Goal: Task Accomplishment & Management: Use online tool/utility

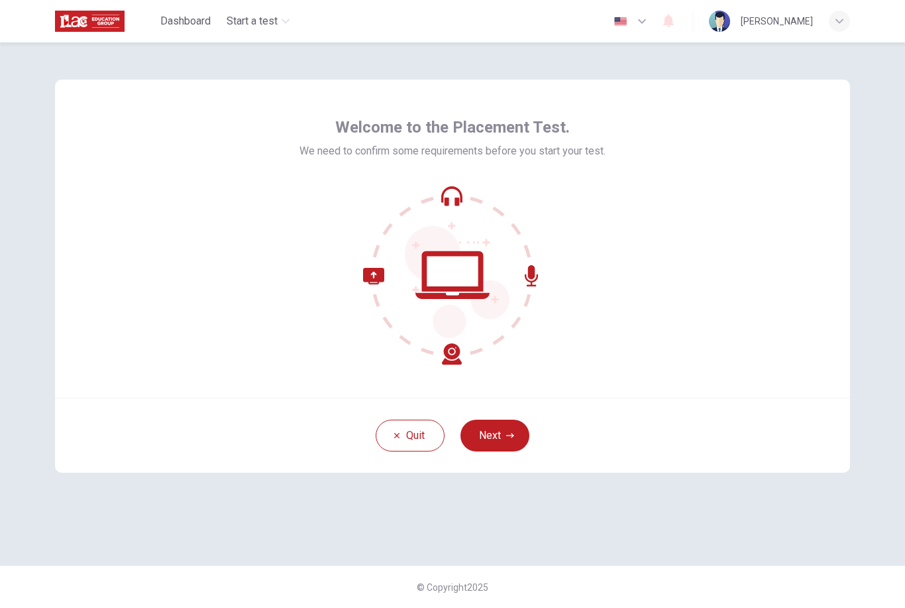
click at [506, 437] on icon "button" at bounding box center [510, 435] width 8 height 8
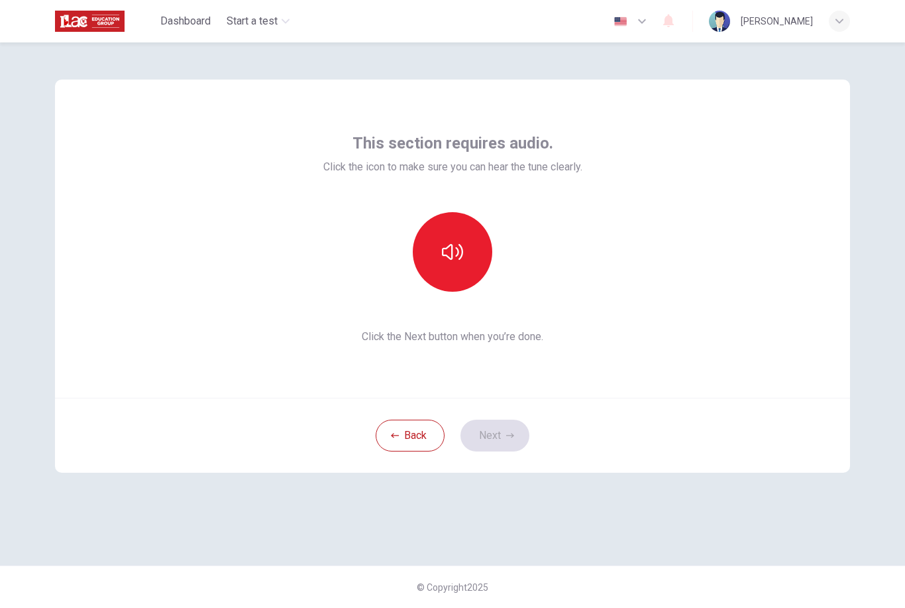
click at [459, 245] on icon "button" at bounding box center [452, 252] width 21 height 16
click at [447, 238] on button "button" at bounding box center [453, 252] width 80 height 80
click at [449, 243] on icon "button" at bounding box center [452, 251] width 21 height 21
click at [506, 437] on icon "button" at bounding box center [510, 435] width 8 height 8
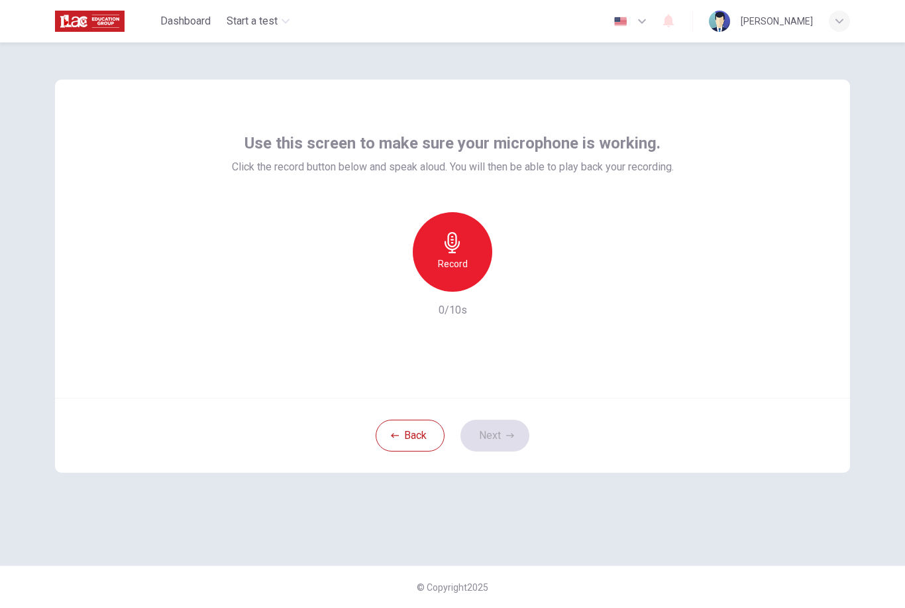
click at [461, 245] on icon "button" at bounding box center [452, 242] width 21 height 21
click at [508, 294] on div "Record 10/10s" at bounding box center [453, 265] width 442 height 106
click at [514, 282] on icon "button" at bounding box center [515, 281] width 6 height 8
click at [523, 286] on div "button" at bounding box center [513, 280] width 21 height 21
click at [517, 286] on icon "button" at bounding box center [513, 280] width 13 height 13
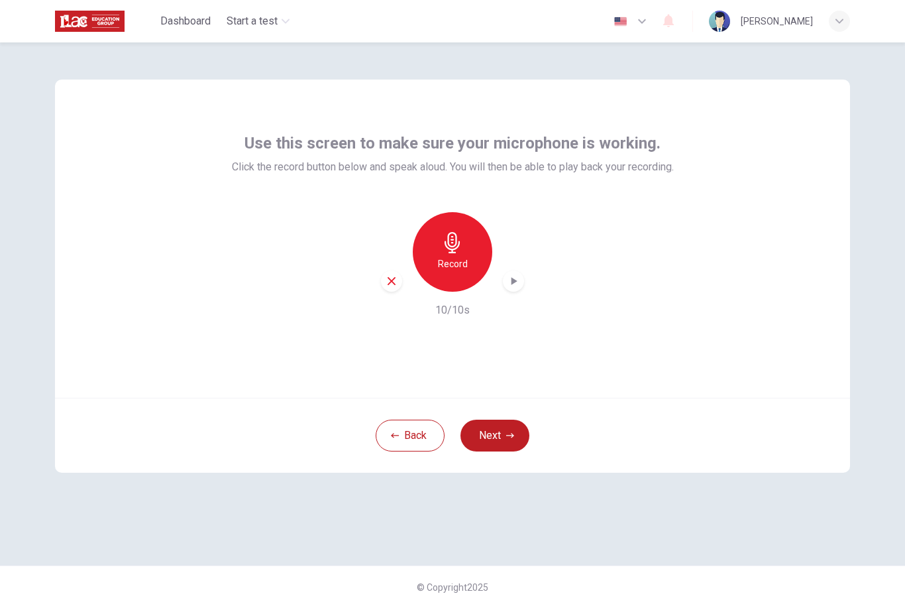
click at [516, 289] on div "button" at bounding box center [513, 280] width 21 height 21
click at [518, 281] on icon "button" at bounding box center [513, 281] width 9 height 10
click at [515, 286] on icon "button" at bounding box center [513, 280] width 13 height 13
click at [523, 276] on div "button" at bounding box center [513, 280] width 21 height 21
click at [508, 439] on button "Next" at bounding box center [495, 436] width 69 height 32
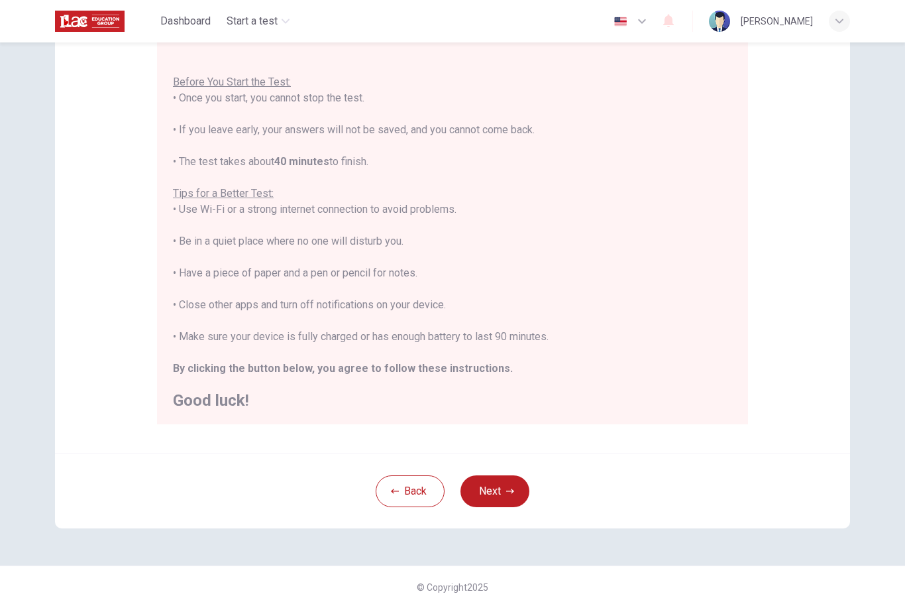
scroll to position [129, 0]
click at [513, 495] on button "Next" at bounding box center [495, 491] width 69 height 32
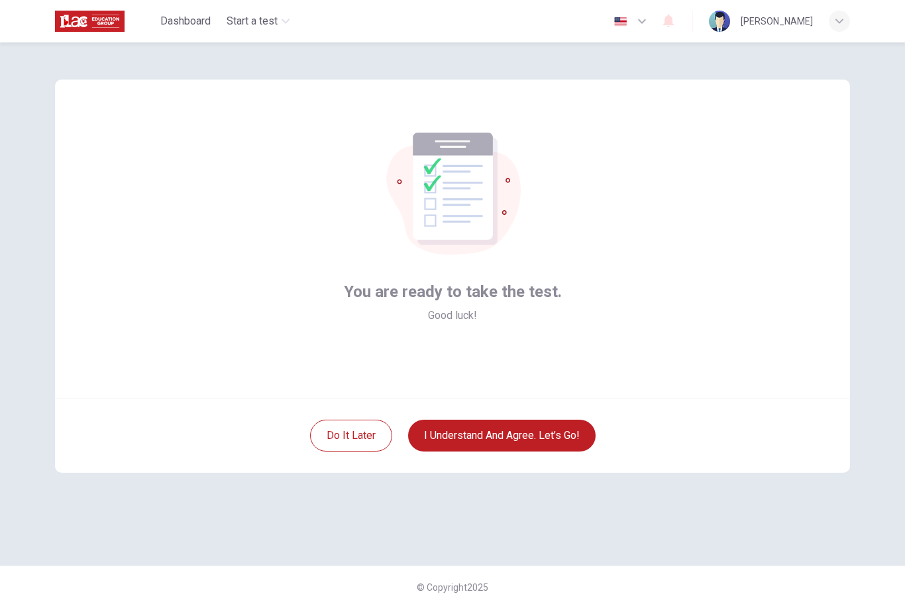
click at [551, 433] on button "I understand and agree. Let’s go!" at bounding box center [502, 436] width 188 height 32
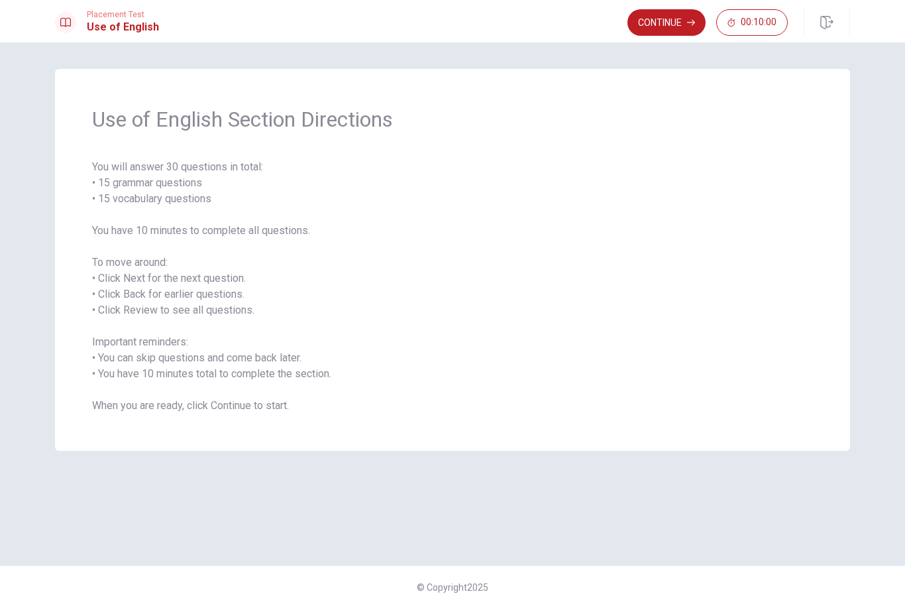
click at [481, 495] on div "Use of English Section Directions You will answer 30 questions in total: • 15 g…" at bounding box center [453, 304] width 838 height 470
click at [679, 28] on button "Continue" at bounding box center [667, 22] width 78 height 27
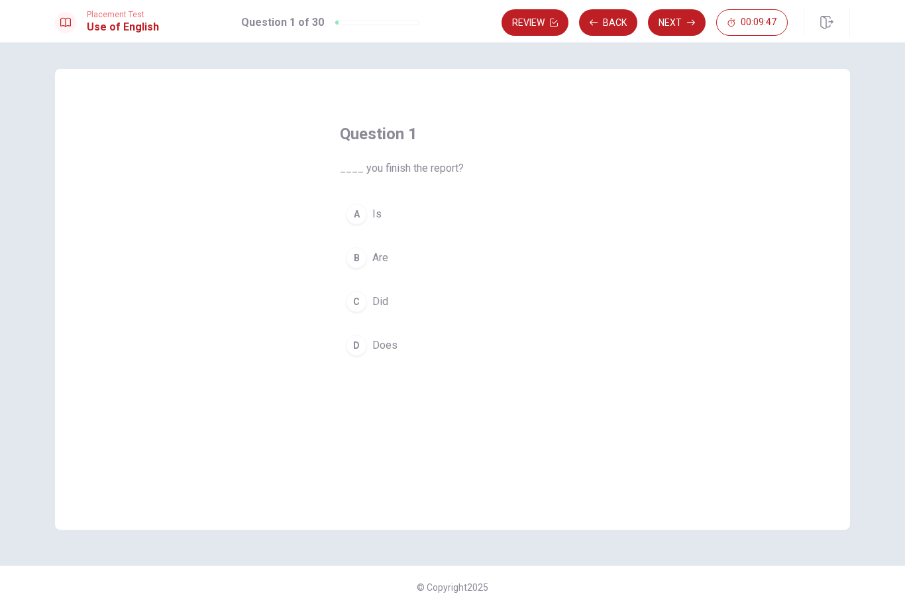
click at [361, 301] on div "C" at bounding box center [356, 301] width 21 height 21
click at [681, 23] on button "Next" at bounding box center [677, 22] width 58 height 27
click at [402, 297] on span "has been" at bounding box center [393, 302] width 42 height 16
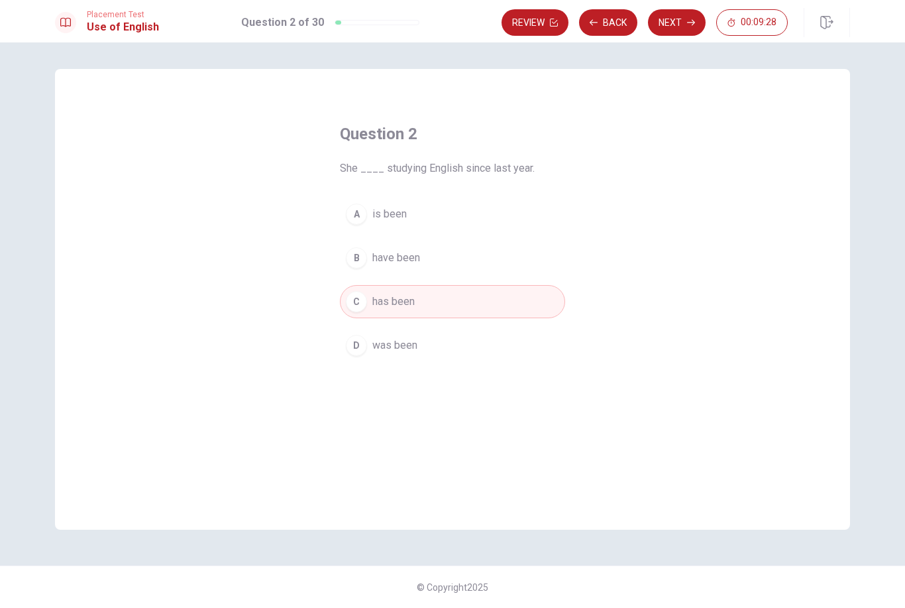
click at [684, 15] on button "Next" at bounding box center [677, 22] width 58 height 27
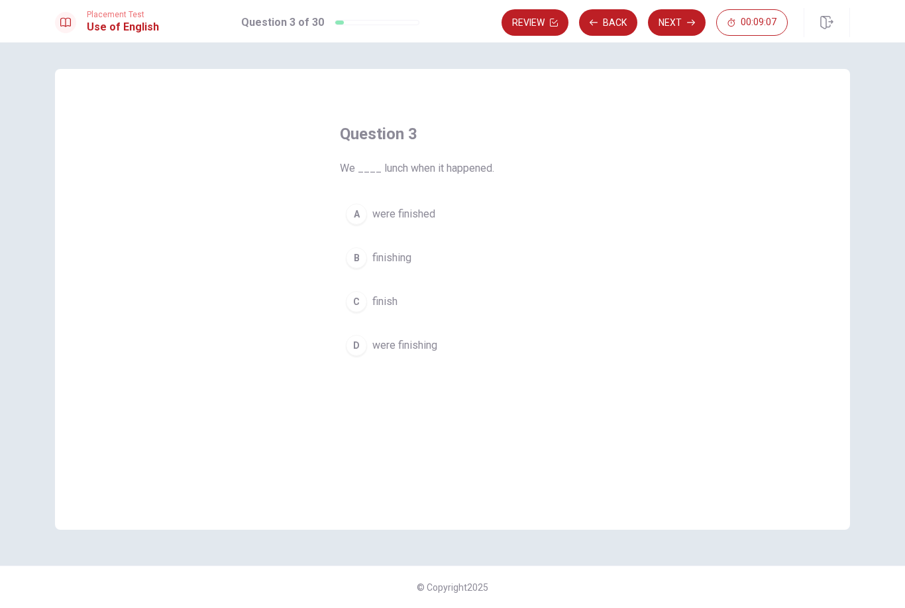
click at [410, 343] on span "were finishing" at bounding box center [404, 345] width 65 height 16
click at [683, 25] on button "Next" at bounding box center [677, 22] width 58 height 27
click at [386, 300] on span "have" at bounding box center [383, 302] width 22 height 16
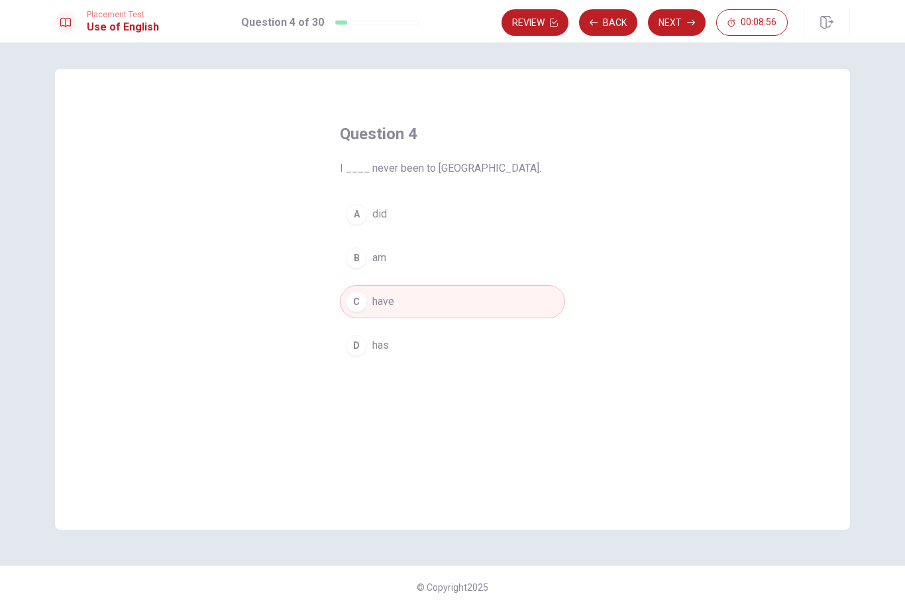
click at [677, 23] on button "Next" at bounding box center [677, 22] width 58 height 27
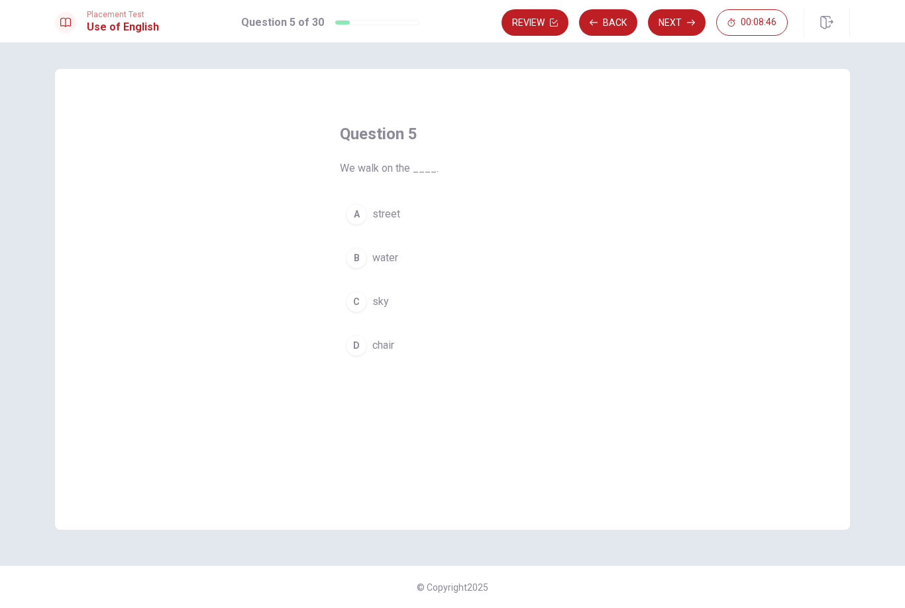
click at [390, 215] on span "street" at bounding box center [386, 214] width 28 height 16
click at [679, 23] on button "Next" at bounding box center [677, 22] width 58 height 27
click at [399, 213] on span "A brush" at bounding box center [389, 214] width 35 height 16
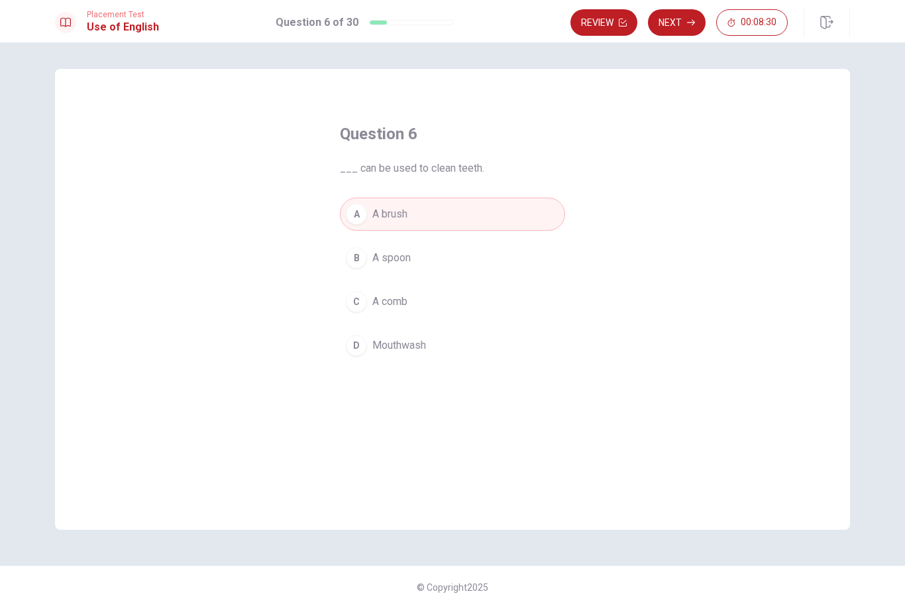
click at [679, 20] on button "Next" at bounding box center [677, 22] width 58 height 27
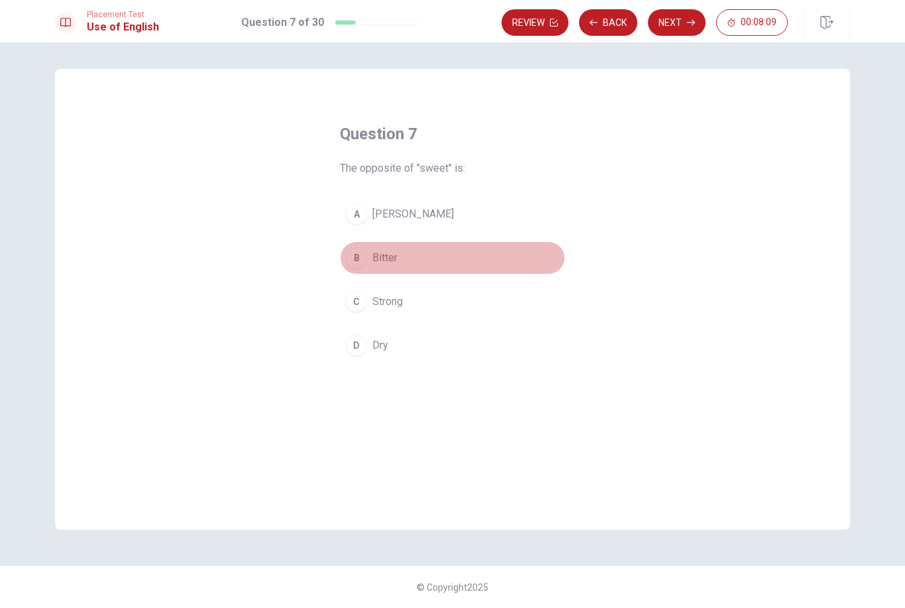
click at [384, 264] on span "Bitter" at bounding box center [384, 258] width 25 height 16
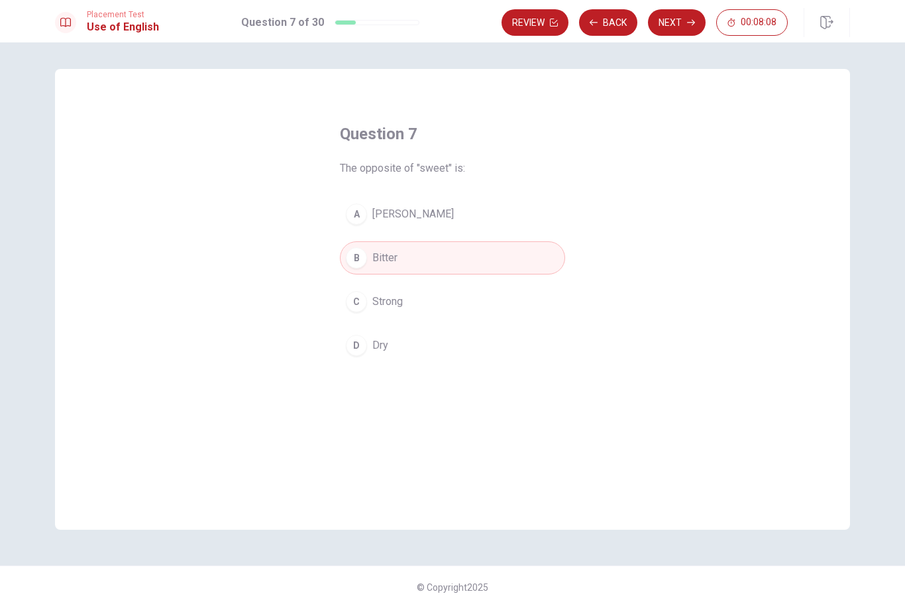
click at [681, 25] on button "Next" at bounding box center [677, 22] width 58 height 27
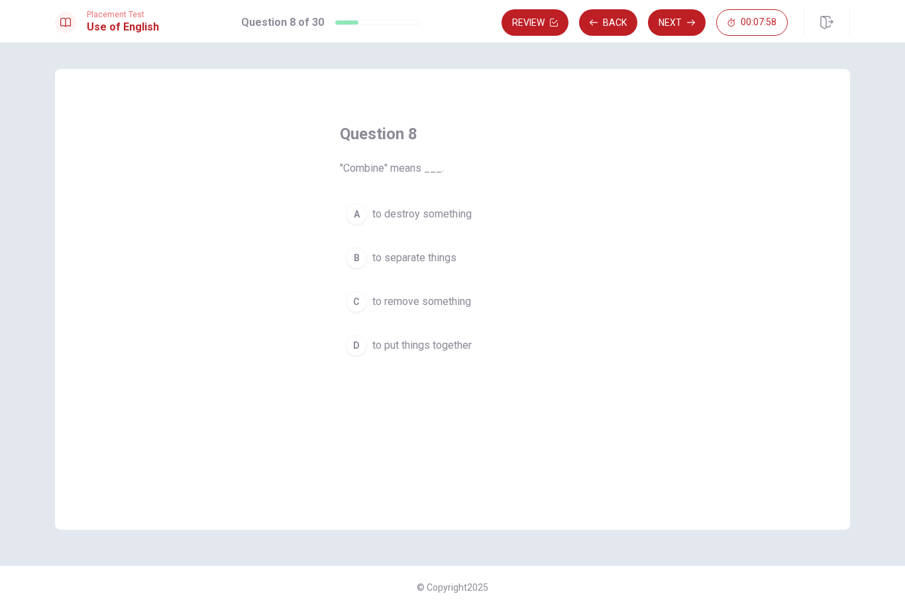
click at [468, 342] on span "to put things together" at bounding box center [421, 345] width 99 height 16
click at [679, 25] on button "Next" at bounding box center [677, 22] width 58 height 27
click at [402, 307] on span "unknown" at bounding box center [392, 302] width 40 height 16
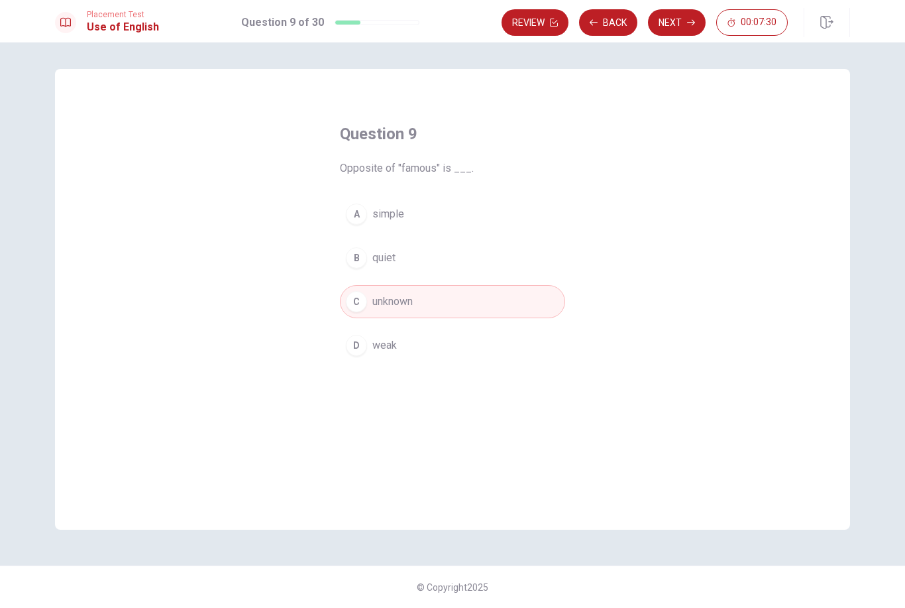
click at [678, 32] on button "Next" at bounding box center [677, 22] width 58 height 27
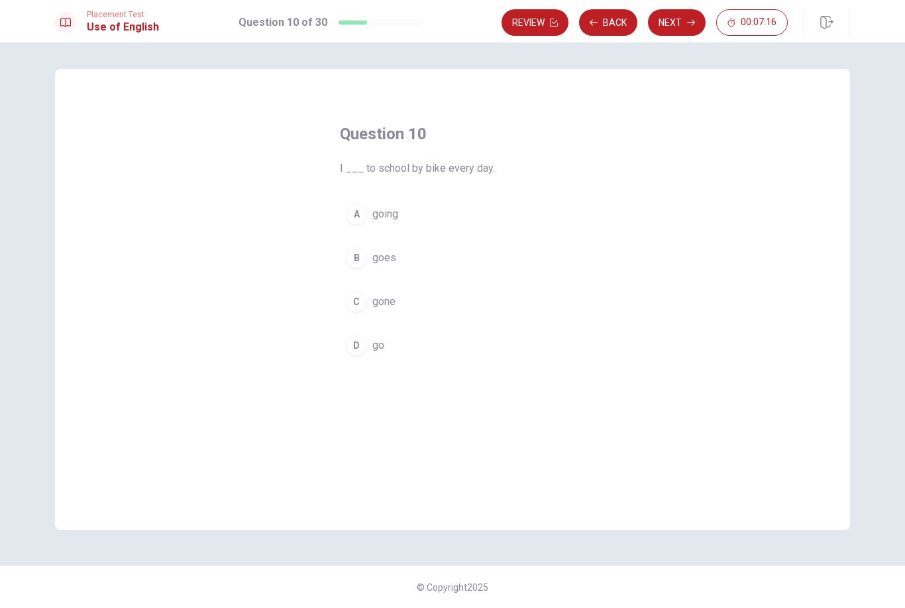
click at [378, 344] on span "go" at bounding box center [378, 345] width 12 height 16
click at [675, 21] on button "Next" at bounding box center [677, 22] width 58 height 27
click at [410, 345] on span "does he live" at bounding box center [400, 345] width 57 height 16
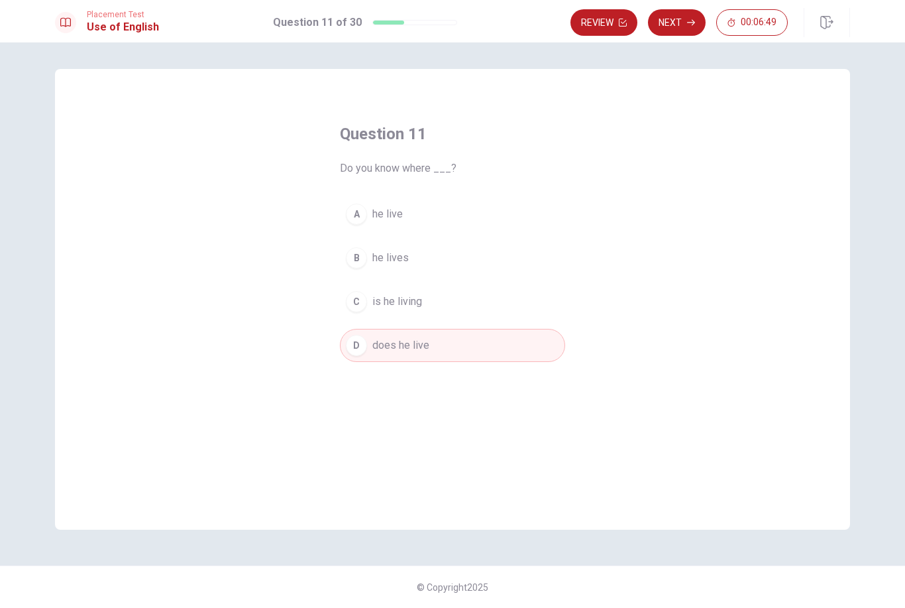
click at [680, 23] on button "Next" at bounding box center [677, 22] width 58 height 27
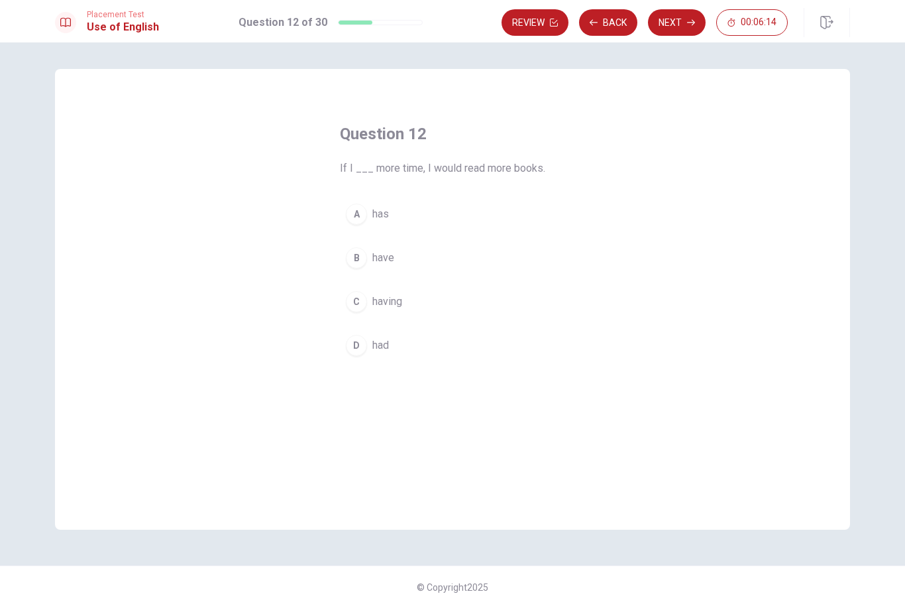
click at [392, 342] on button "D had" at bounding box center [452, 345] width 225 height 33
click at [689, 21] on icon "button" at bounding box center [691, 23] width 8 height 8
click at [396, 257] on span "could buys" at bounding box center [397, 258] width 50 height 16
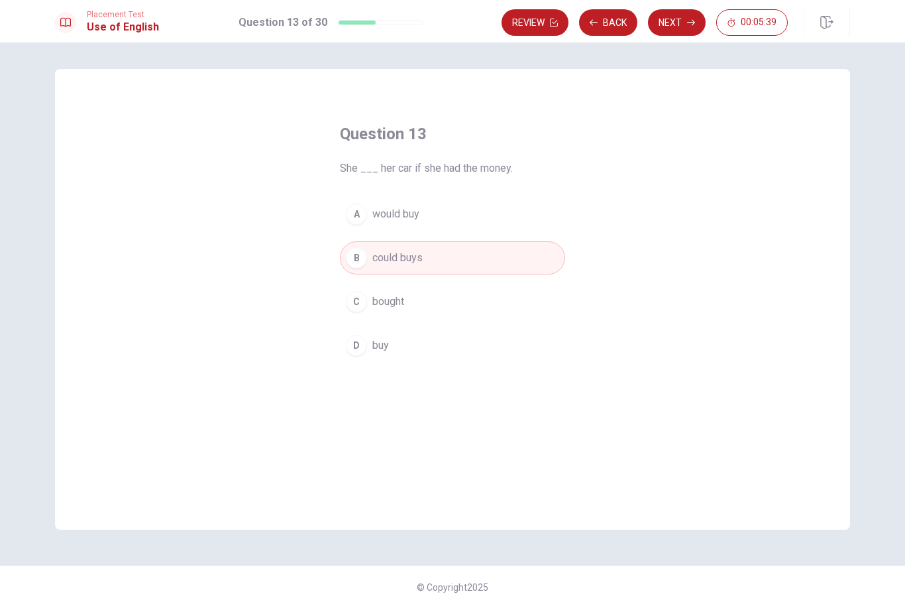
click at [683, 30] on button "Next" at bounding box center [677, 22] width 58 height 27
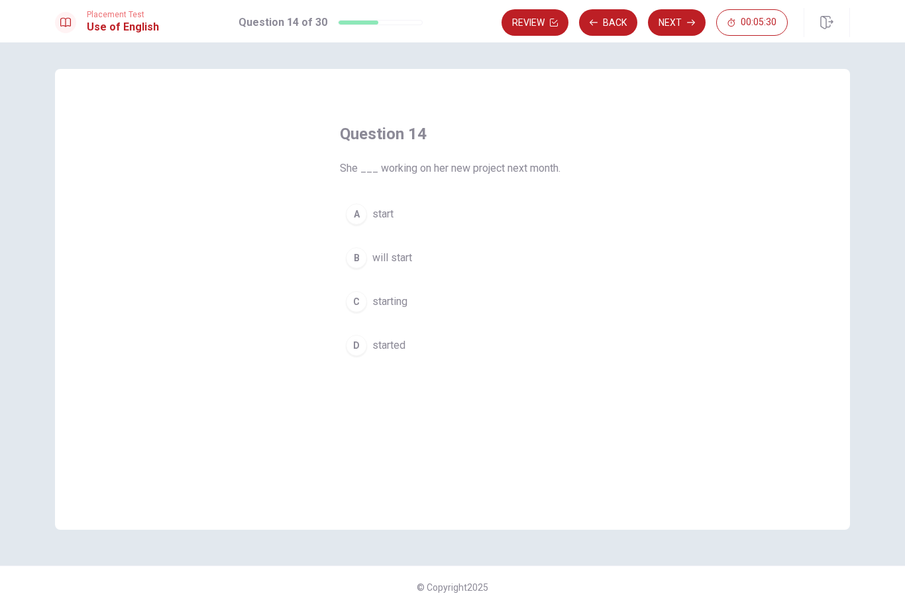
click at [386, 253] on span "will start" at bounding box center [392, 258] width 40 height 16
click at [663, 24] on button "Next" at bounding box center [677, 22] width 58 height 27
click at [388, 350] on span "buy" at bounding box center [380, 345] width 17 height 16
click at [690, 16] on button "Next" at bounding box center [677, 22] width 58 height 27
click at [416, 339] on span "dependable" at bounding box center [399, 345] width 55 height 16
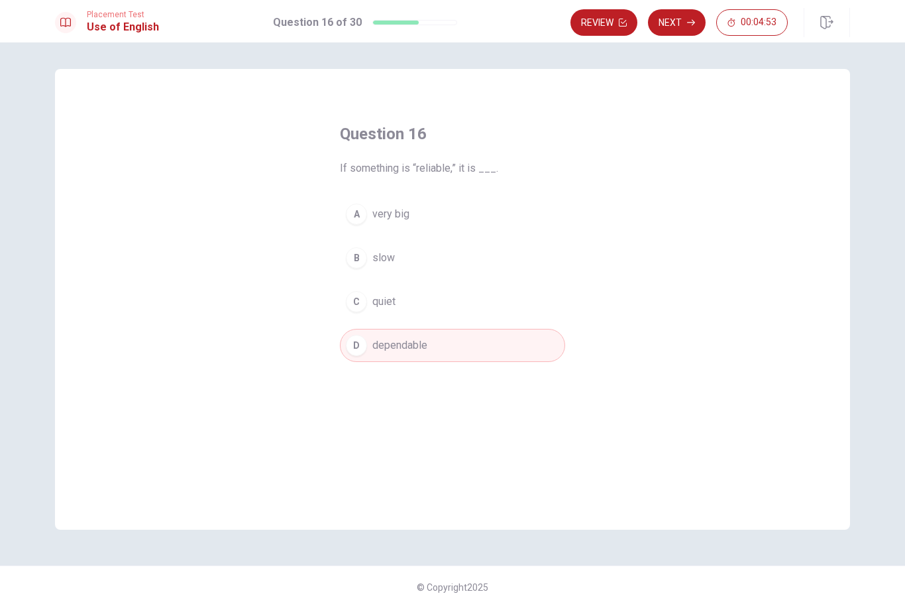
click at [667, 15] on button "Next" at bounding box center [677, 22] width 58 height 27
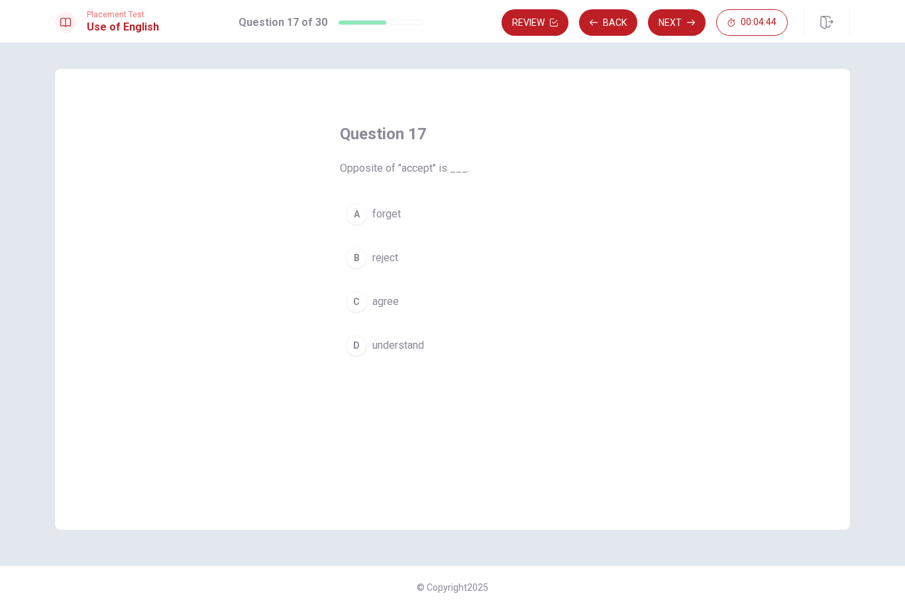
click at [382, 261] on span "reject" at bounding box center [385, 258] width 26 height 16
click at [677, 21] on button "Next" at bounding box center [677, 22] width 58 height 27
click at [382, 216] on span "trip" at bounding box center [379, 214] width 15 height 16
click at [692, 28] on button "Next" at bounding box center [677, 22] width 58 height 27
click at [384, 306] on span "calm" at bounding box center [383, 302] width 22 height 16
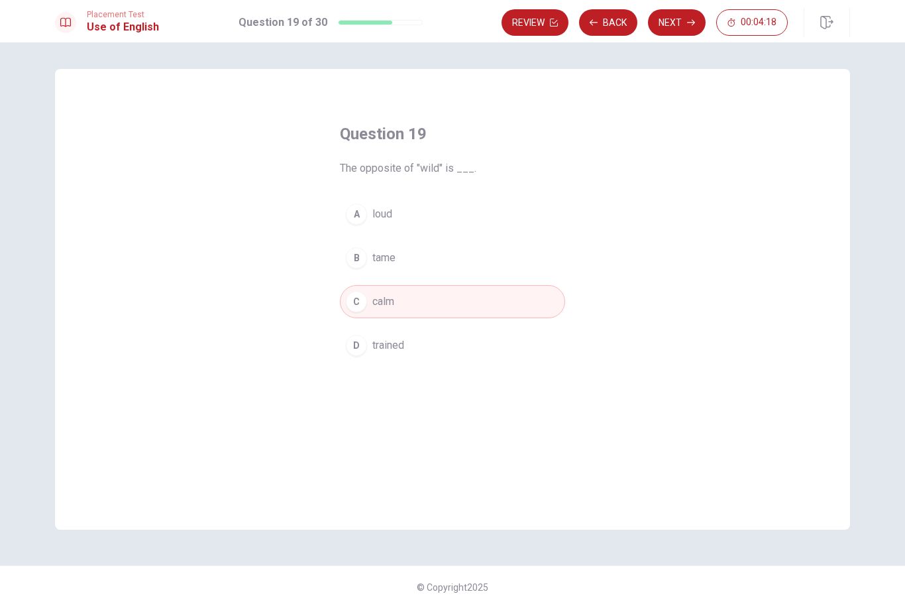
click at [684, 26] on button "Next" at bounding box center [677, 22] width 58 height 27
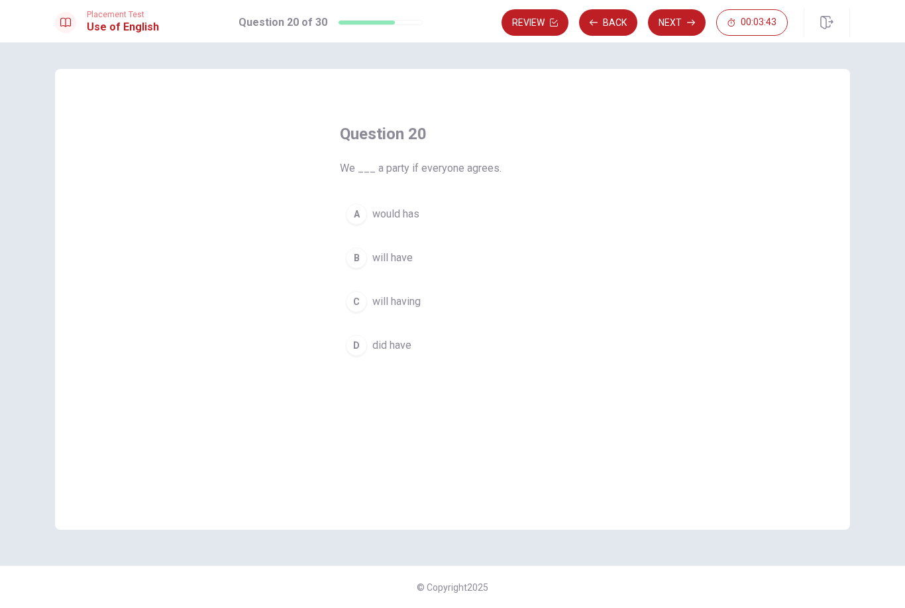
click at [389, 255] on span "will have" at bounding box center [392, 258] width 40 height 16
click at [679, 20] on button "Next" at bounding box center [677, 22] width 58 height 27
click at [391, 301] on span "will live" at bounding box center [389, 302] width 35 height 16
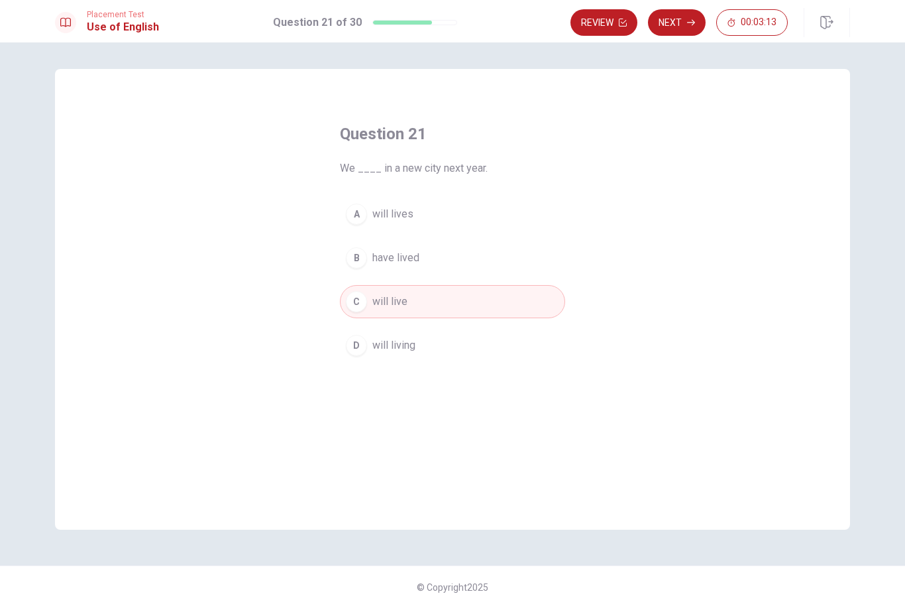
click at [680, 28] on button "Next" at bounding box center [677, 22] width 58 height 27
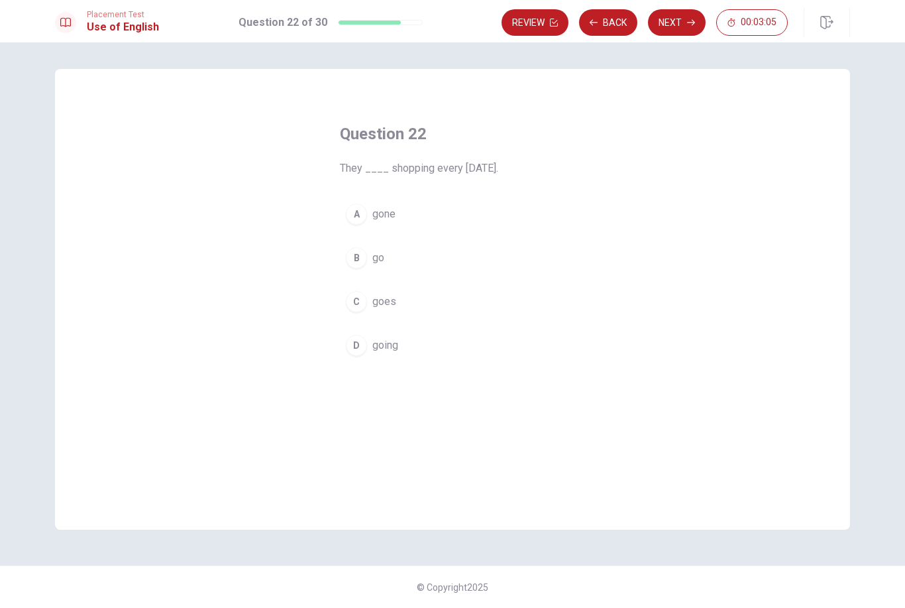
click at [379, 270] on button "B go" at bounding box center [452, 257] width 225 height 33
click at [687, 23] on icon "button" at bounding box center [691, 23] width 8 height 8
click at [384, 342] on button "D is" at bounding box center [452, 345] width 225 height 33
click at [680, 28] on button "Next" at bounding box center [677, 22] width 58 height 27
click at [407, 349] on span "the bus stop" at bounding box center [401, 345] width 58 height 16
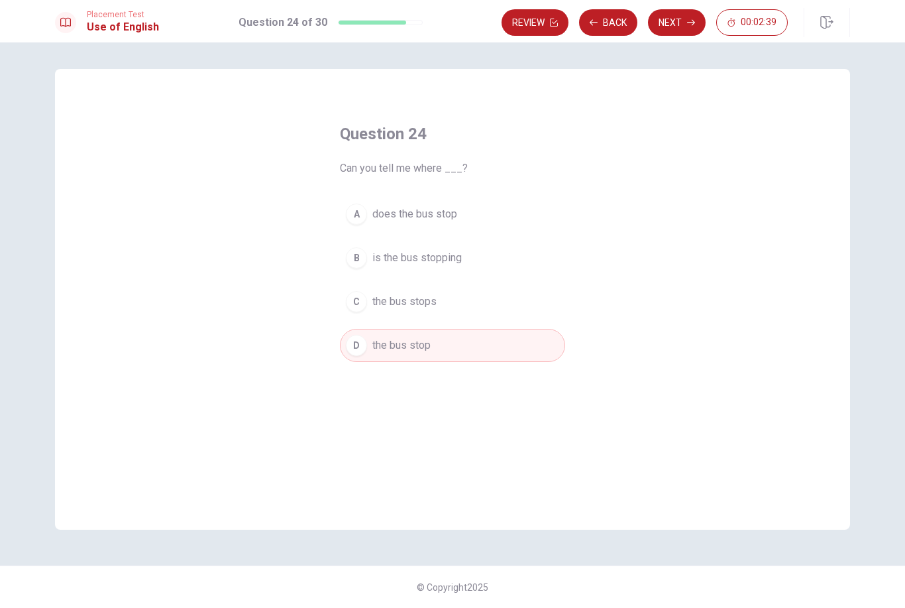
click at [413, 301] on span "the bus stops" at bounding box center [404, 302] width 64 height 16
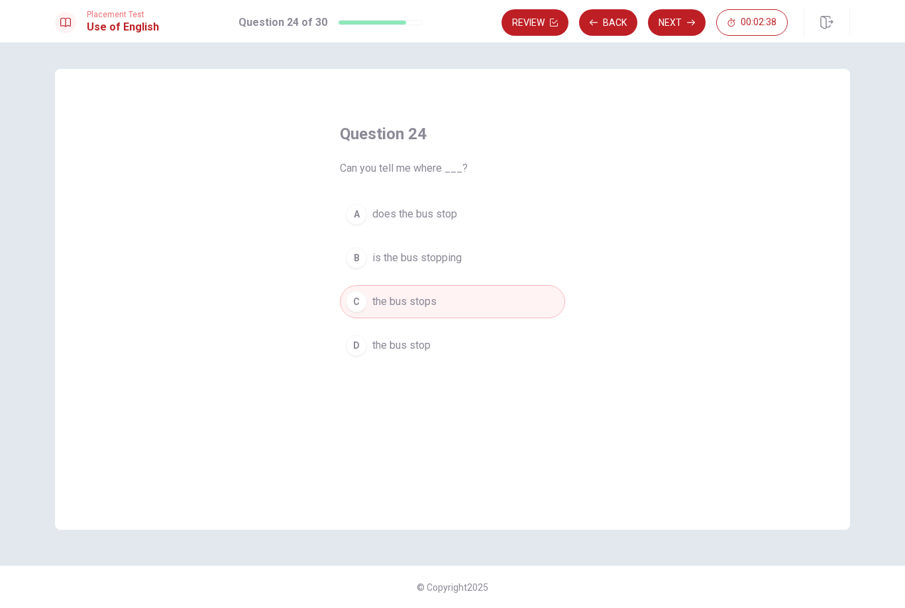
click at [689, 27] on button "Next" at bounding box center [677, 22] width 58 height 27
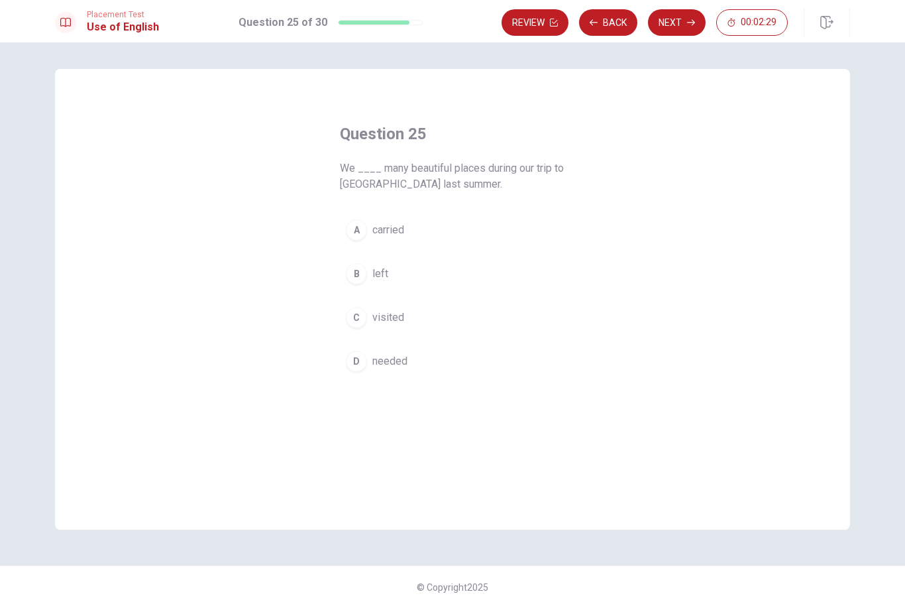
click at [400, 318] on span "visited" at bounding box center [388, 318] width 32 height 16
click at [691, 21] on icon "button" at bounding box center [691, 23] width 8 height 8
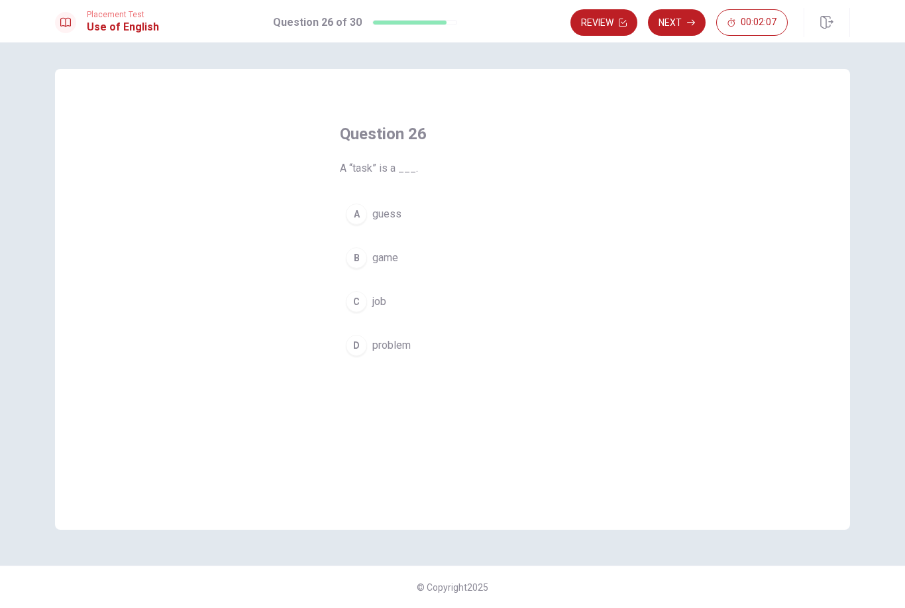
click at [376, 300] on span "job" at bounding box center [379, 302] width 14 height 16
click at [683, 28] on button "Next" at bounding box center [677, 22] width 58 height 27
click at [396, 209] on span "decide" at bounding box center [388, 214] width 32 height 16
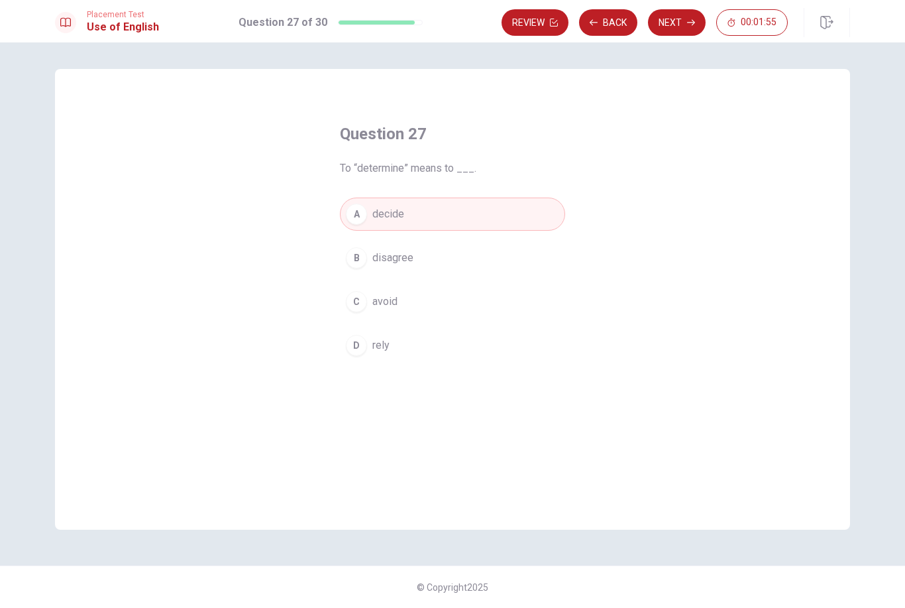
click at [680, 30] on button "Next" at bounding box center [677, 22] width 58 height 27
click at [412, 223] on button "A immediate" at bounding box center [452, 214] width 225 height 33
click at [689, 23] on icon "button" at bounding box center [691, 23] width 8 height 8
click at [408, 223] on button "A adjustable" at bounding box center [452, 214] width 225 height 33
click at [683, 34] on button "Next" at bounding box center [677, 22] width 58 height 27
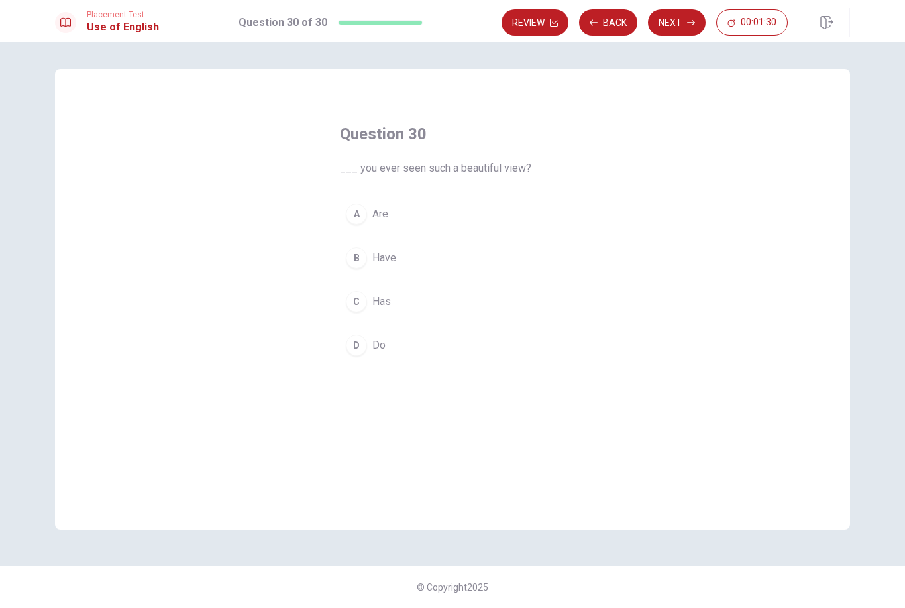
click at [396, 255] on span "Have" at bounding box center [384, 258] width 24 height 16
click at [679, 32] on button "Next" at bounding box center [677, 22] width 58 height 27
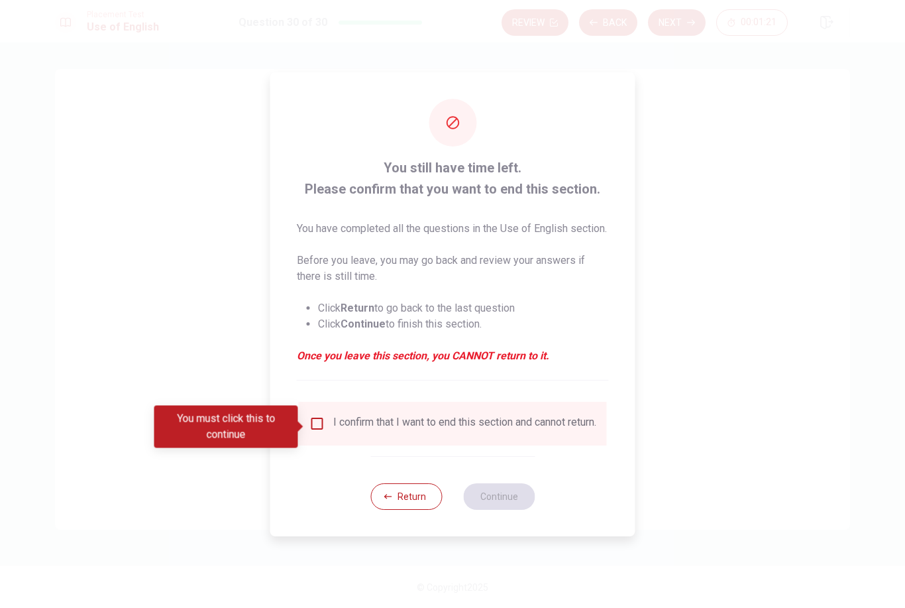
click at [317, 420] on input "You must click this to continue" at bounding box center [318, 424] width 16 height 16
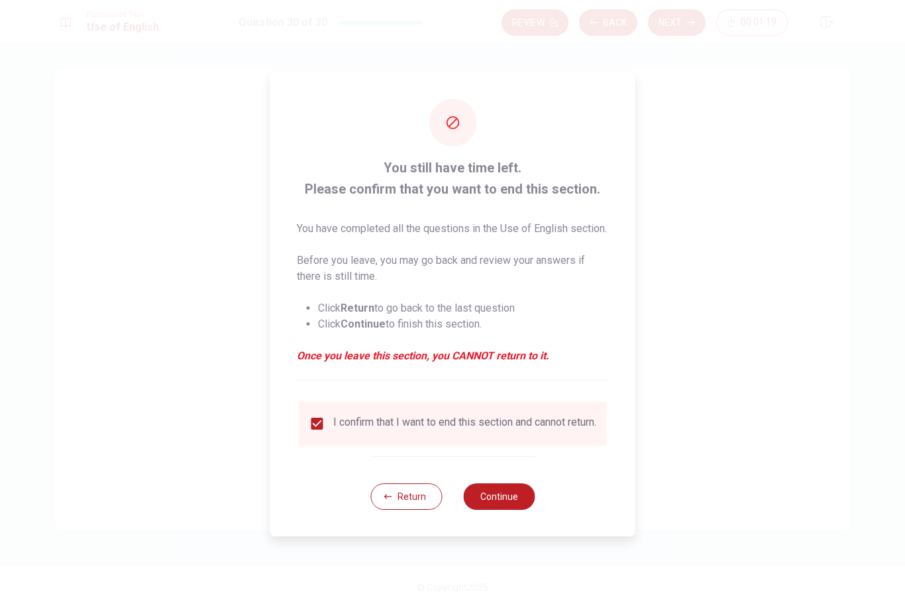
click at [502, 510] on button "Continue" at bounding box center [499, 496] width 72 height 27
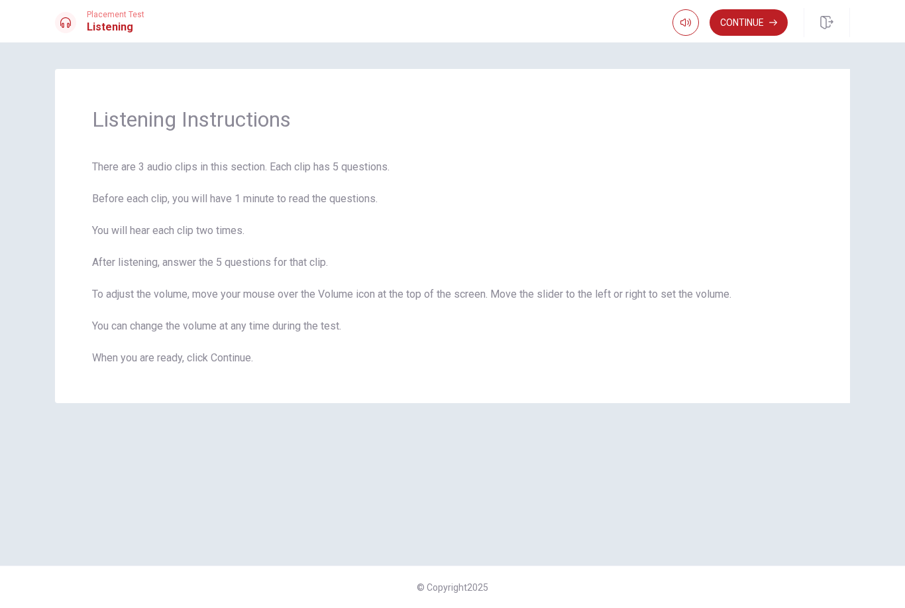
click at [766, 30] on button "Continue" at bounding box center [749, 22] width 78 height 27
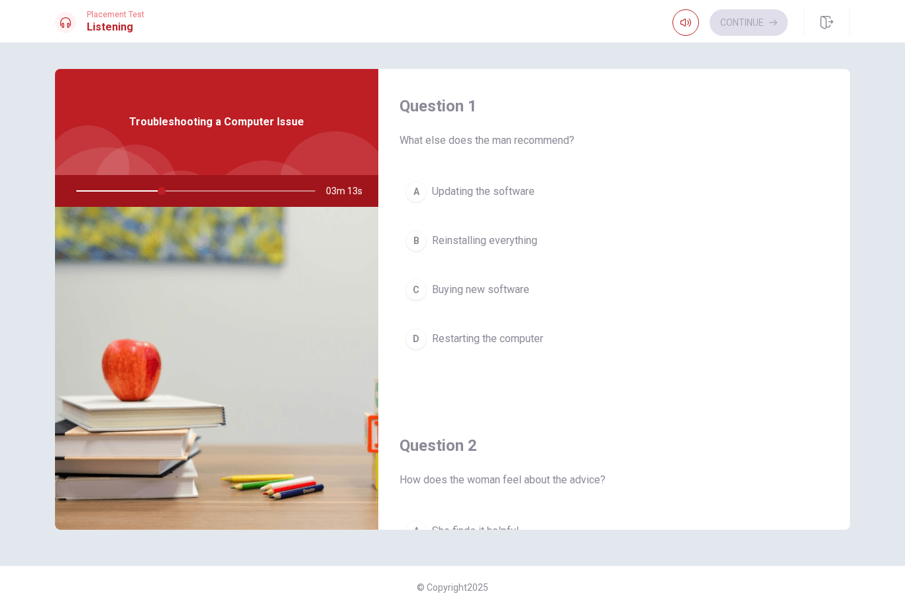
click at [498, 339] on span "Restarting the computer" at bounding box center [487, 339] width 111 height 16
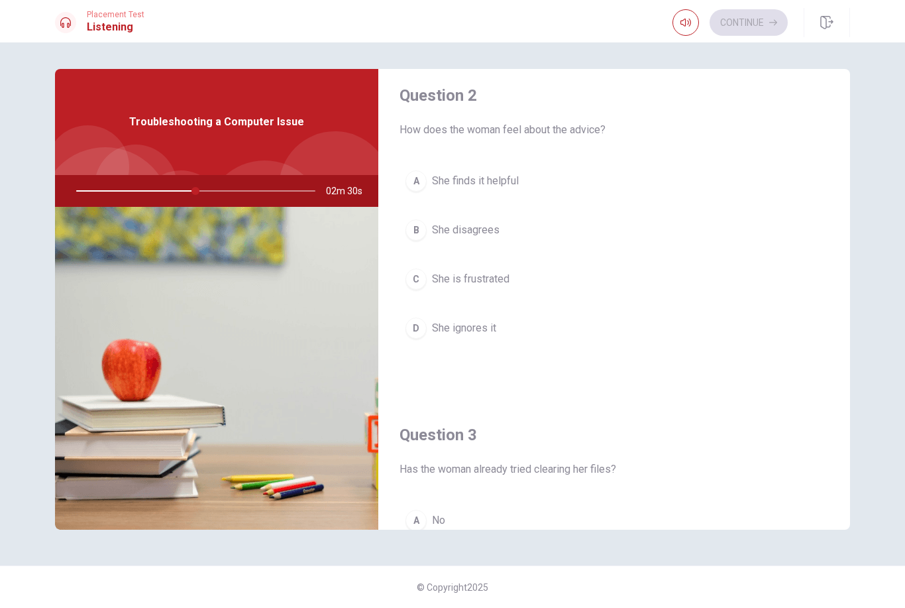
scroll to position [355, 0]
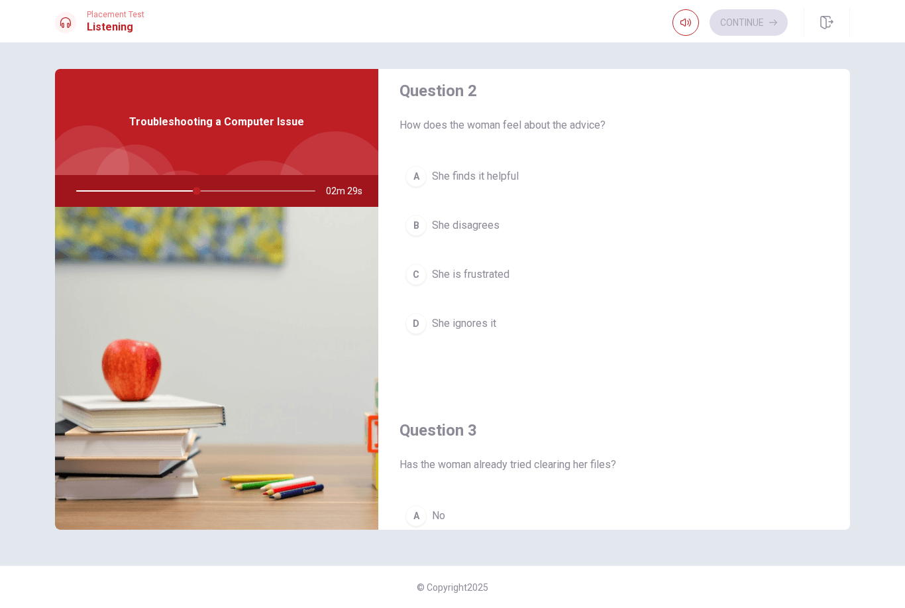
click at [490, 270] on span "She is frustrated" at bounding box center [471, 274] width 78 height 16
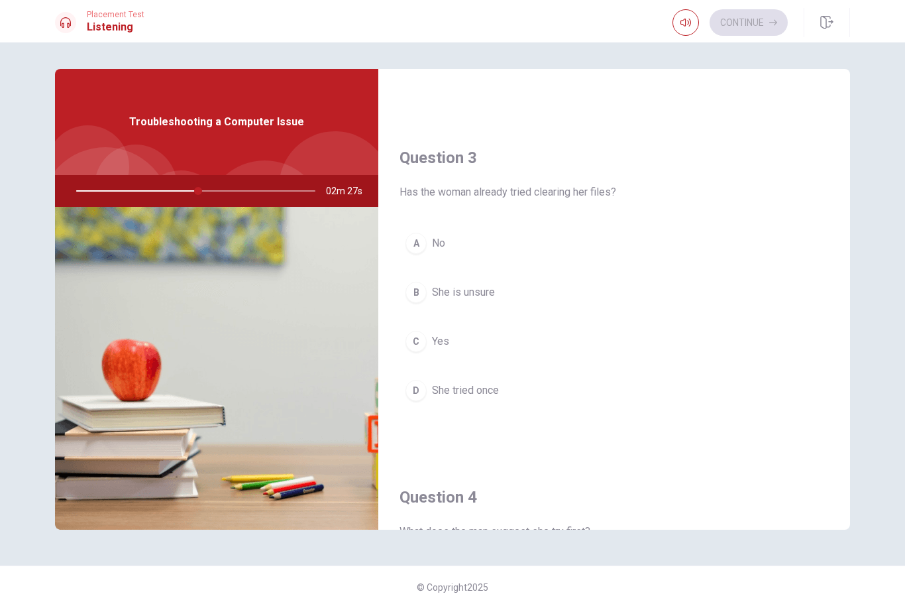
scroll to position [646, 0]
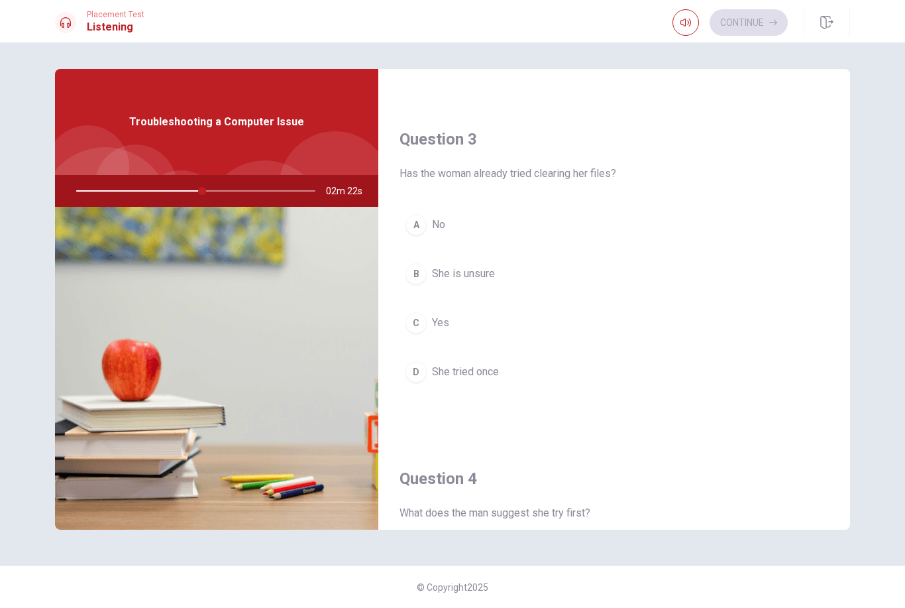
click at [479, 370] on span "She tried once" at bounding box center [465, 372] width 67 height 16
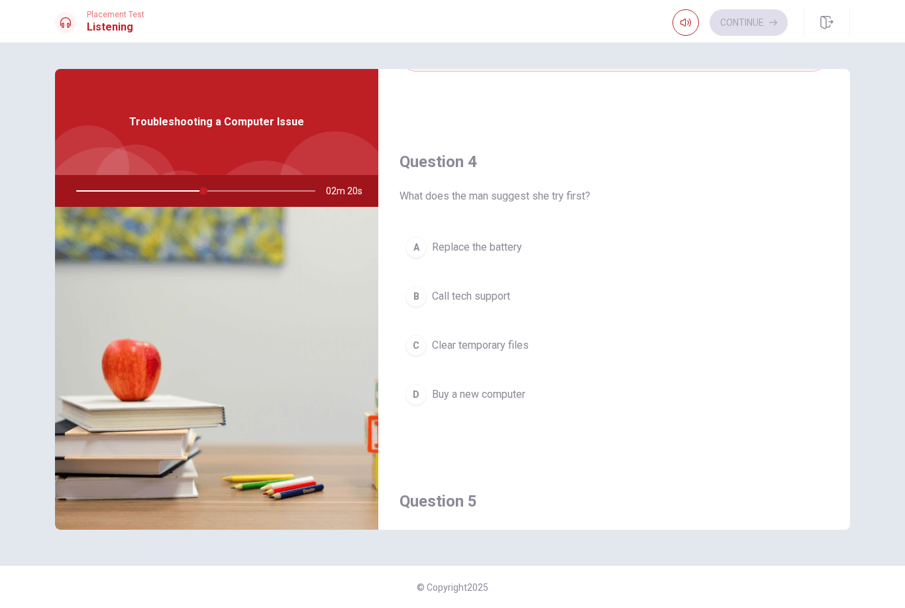
scroll to position [976, 0]
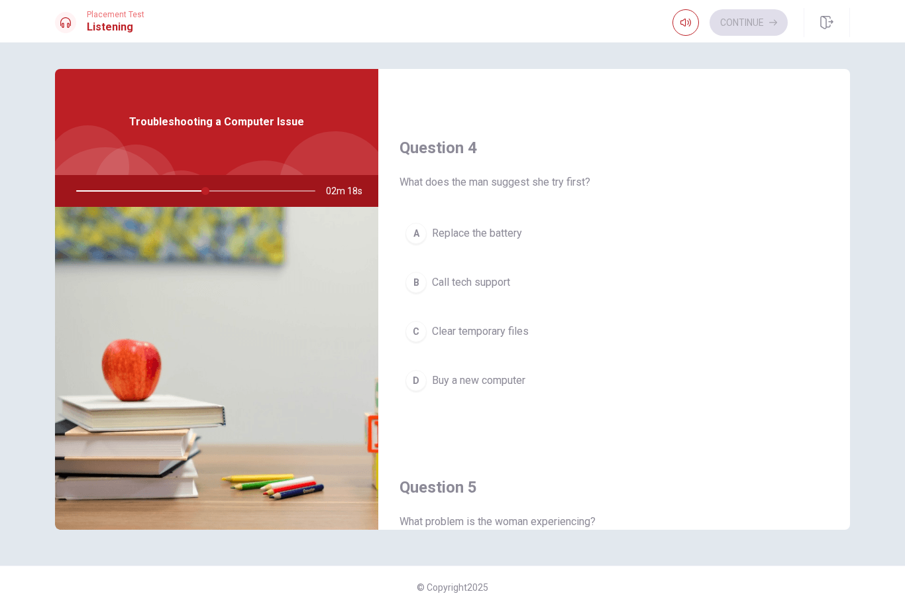
click at [526, 323] on span "Clear temporary files" at bounding box center [480, 331] width 97 height 16
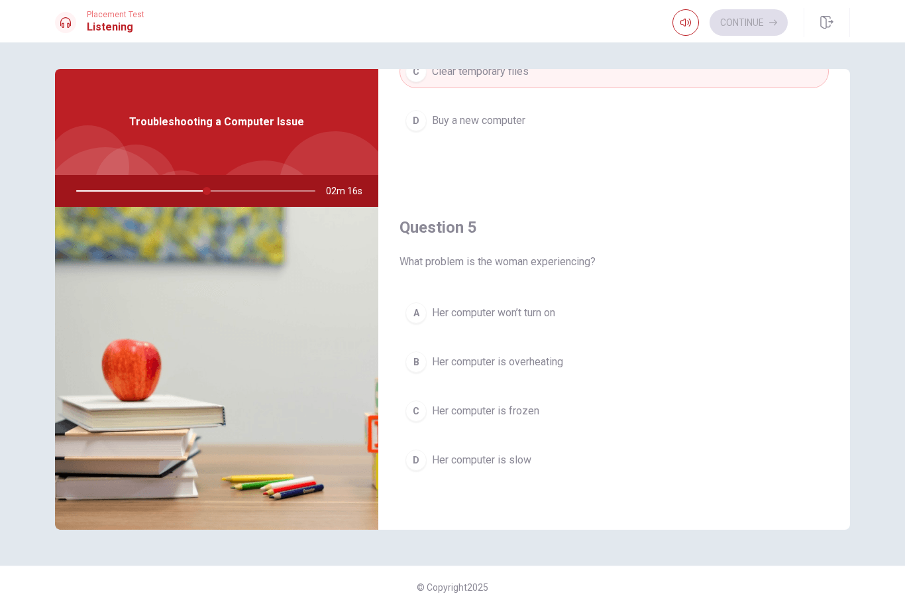
scroll to position [1236, 0]
click at [515, 457] on span "Her computer is slow" at bounding box center [481, 460] width 99 height 16
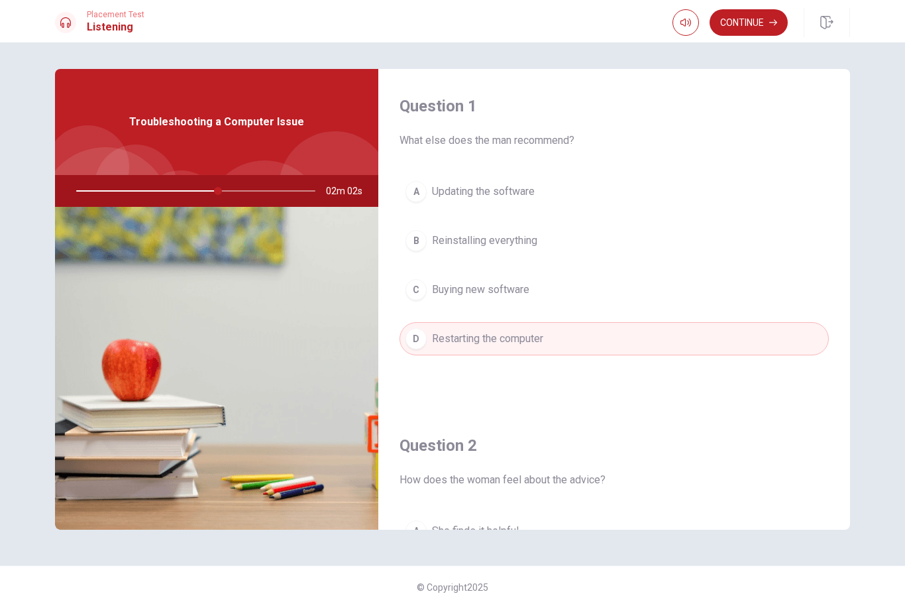
scroll to position [0, 0]
click at [769, 21] on button "Continue" at bounding box center [749, 22] width 78 height 27
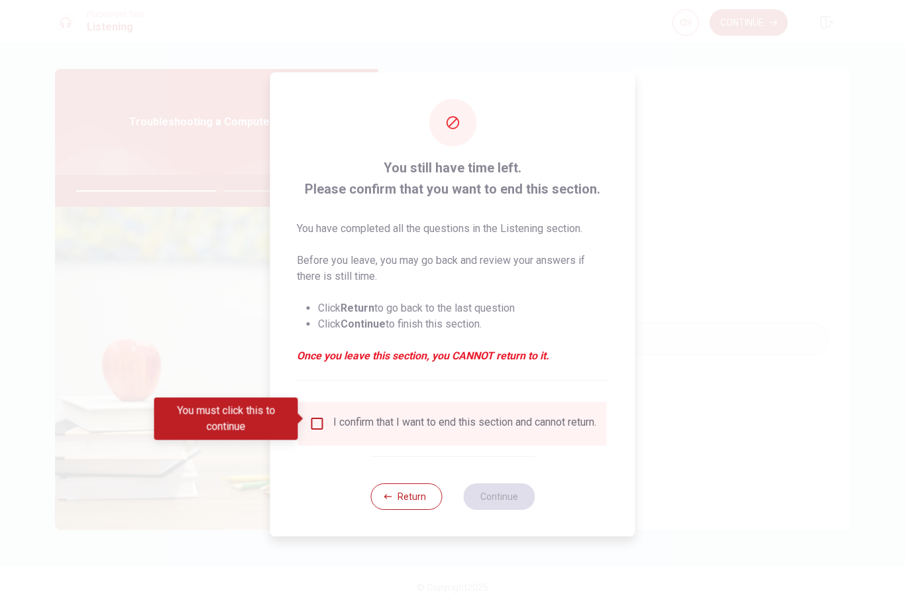
click at [343, 421] on div "I confirm that I want to end this section and cannot return." at bounding box center [464, 424] width 263 height 16
click at [317, 420] on input "You must click this to continue" at bounding box center [318, 424] width 16 height 16
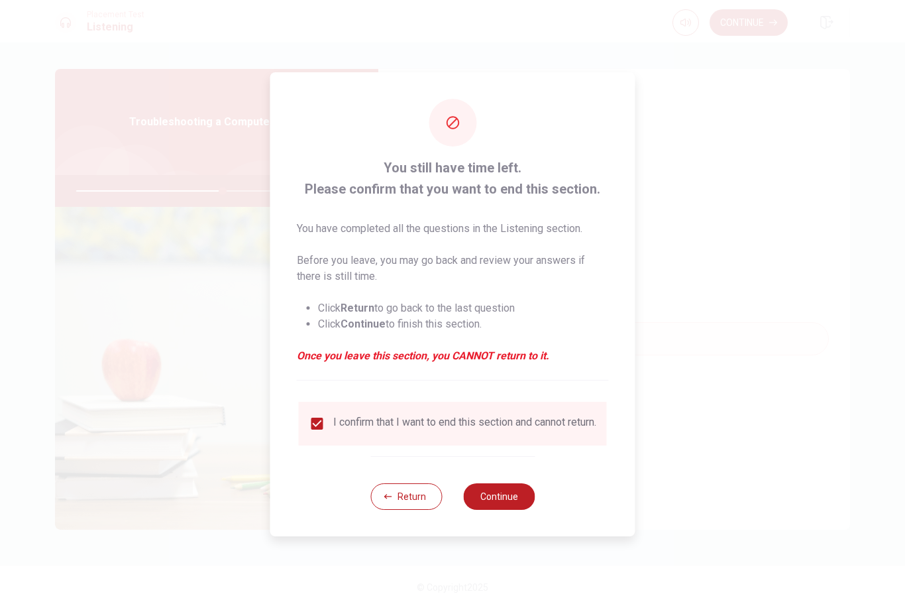
click at [514, 501] on button "Continue" at bounding box center [499, 496] width 72 height 27
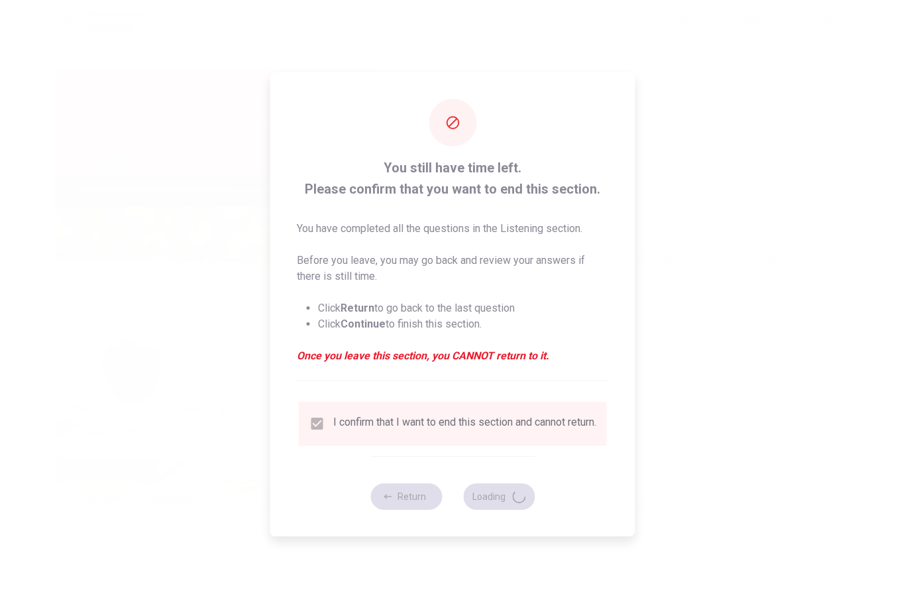
type input "62"
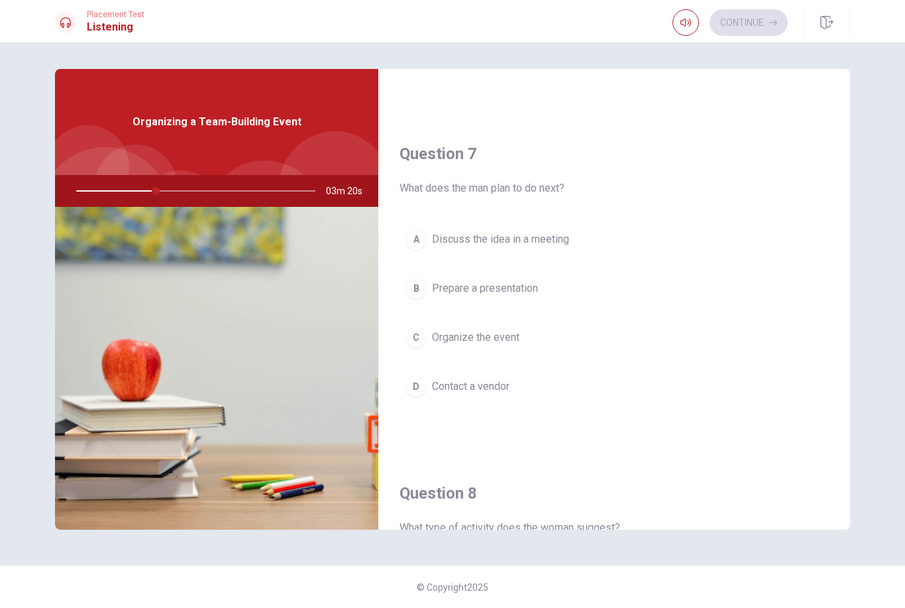
scroll to position [304, 0]
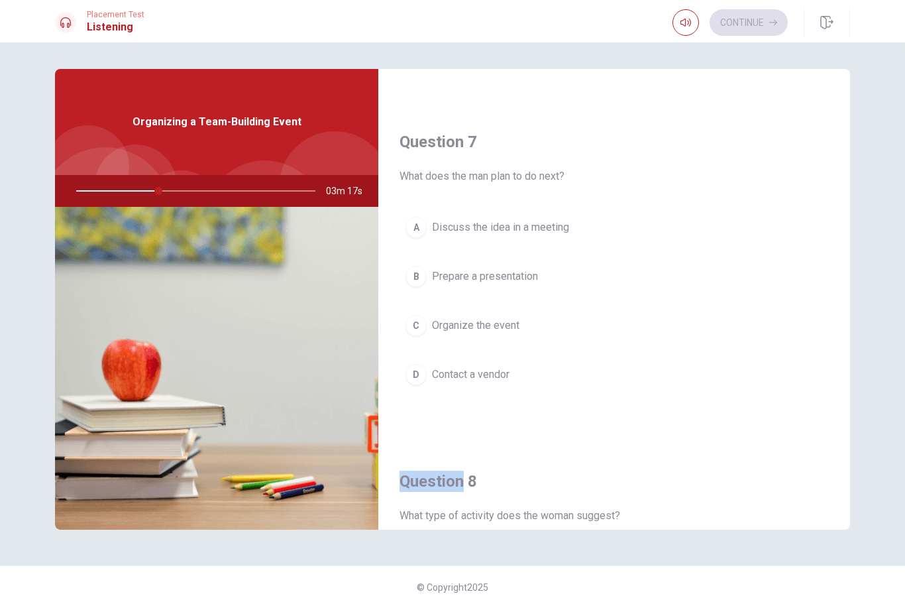
click at [704, 386] on button "D Contact a vendor" at bounding box center [614, 374] width 429 height 33
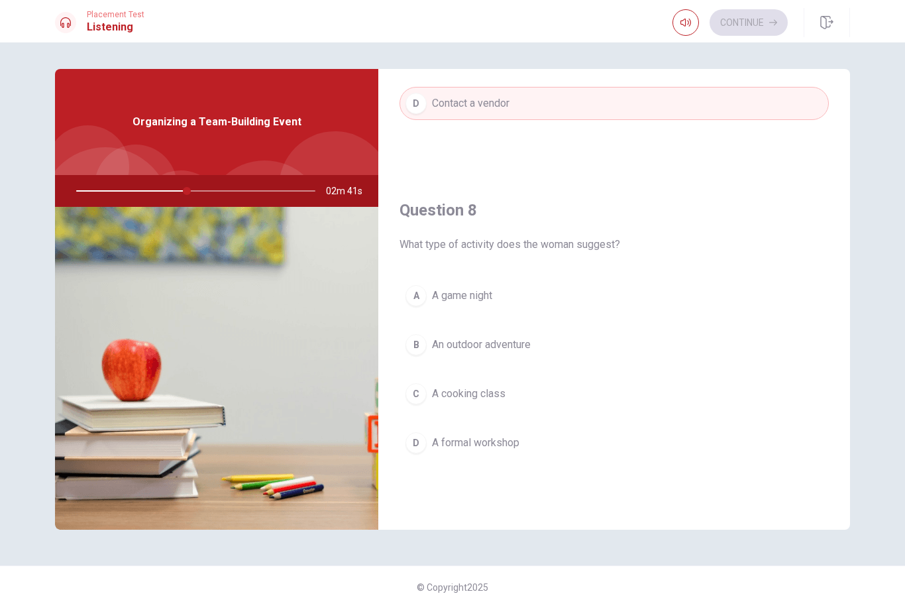
scroll to position [574, 0]
click at [510, 443] on span "A formal workshop" at bounding box center [475, 443] width 87 height 16
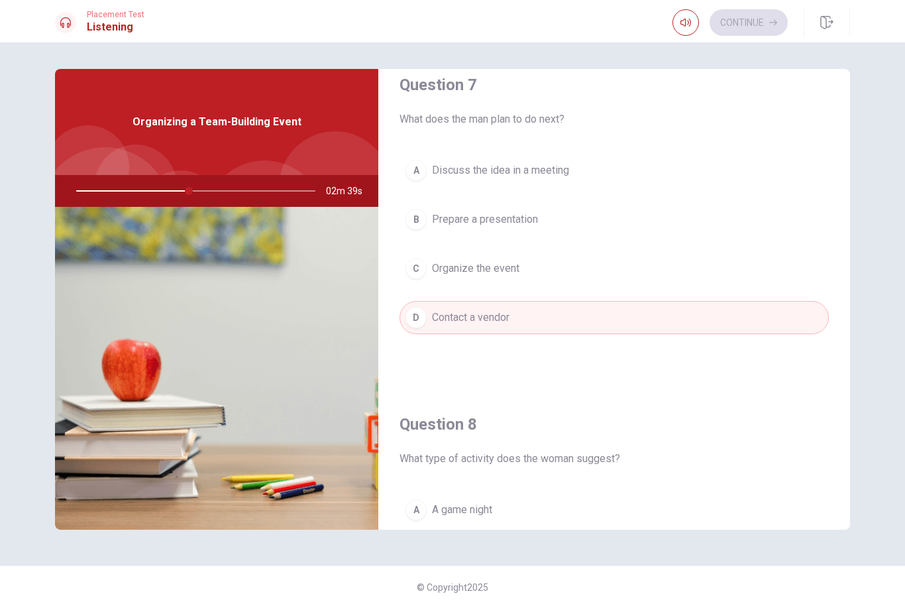
scroll to position [342, 0]
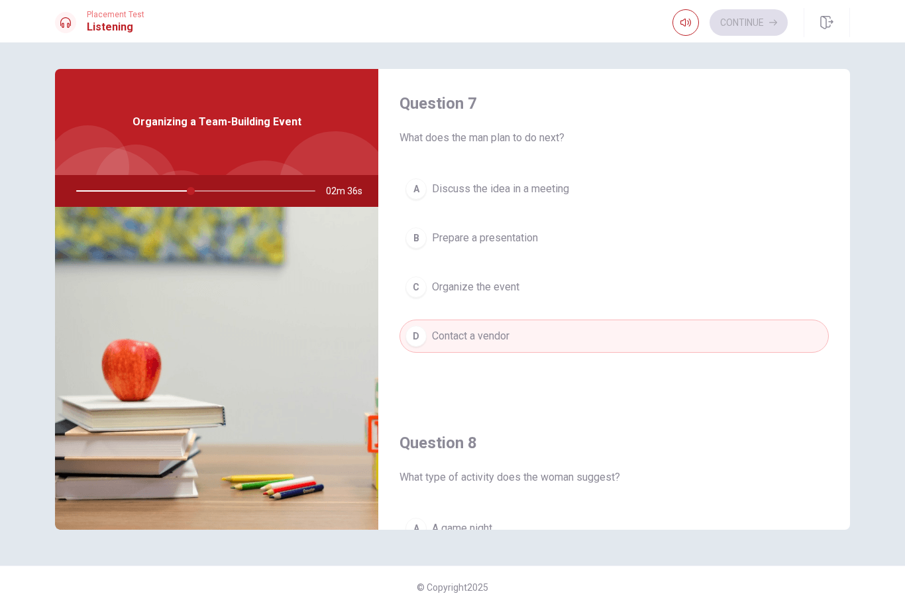
click at [550, 192] on span "Discuss the idea in a meeting" at bounding box center [500, 189] width 137 height 16
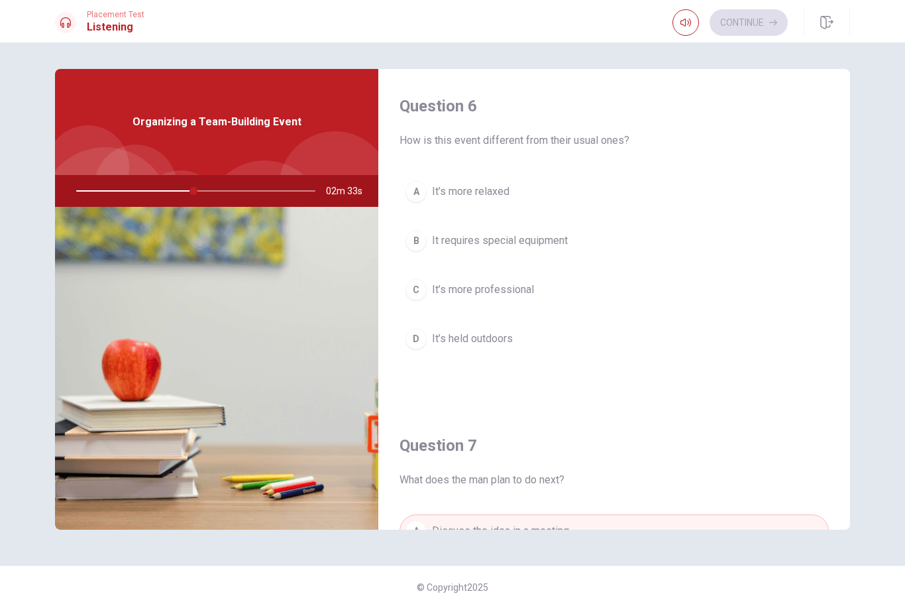
scroll to position [0, 0]
click at [507, 332] on span "It’s held outdoors" at bounding box center [472, 339] width 81 height 16
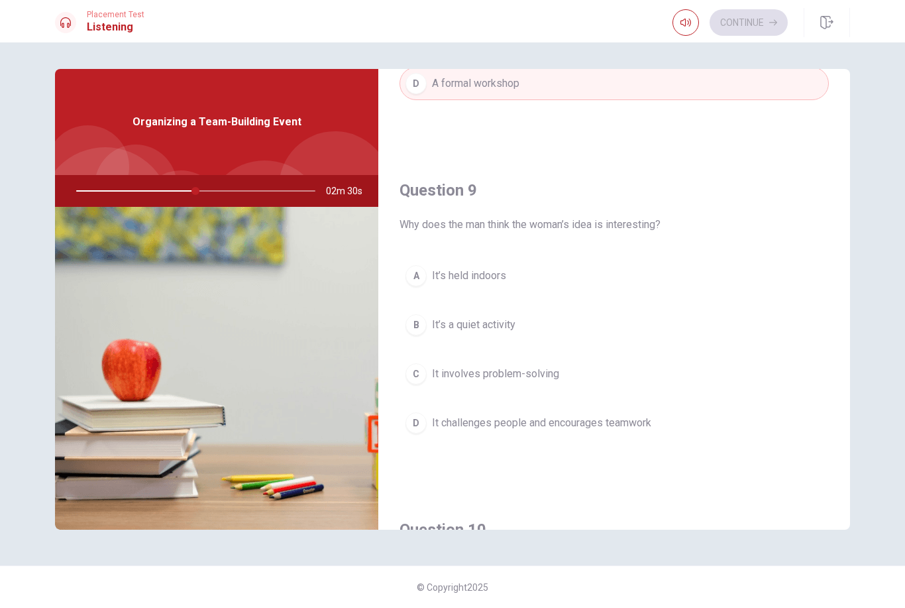
scroll to position [950, 0]
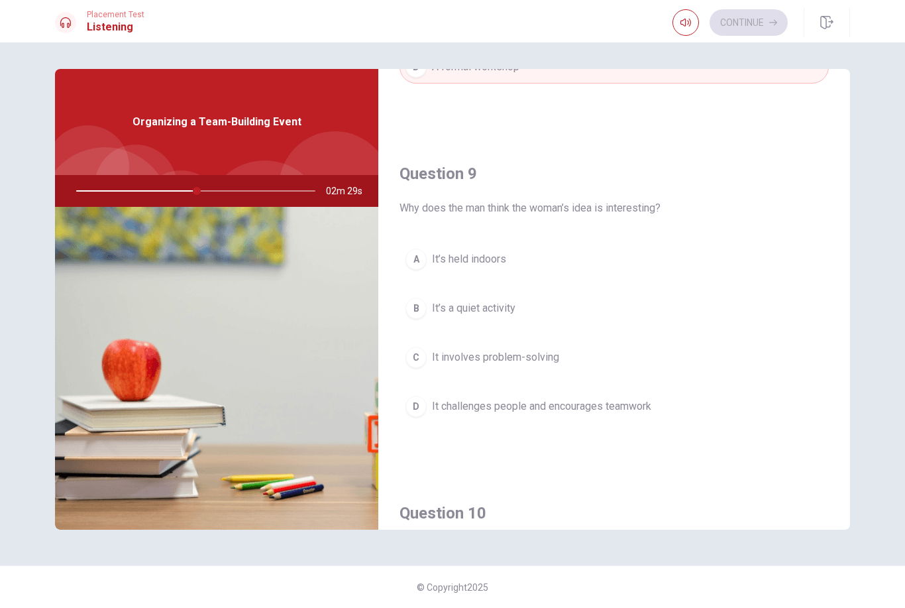
click at [628, 395] on button "D It challenges people and encourages teamwork" at bounding box center [614, 406] width 429 height 33
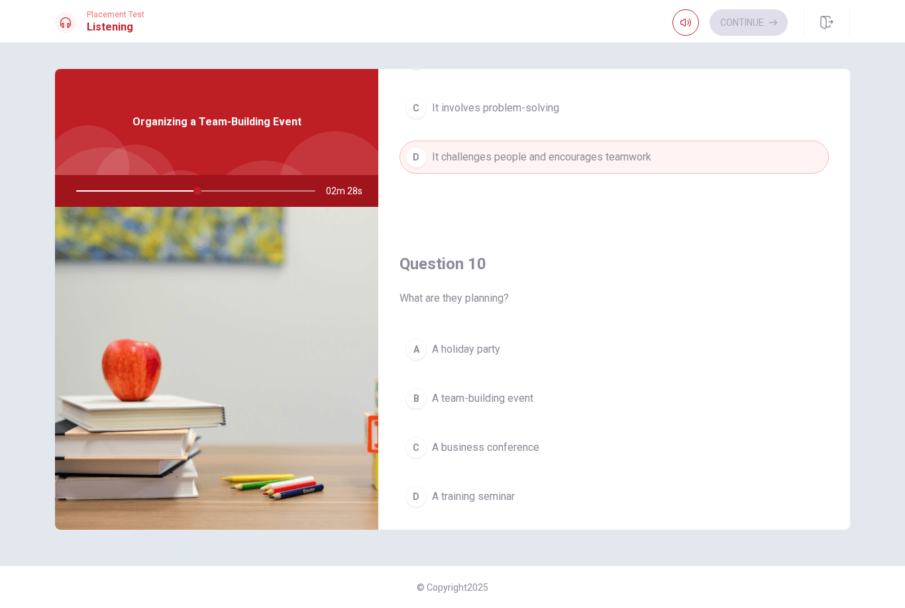
scroll to position [1228, 0]
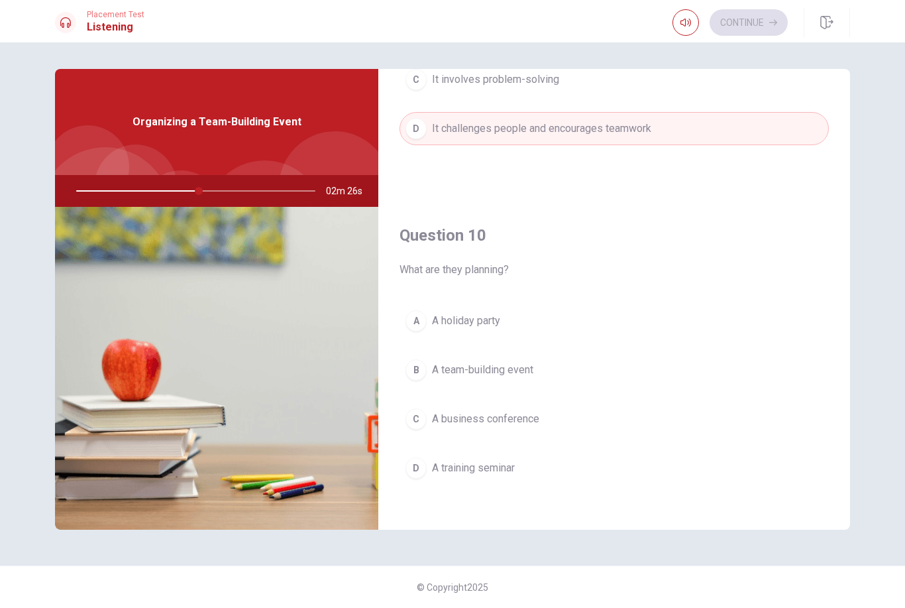
click at [529, 366] on span "A team-building event" at bounding box center [482, 370] width 101 height 16
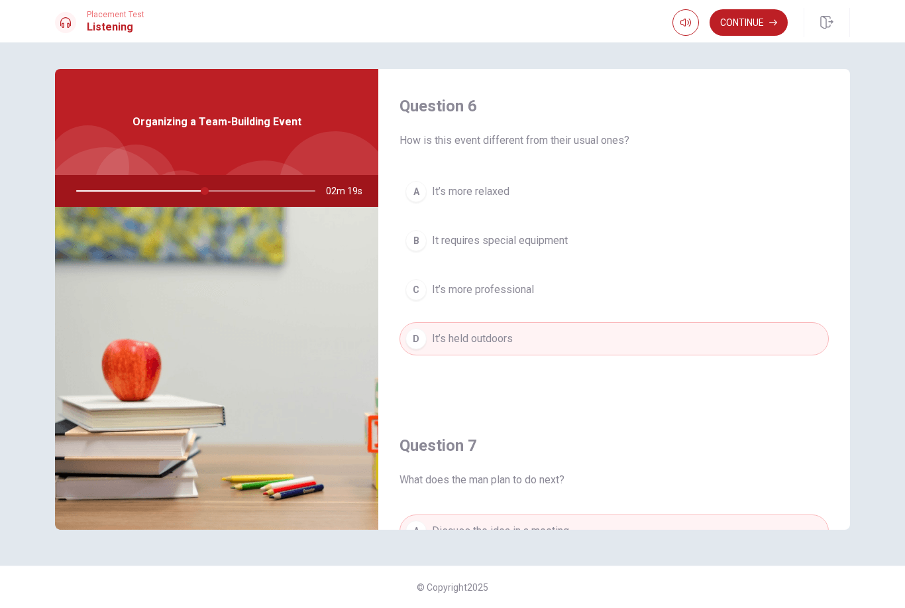
scroll to position [0, 0]
click at [764, 17] on button "Continue" at bounding box center [749, 22] width 78 height 27
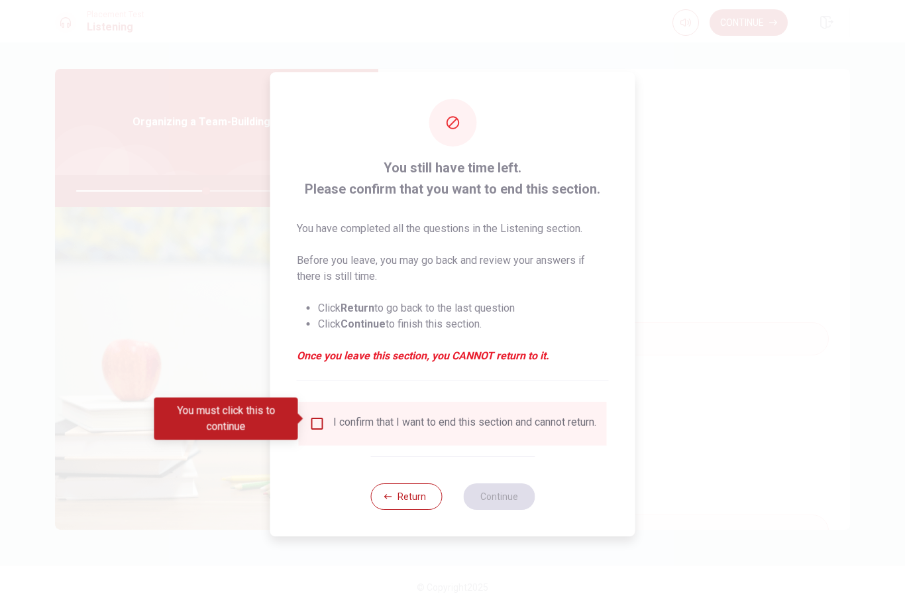
click at [321, 416] on input "You must click this to continue" at bounding box center [318, 424] width 16 height 16
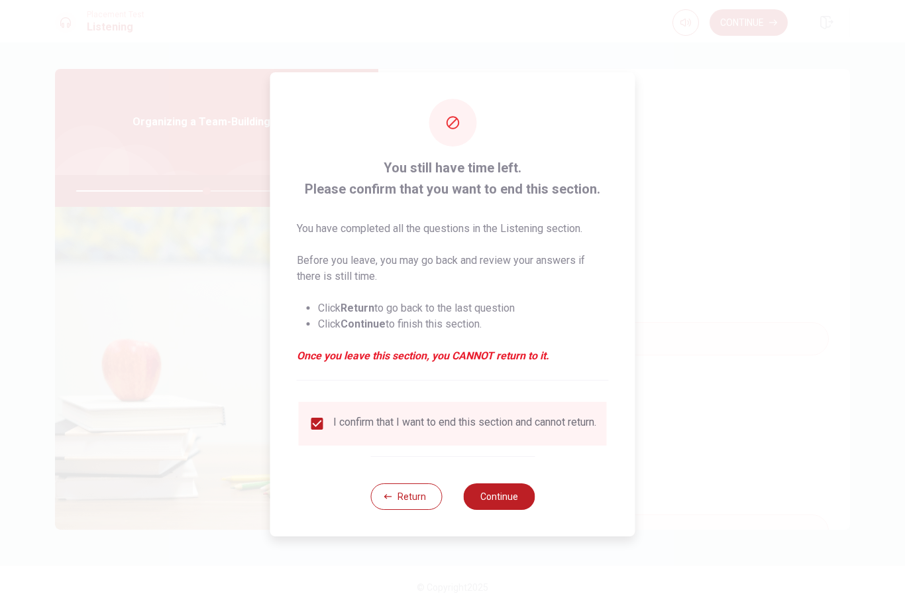
click at [514, 510] on button "Continue" at bounding box center [499, 496] width 72 height 27
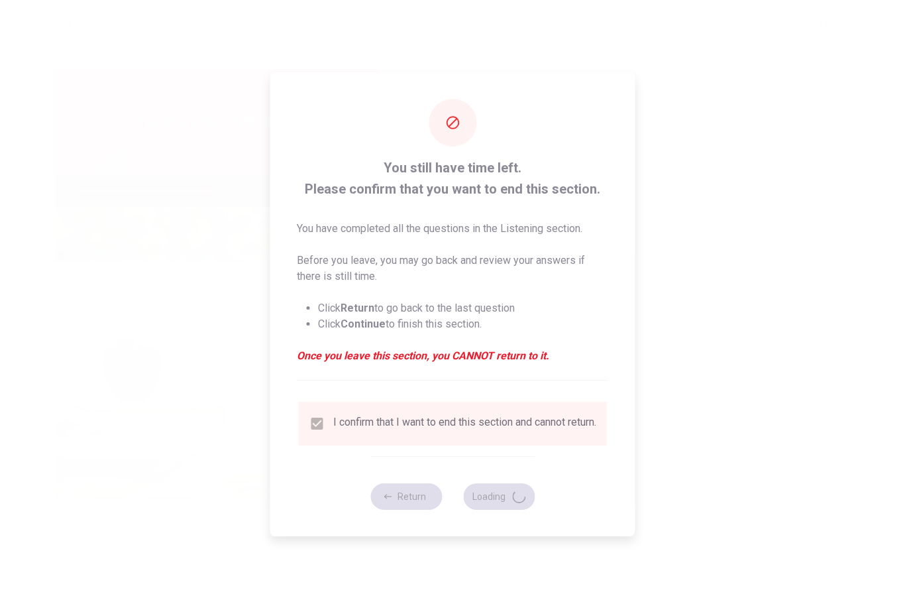
type input "55"
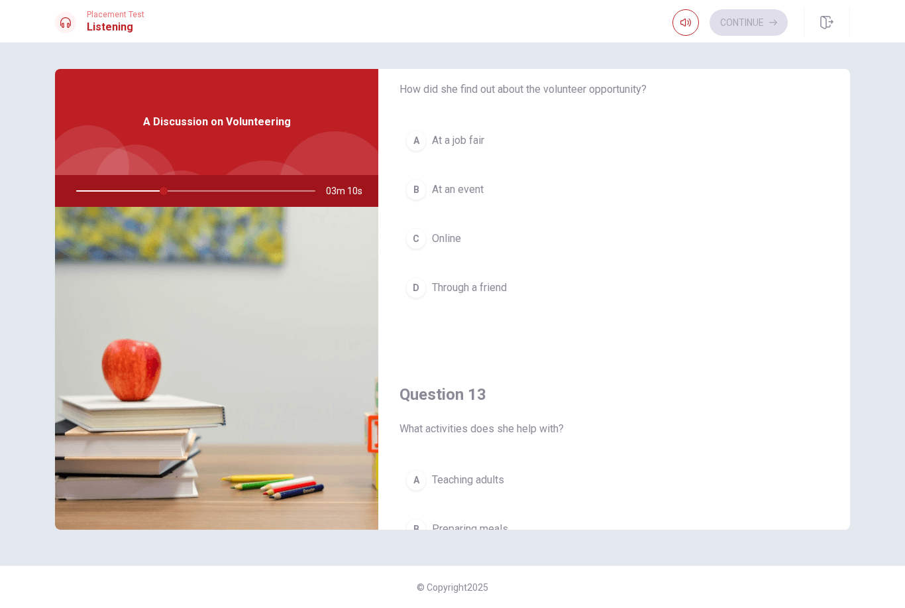
scroll to position [389, 0]
click at [457, 241] on span "Online" at bounding box center [446, 240] width 29 height 16
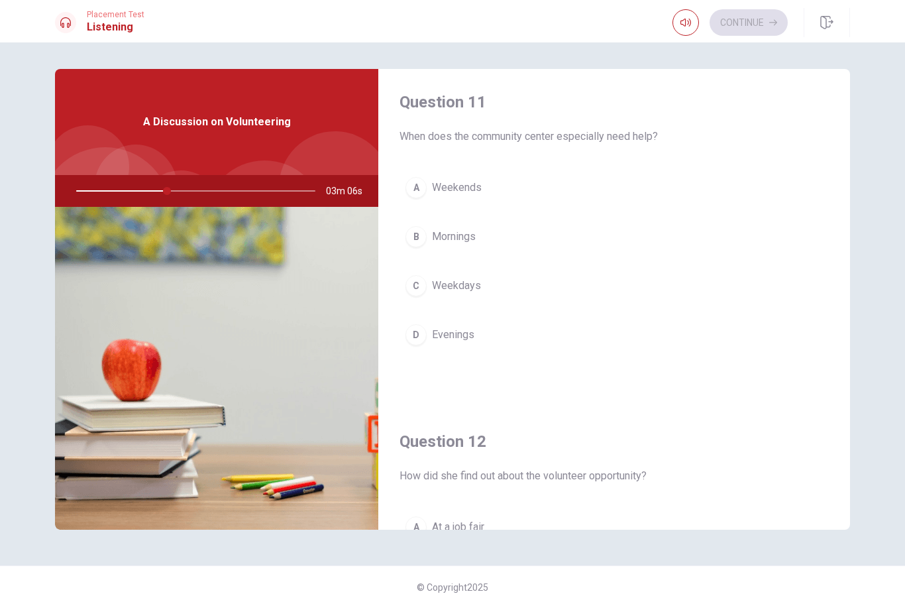
scroll to position [4, 0]
click at [541, 187] on button "A Weekends" at bounding box center [614, 187] width 429 height 33
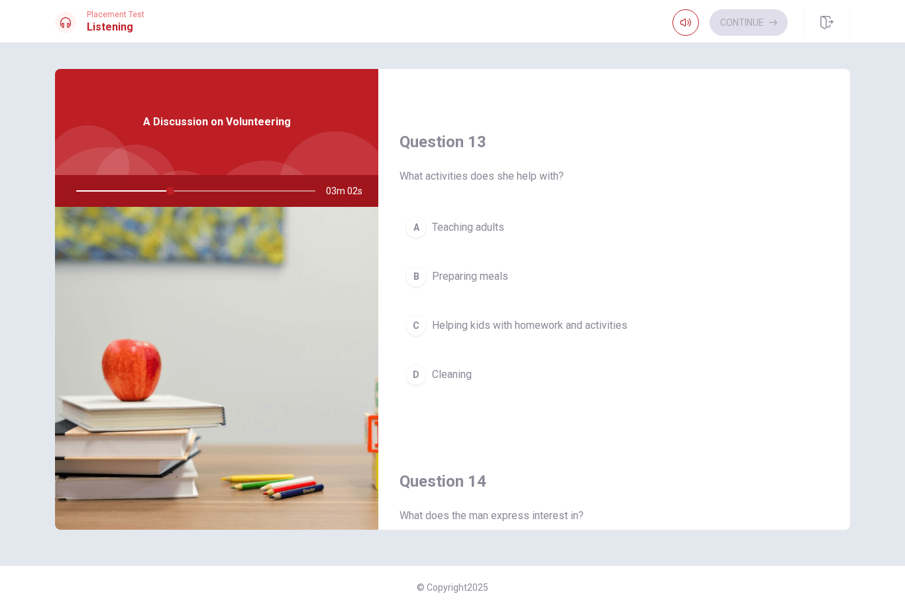
scroll to position [657, 0]
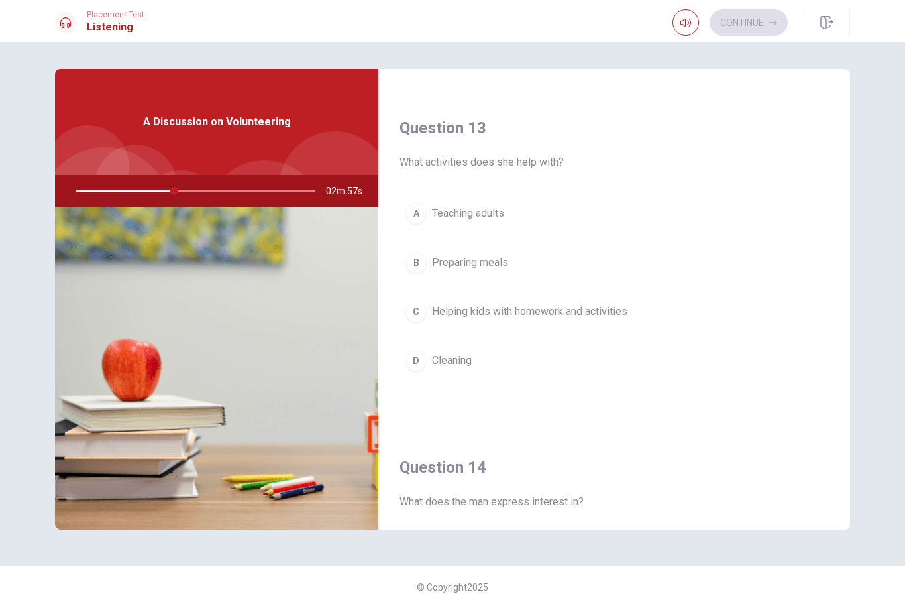
click at [616, 315] on span "Helping kids with homework and activities" at bounding box center [530, 312] width 196 height 16
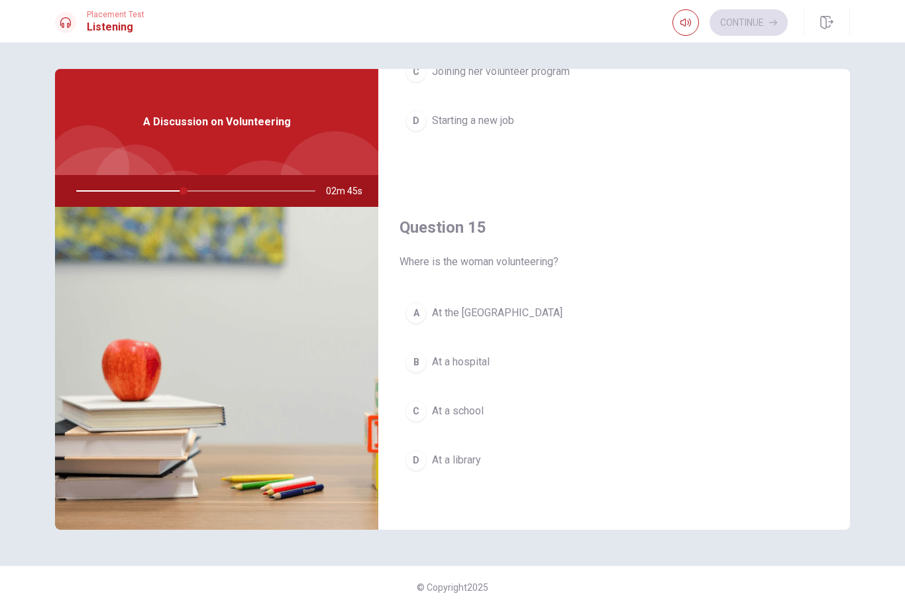
scroll to position [1236, 0]
click at [537, 308] on span "At the [GEOGRAPHIC_DATA]" at bounding box center [497, 313] width 131 height 16
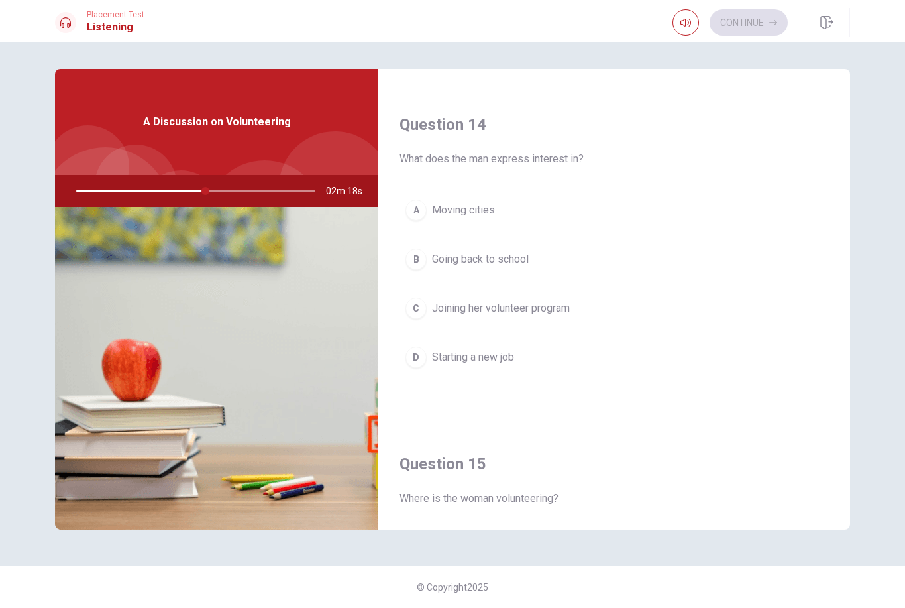
scroll to position [1000, 0]
click at [526, 309] on span "Joining her volunteer program" at bounding box center [501, 308] width 138 height 16
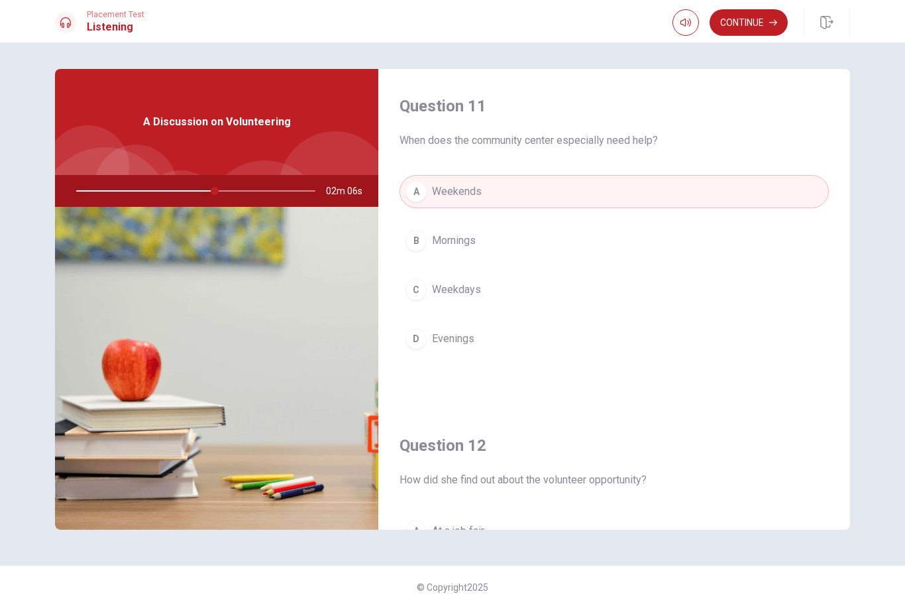
scroll to position [0, 0]
click at [759, 22] on button "Continue" at bounding box center [749, 22] width 78 height 27
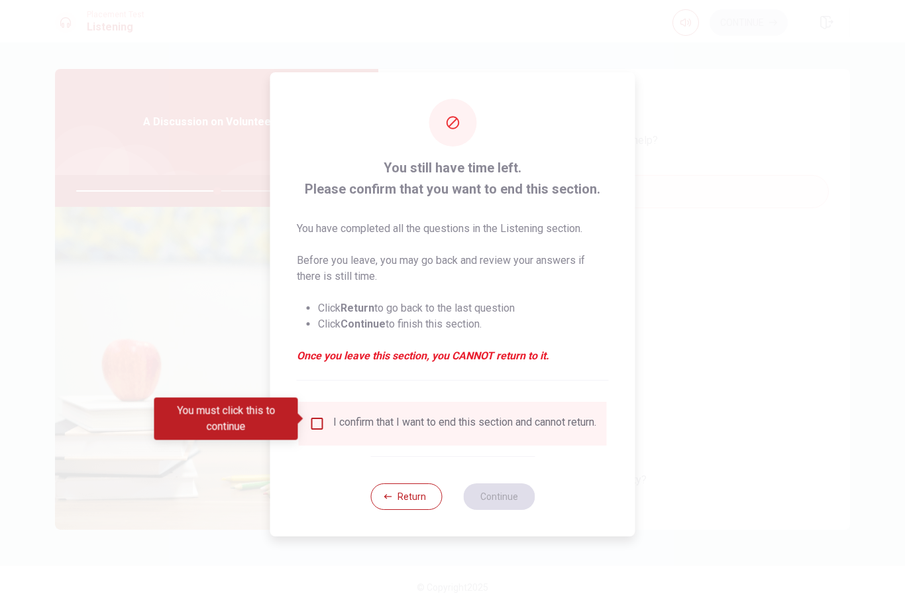
click at [313, 416] on input "You must click this to continue" at bounding box center [318, 424] width 16 height 16
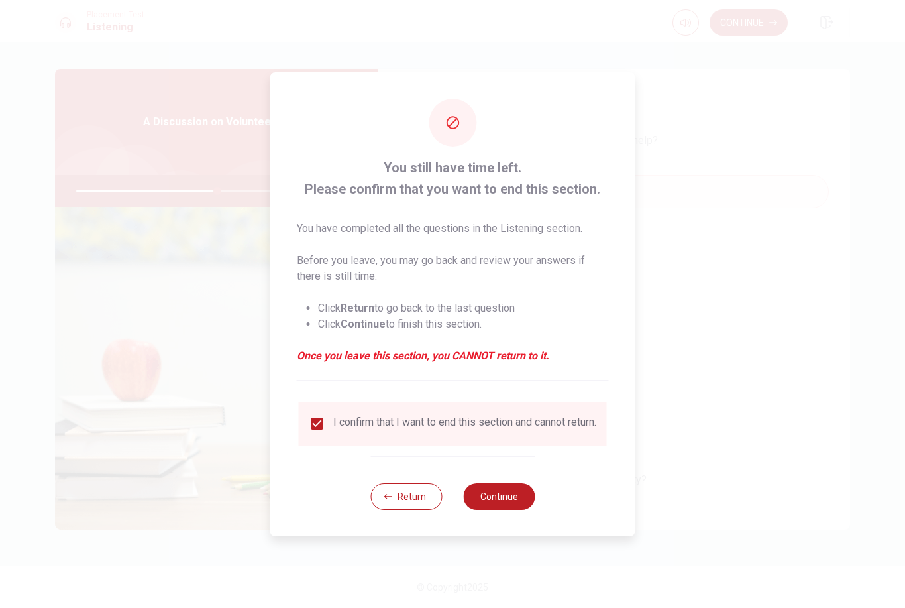
click at [514, 492] on button "Continue" at bounding box center [499, 496] width 72 height 27
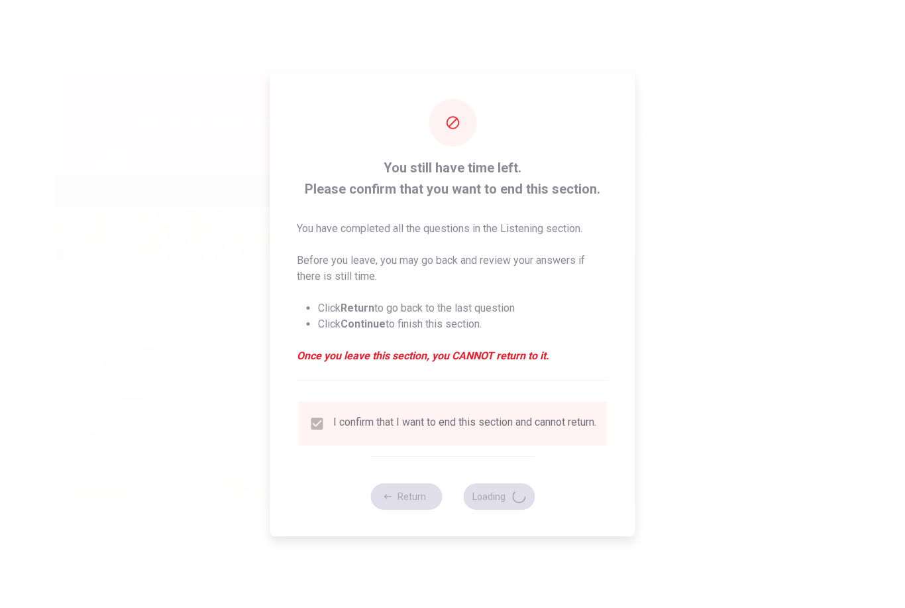
type input "60"
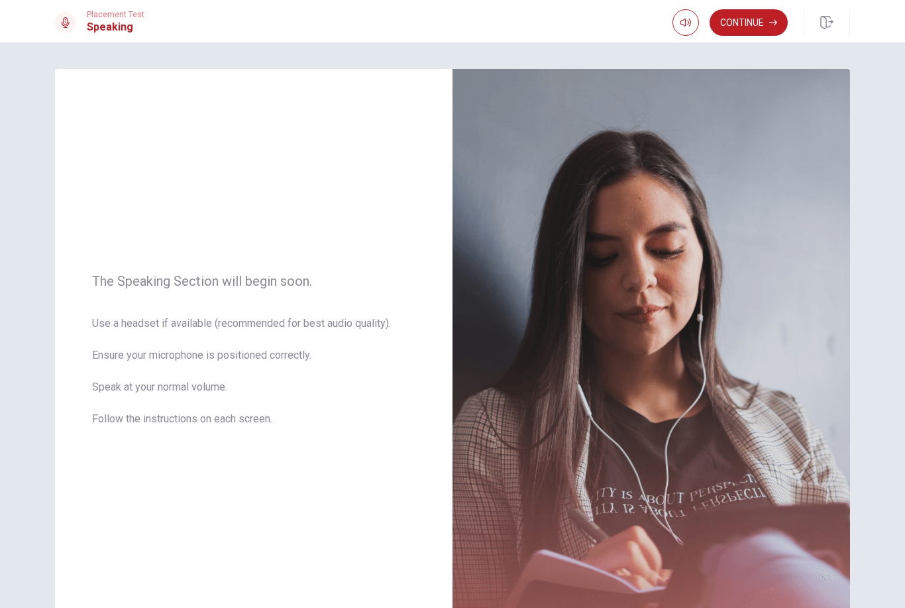
click at [757, 28] on button "Continue" at bounding box center [749, 22] width 78 height 27
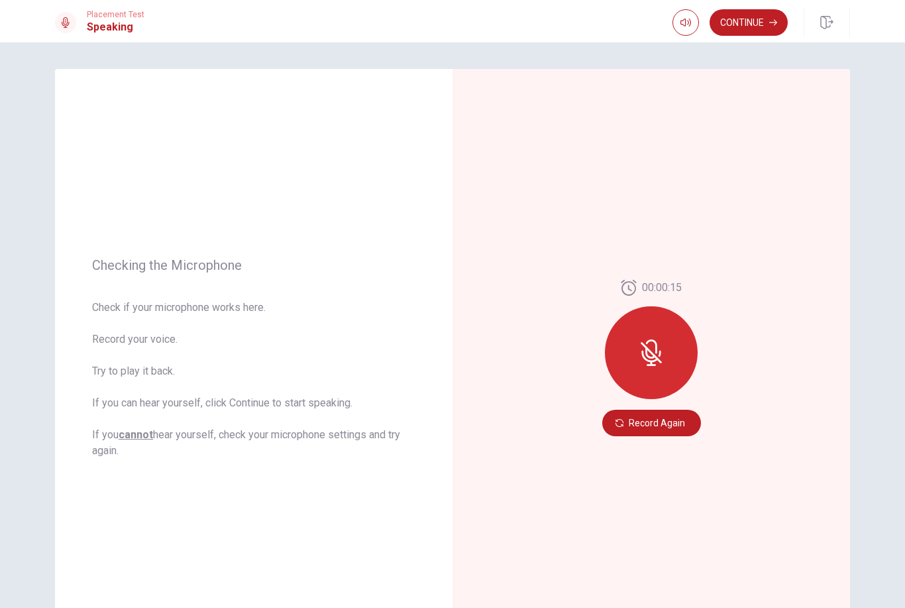
click at [678, 426] on button "Record Again" at bounding box center [651, 423] width 99 height 27
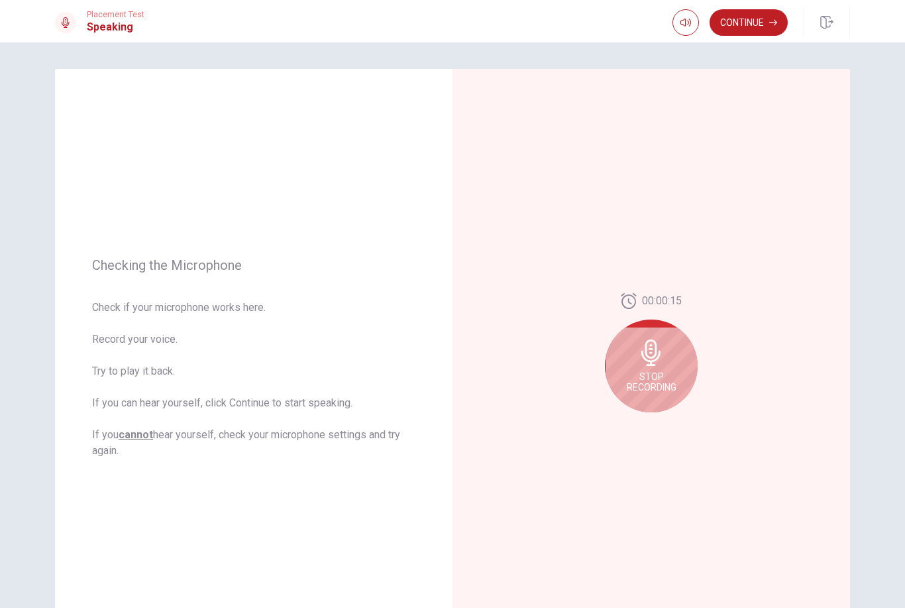
click at [655, 365] on icon at bounding box center [651, 352] width 19 height 27
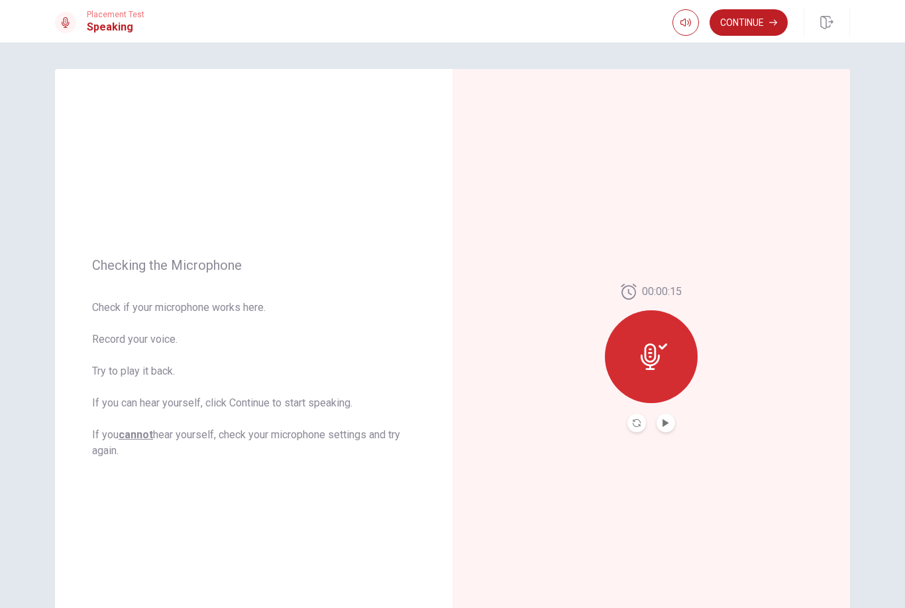
click at [655, 361] on icon at bounding box center [654, 356] width 27 height 27
click at [668, 420] on icon "Play Audio" at bounding box center [666, 423] width 8 height 8
click at [758, 24] on button "Continue" at bounding box center [749, 22] width 78 height 27
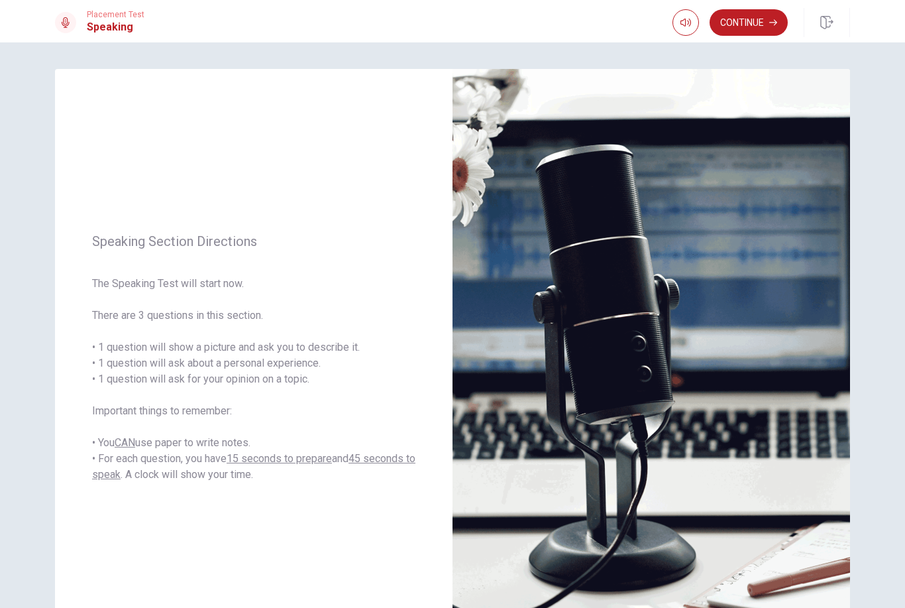
click at [752, 27] on button "Continue" at bounding box center [749, 22] width 78 height 27
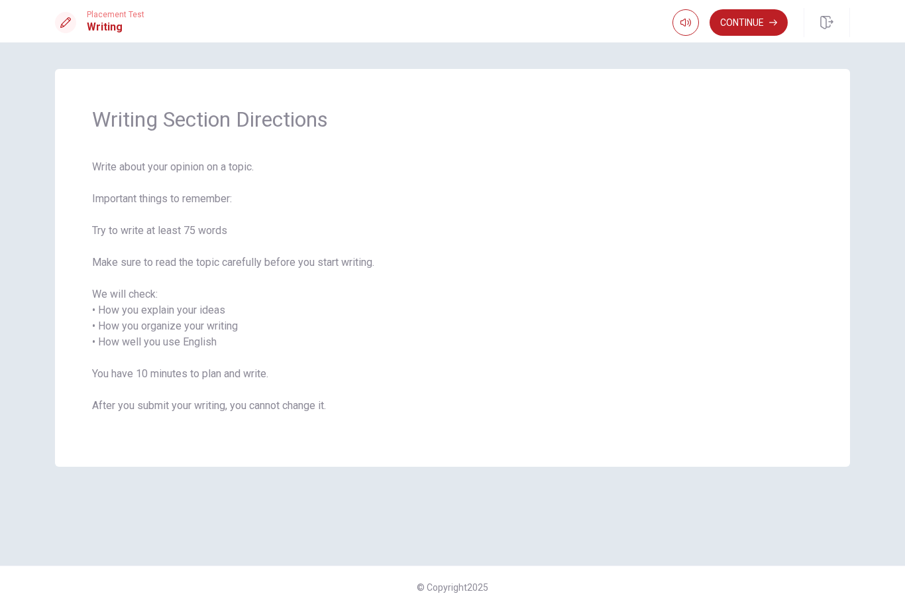
click at [762, 22] on button "Continue" at bounding box center [749, 22] width 78 height 27
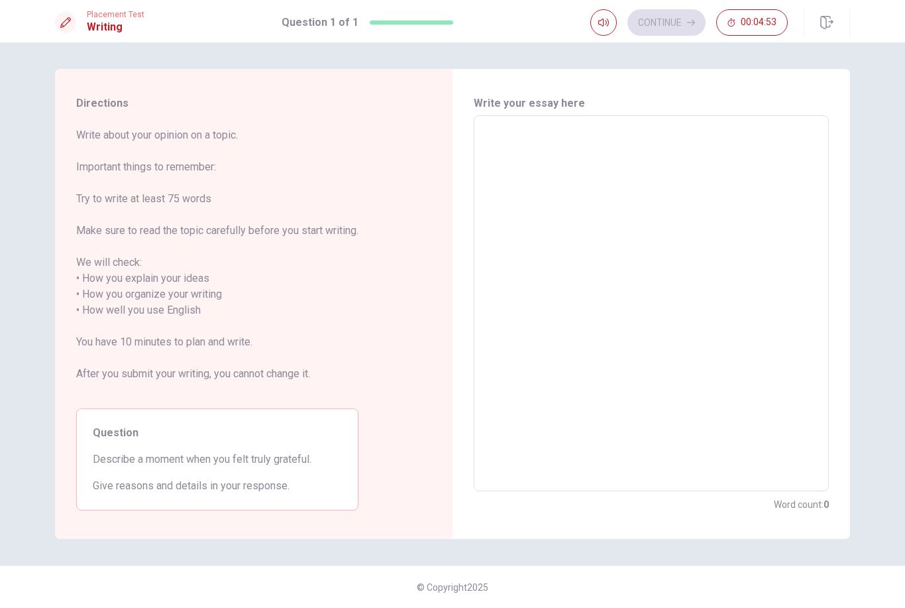
click at [723, 285] on textarea at bounding box center [651, 304] width 337 height 354
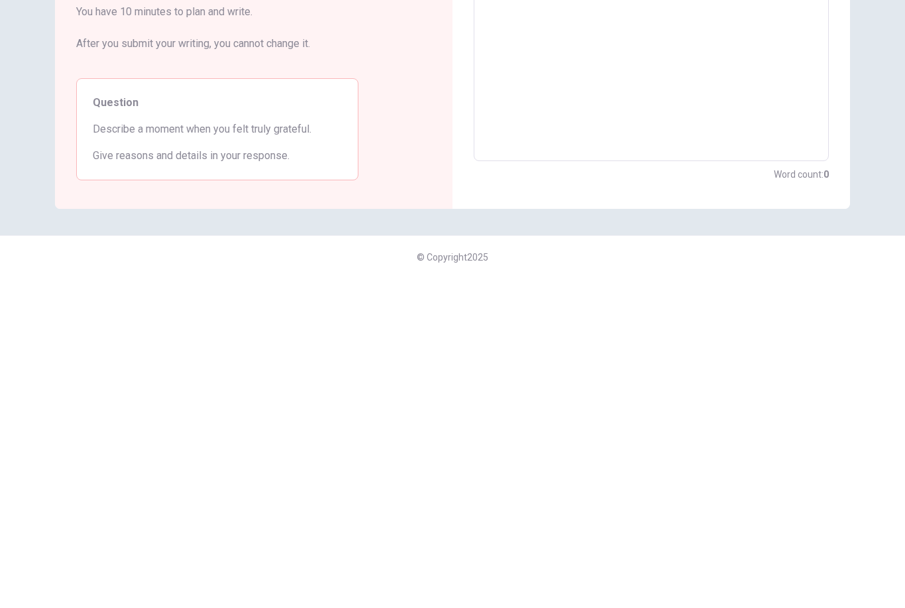
type textarea "A"
type textarea "x"
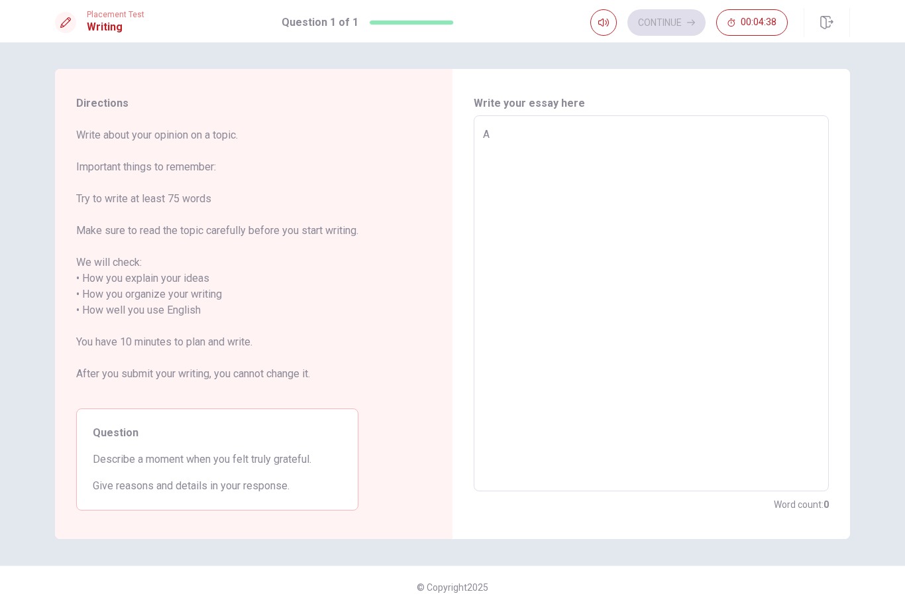
type textarea "A"
type textarea "x"
type textarea "A m"
type textarea "x"
type textarea "A mo"
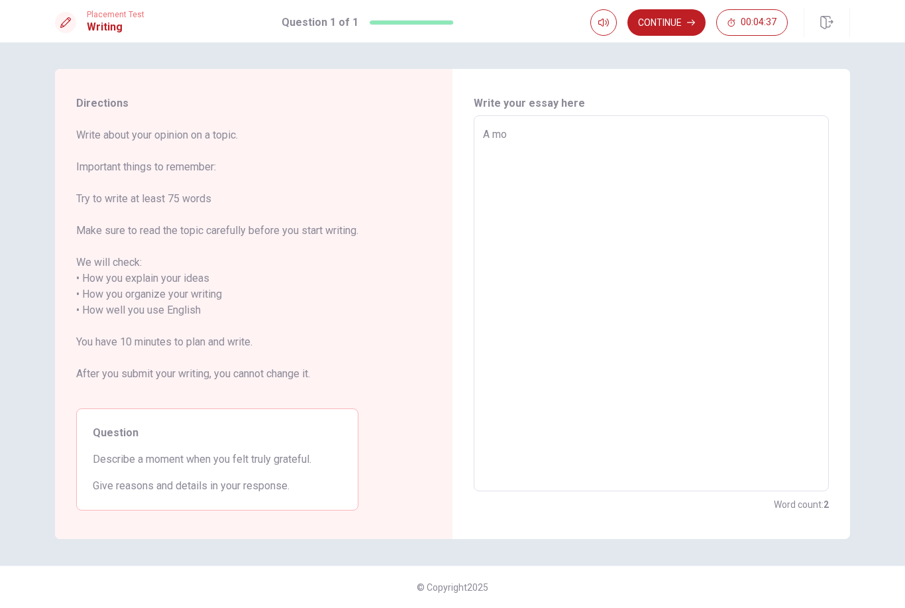
type textarea "x"
type textarea "A mom"
type textarea "x"
type textarea "A mome"
type textarea "x"
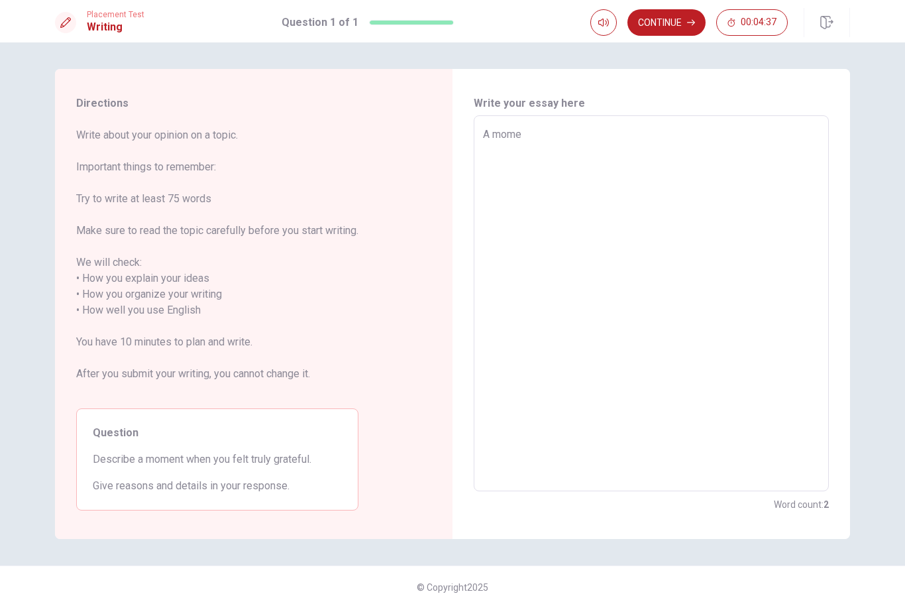
type textarea "A momen"
type textarea "x"
type textarea "A moment"
type textarea "x"
type textarea "A moment"
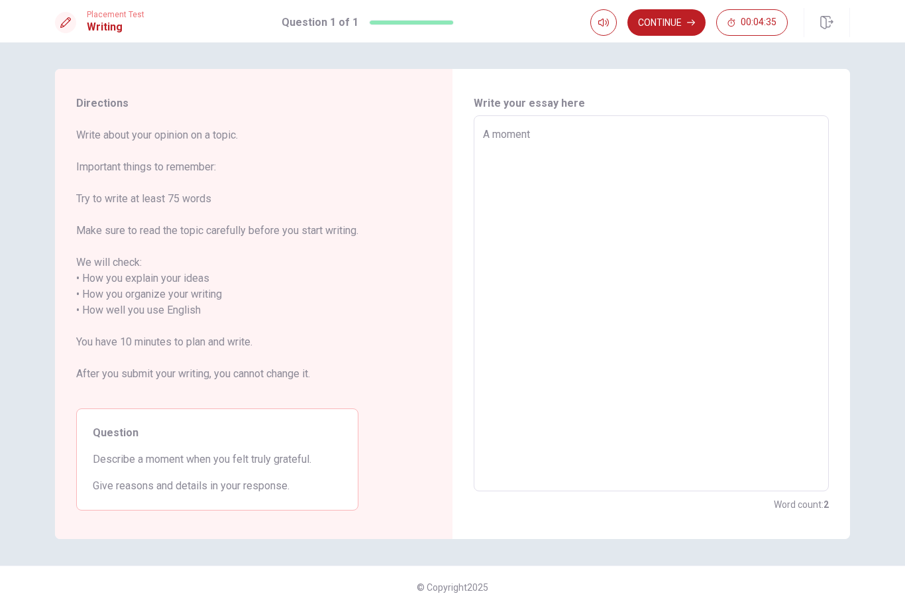
type textarea "x"
type textarea "A moment w"
type textarea "x"
type textarea "A moment wh"
type textarea "x"
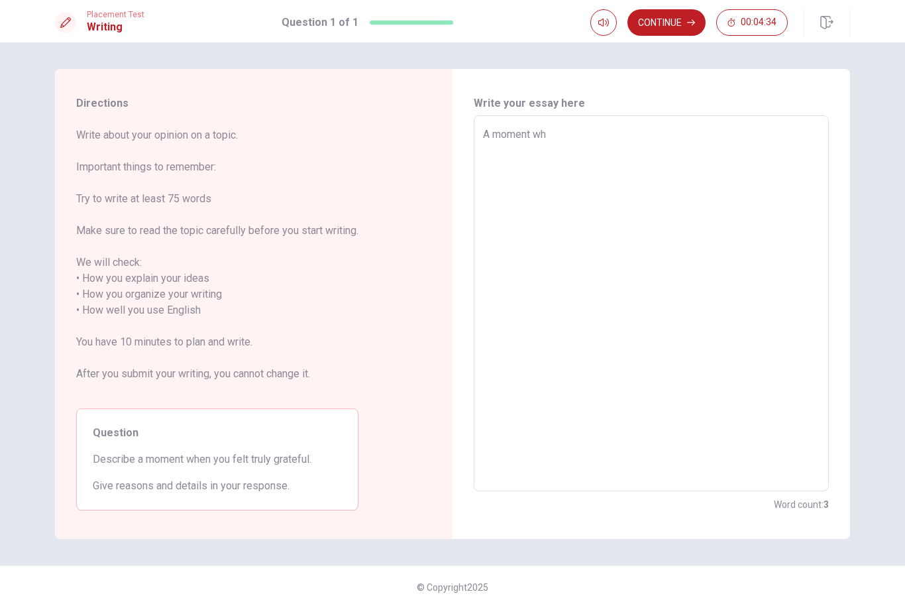
type textarea "A moment whe"
type textarea "x"
type textarea "A moment when"
type textarea "x"
type textarea "A moment when"
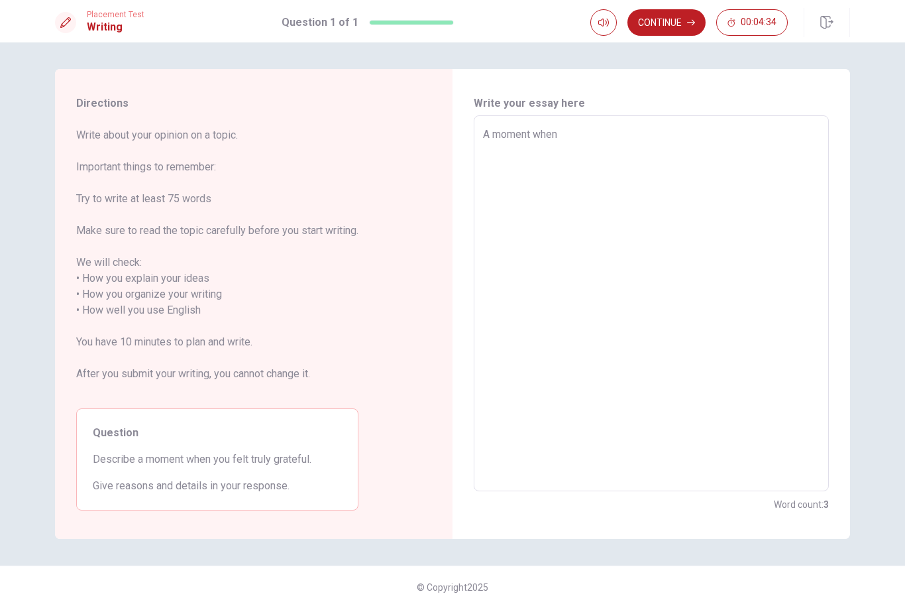
type textarea "x"
type textarea "A moment when i"
type textarea "x"
type textarea "A moment when i"
type textarea "x"
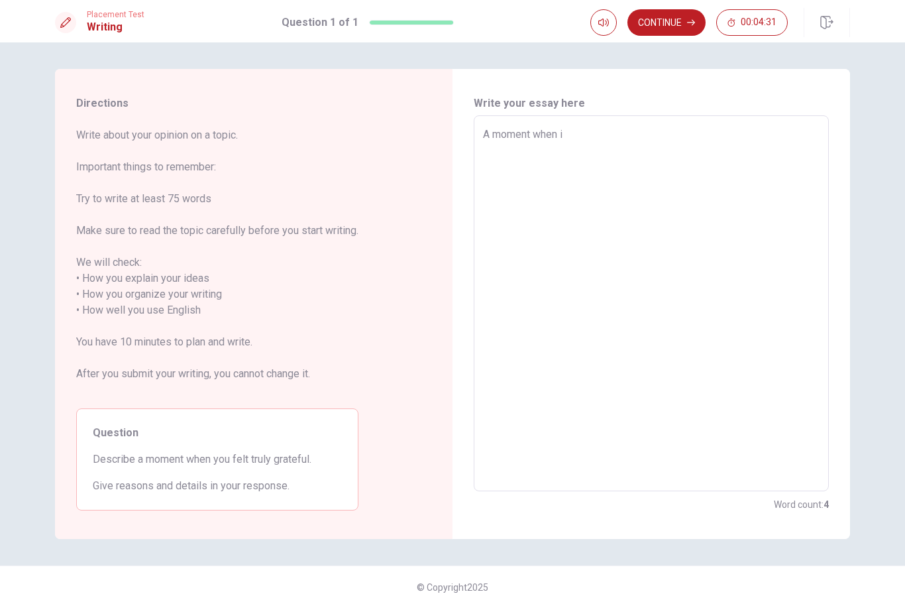
type textarea "A moment when i f"
type textarea "x"
type textarea "A moment when i fe"
type textarea "x"
type textarea "A moment when i fel"
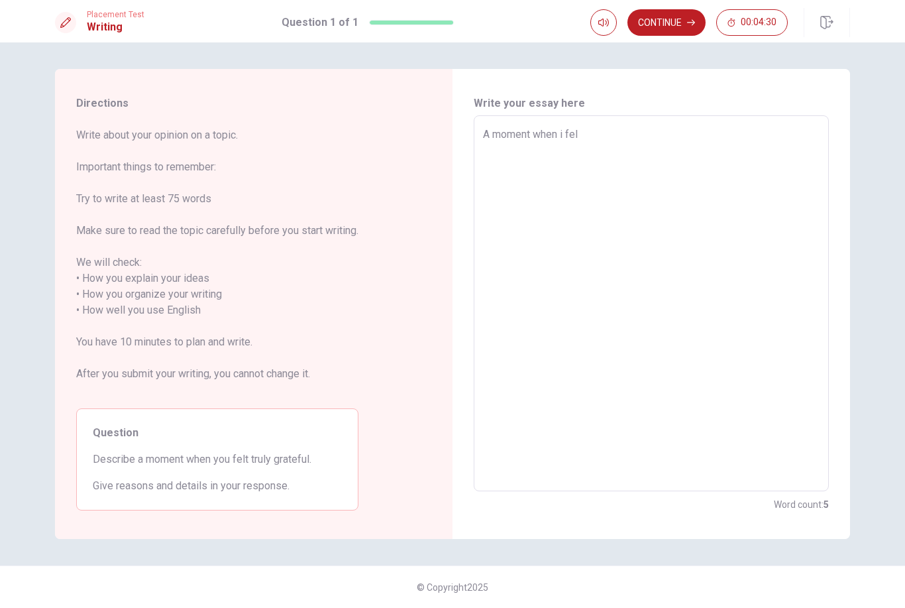
type textarea "x"
type textarea "A moment when i felt"
type textarea "x"
type textarea "A moment when i felt"
type textarea "x"
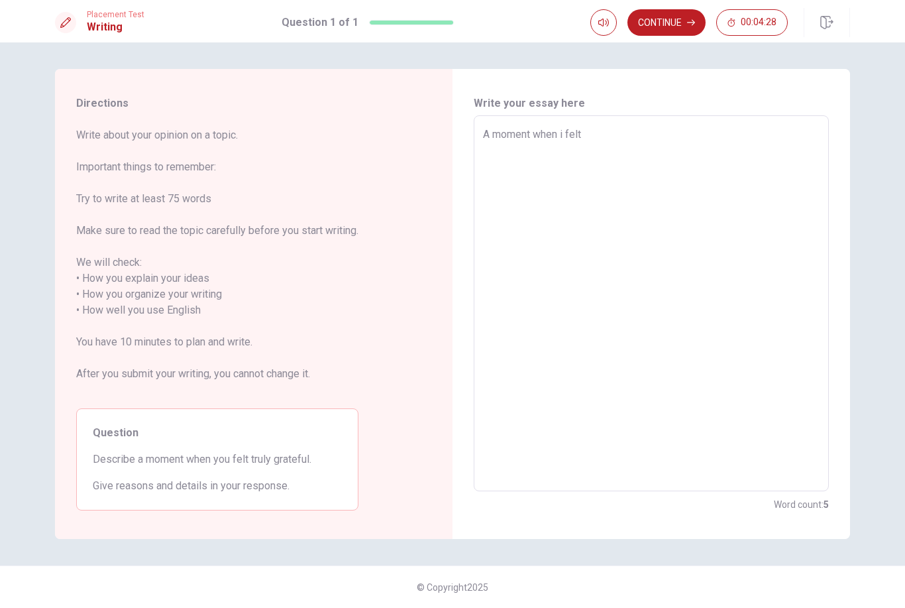
type textarea "A moment when i felt r"
type textarea "x"
type textarea "A moment when i felt re"
type textarea "x"
type textarea "A moment when i felt rea"
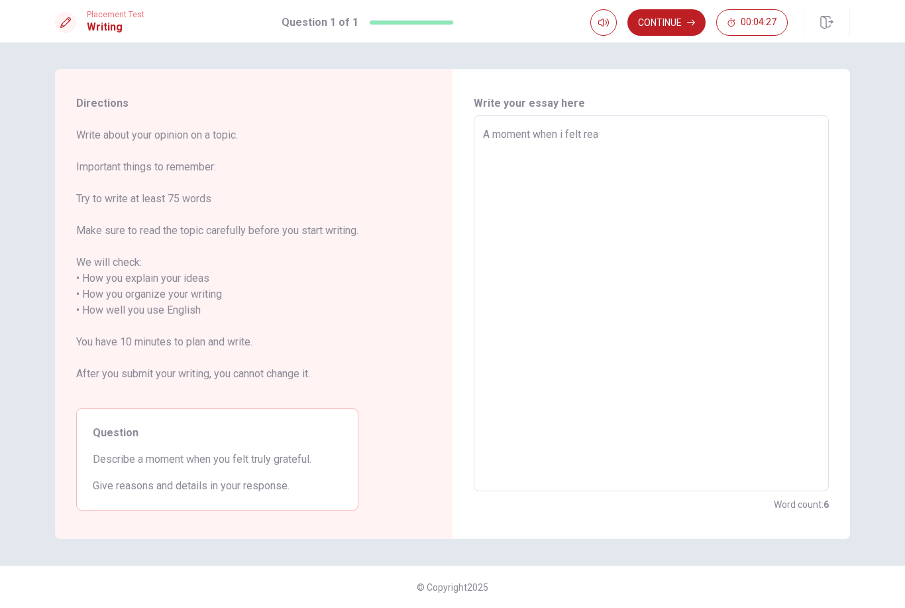
type textarea "x"
type textarea "A moment when i felt real"
type textarea "x"
type textarea "A moment when i felt reall"
type textarea "x"
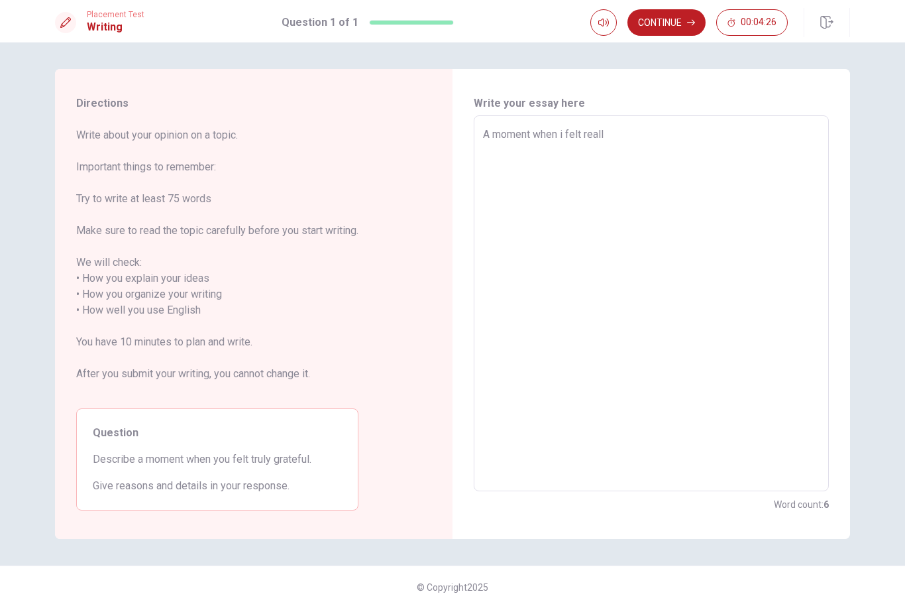
type textarea "A moment when i felt really"
type textarea "x"
type textarea "A moment when i felt really"
type textarea "x"
type textarea "A moment when i felt really g"
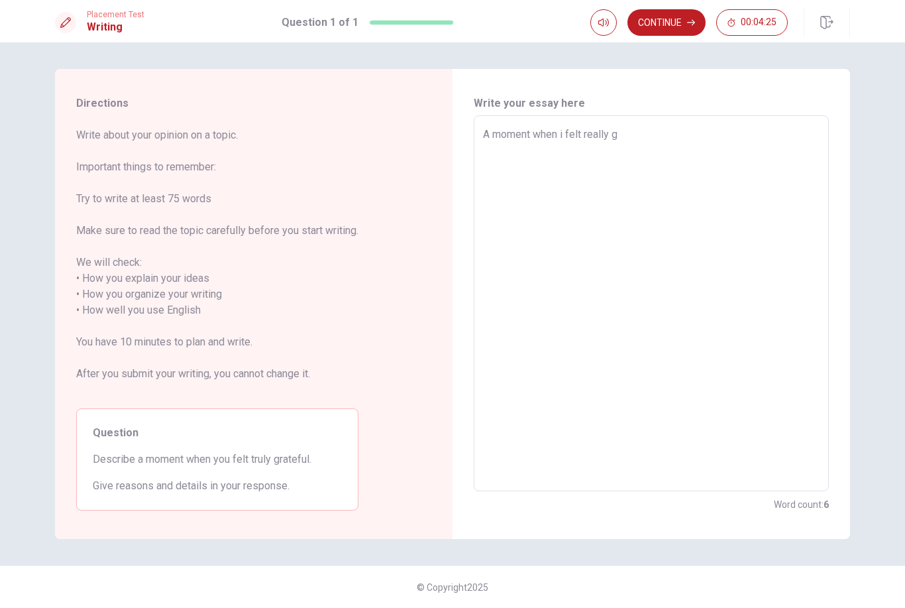
type textarea "x"
type textarea "A moment when i felt really gr"
type textarea "x"
type textarea "A moment when i felt really gra"
type textarea "x"
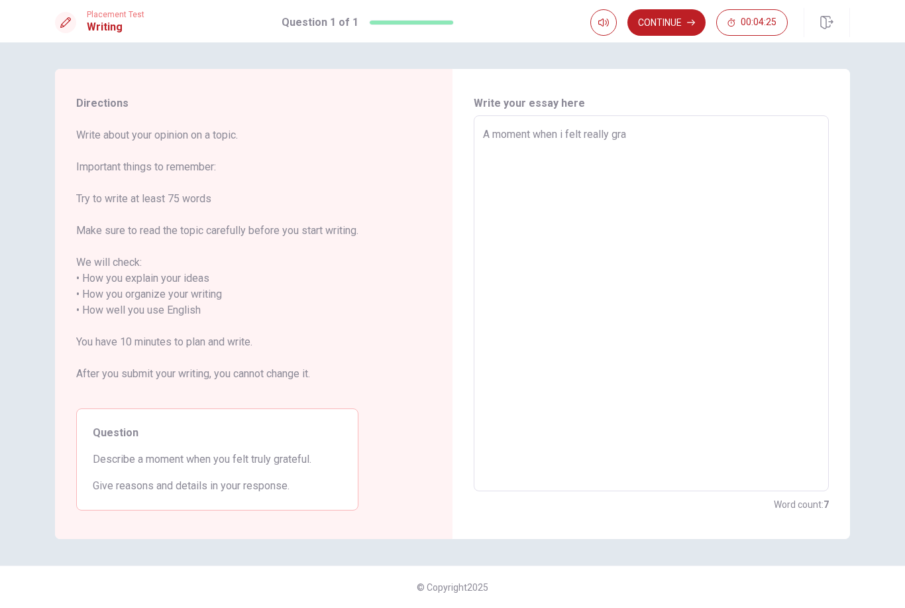
type textarea "A moment when i felt really grat"
type textarea "x"
type textarea "A moment when i felt really grate"
type textarea "x"
type textarea "A moment when i felt really gratef"
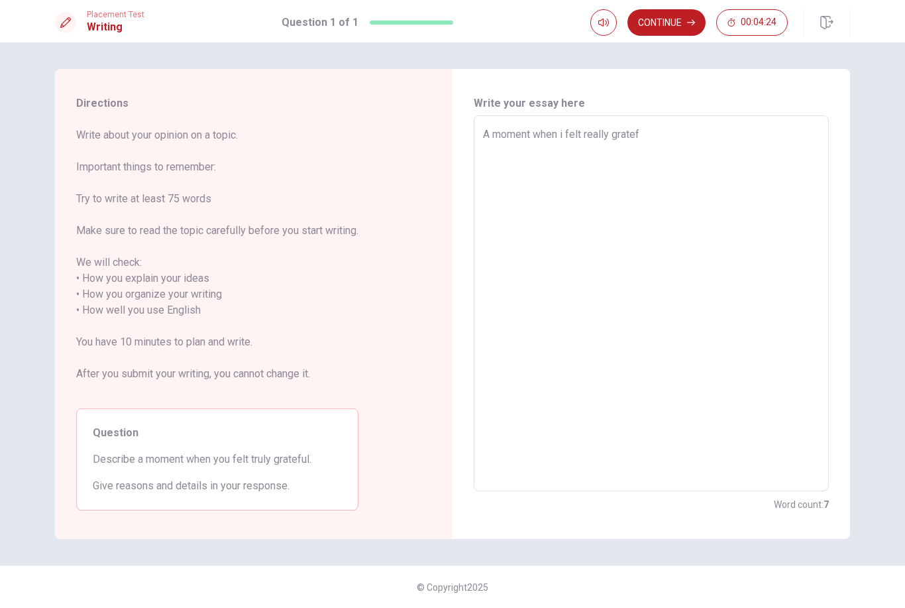
type textarea "x"
type textarea "A moment when i felt really gratefu"
type textarea "x"
type textarea "A moment when i felt really grateful"
type textarea "x"
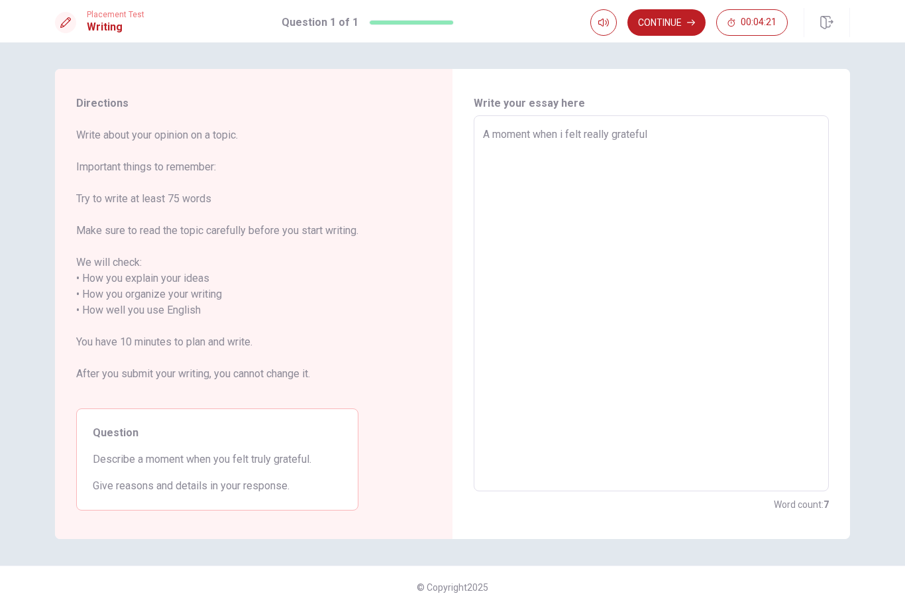
type textarea "A moment when i felt really grateful"
type textarea "x"
type textarea "A moment when i felt really grateful w"
type textarea "x"
type textarea "A moment when i felt really grateful wa"
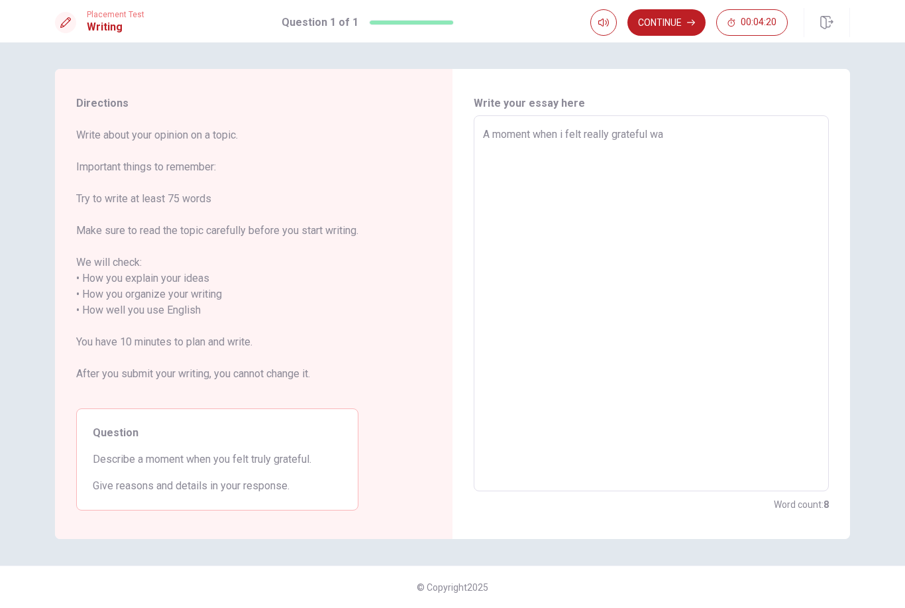
type textarea "x"
type textarea "A moment when i felt really grateful was"
type textarea "x"
type textarea "A moment when i felt really grateful was"
type textarea "x"
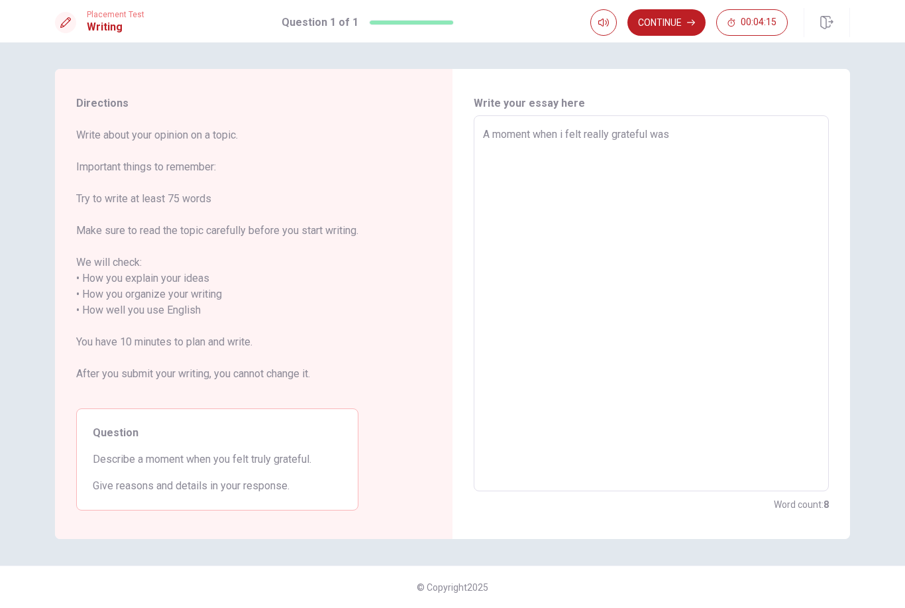
type textarea "A moment when i felt really grateful was w"
type textarea "x"
type textarea "A moment when i felt really grateful was wh"
type textarea "x"
type textarea "A moment when i felt really grateful was whe"
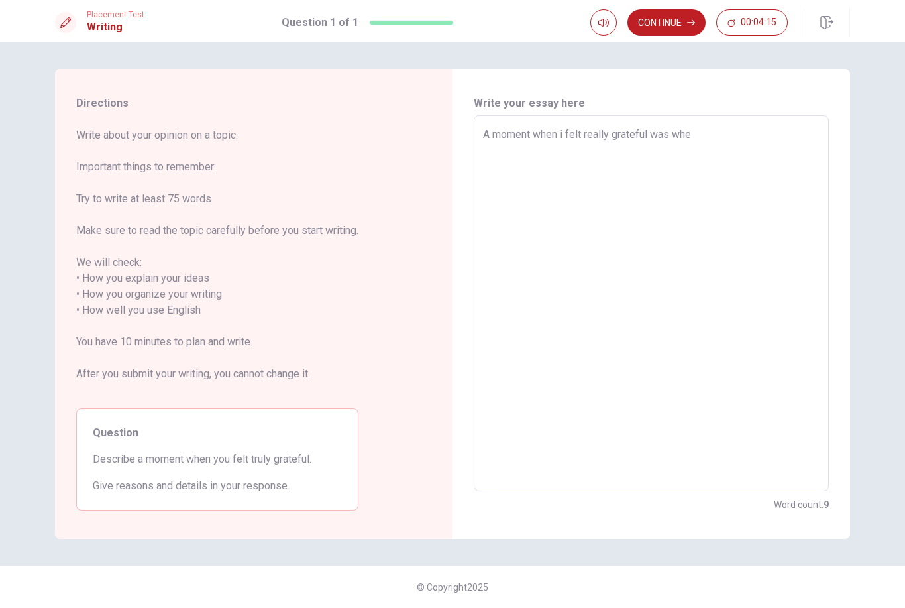
type textarea "x"
type textarea "A moment when i felt really grateful was when"
type textarea "x"
type textarea "A moment when i felt really grateful was when"
type textarea "x"
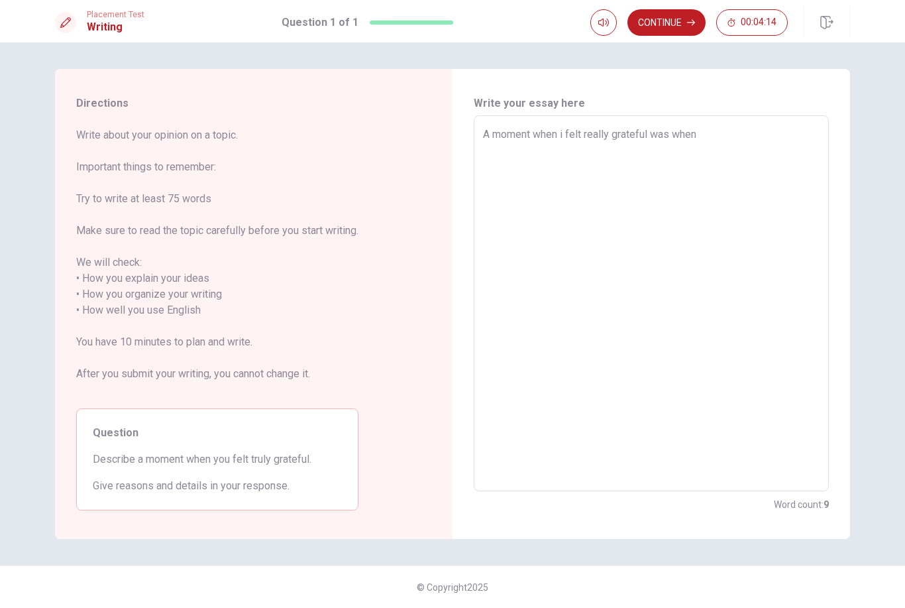
type textarea "A moment when i felt really grateful was when m"
type textarea "x"
type textarea "A moment when i felt really grateful was when my"
type textarea "x"
type textarea "A moment when i felt really grateful was when my"
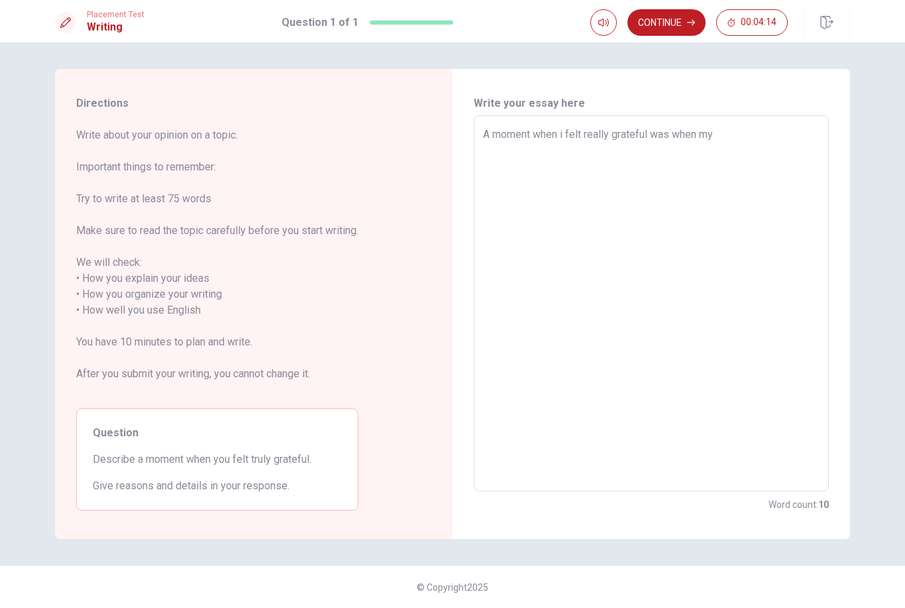
type textarea "x"
type textarea "A moment when i felt really grateful was when my f"
type textarea "x"
type textarea "A moment when i felt really grateful was when my fr"
type textarea "x"
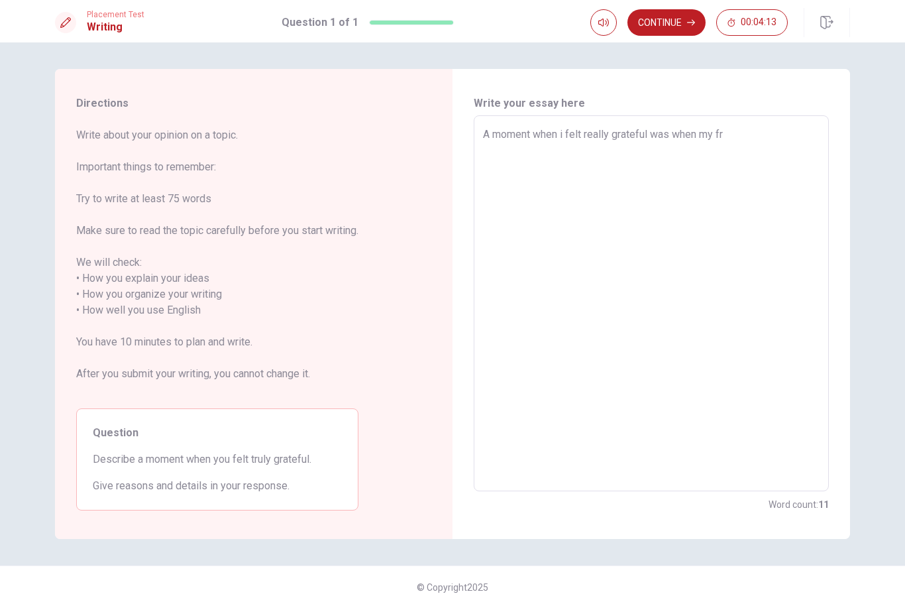
type textarea "A moment when i felt really grateful was when my fri"
type textarea "x"
type textarea "A moment when i felt really grateful was when my frie"
type textarea "x"
type textarea "A moment when i felt really grateful was when my frien"
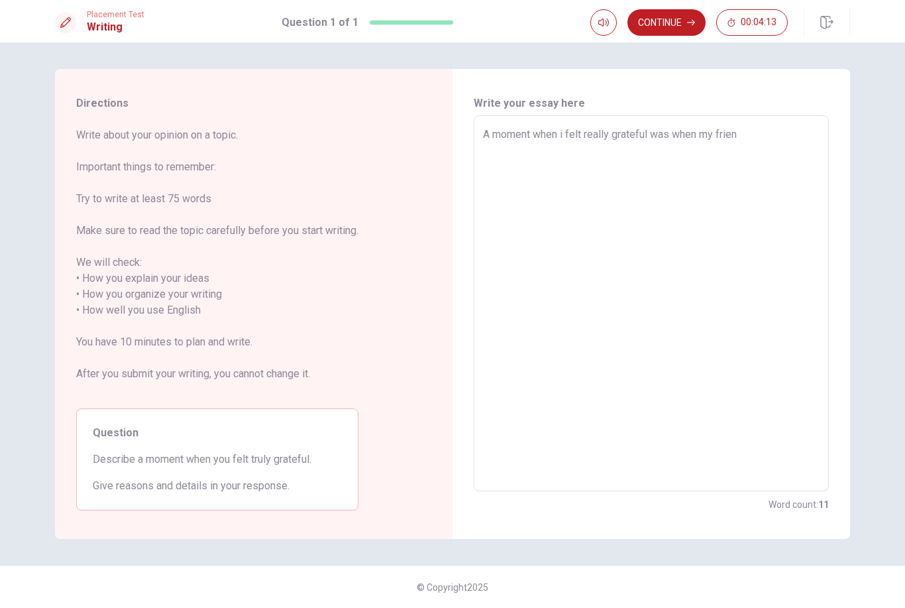
type textarea "x"
type textarea "A moment when i felt really grateful was when my friend"
type textarea "x"
type textarea "A moment when i felt really grateful was when my friend"
type textarea "x"
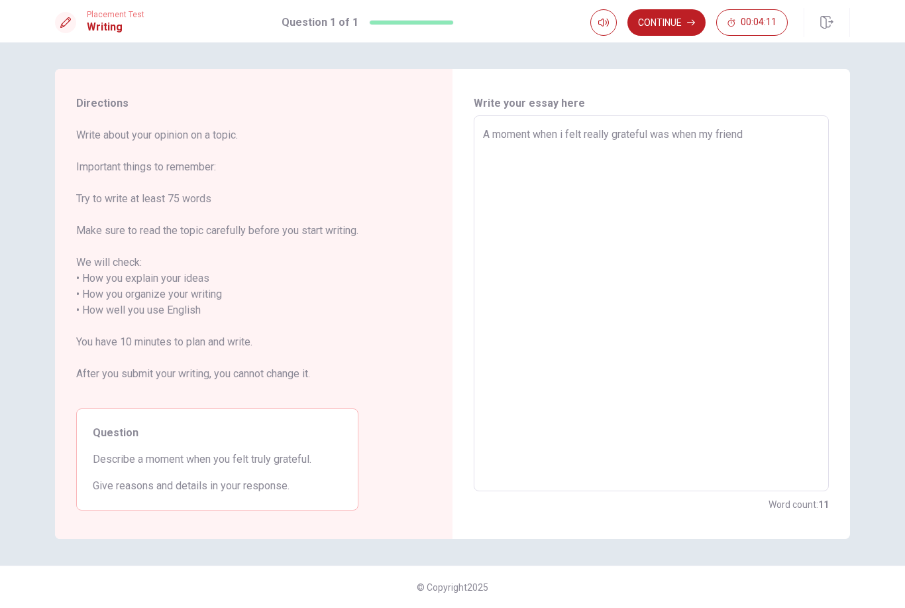
type textarea "A moment when i felt really grateful was when my friend K"
type textarea "x"
type textarea "A moment when i felt really grateful was when my friend [PERSON_NAME]"
type textarea "x"
type textarea "A moment when i felt really grateful was when my friend [PERSON_NAME]"
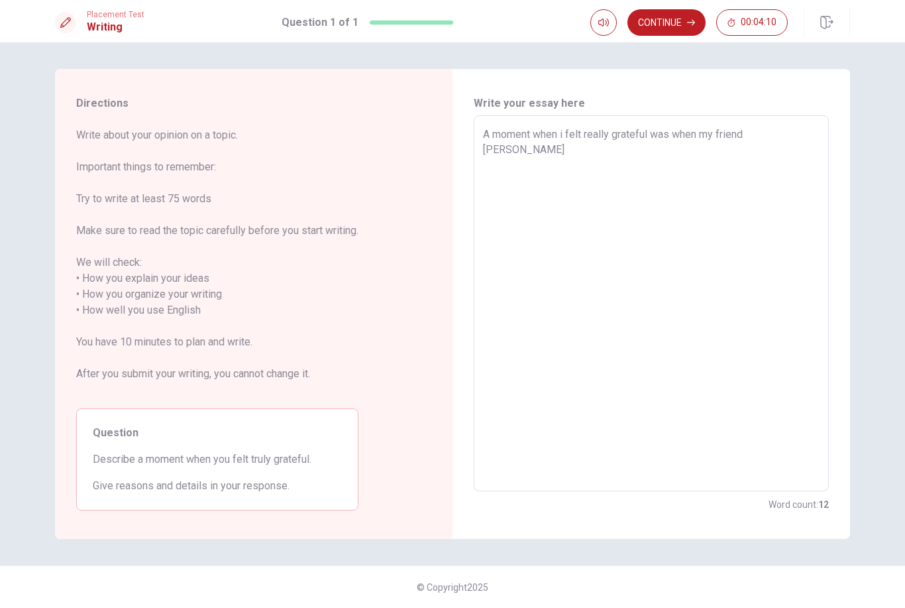
type textarea "x"
type textarea "A moment when i felt really grateful was when my friend [PERSON_NAME]"
type textarea "x"
type textarea "A moment when i felt really grateful was when my friend [PERSON_NAME]"
type textarea "x"
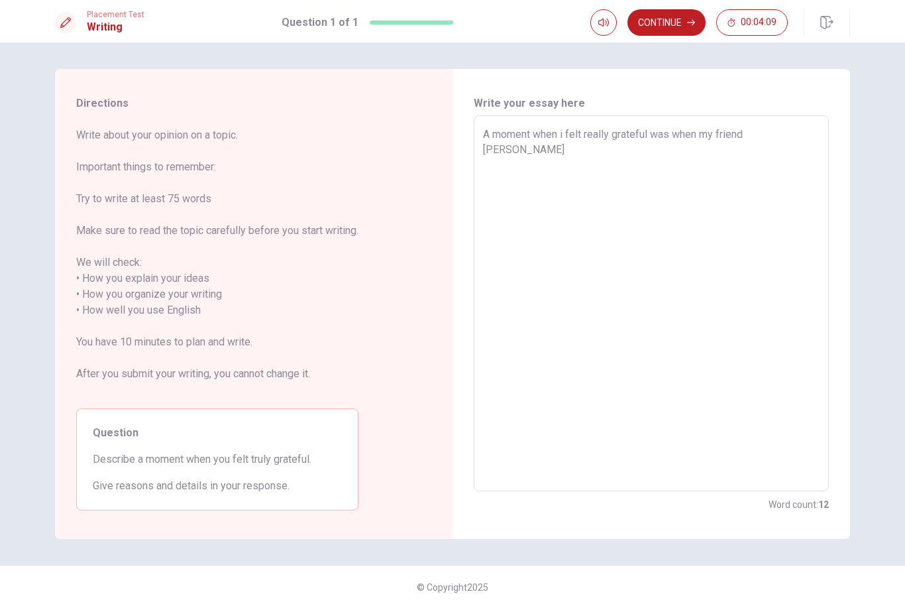
type textarea "A moment when i felt really grateful was when my friend [PERSON_NAME]"
type textarea "x"
type textarea "A moment when i felt really grateful was when my friend [PERSON_NAME]"
type textarea "x"
type textarea "A moment when i felt really grateful was when my friend [PERSON_NAME] he"
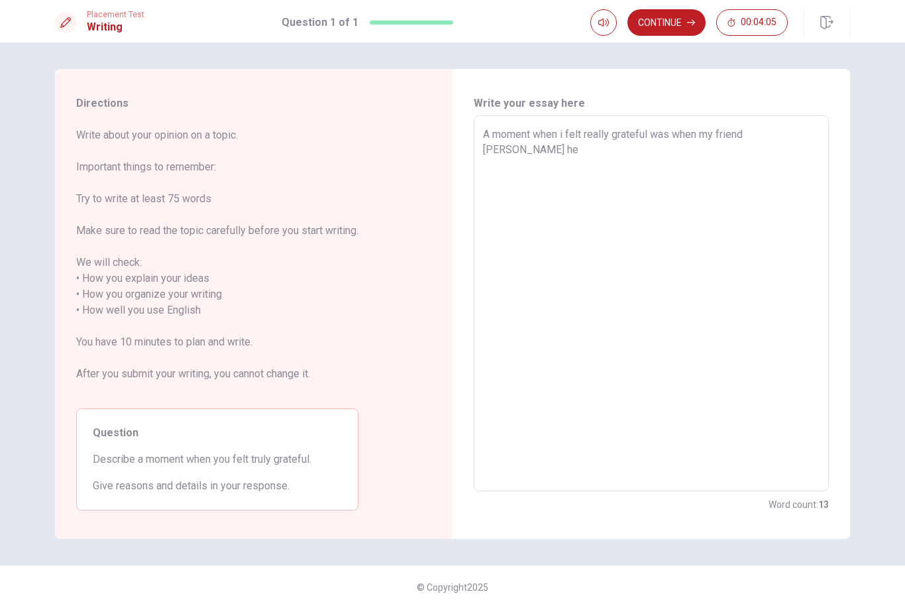
type textarea "x"
type textarea "A moment when i felt really grateful was when my friend [PERSON_NAME]"
type textarea "x"
type textarea "A moment when i felt really grateful was when my friend [PERSON_NAME] help"
type textarea "x"
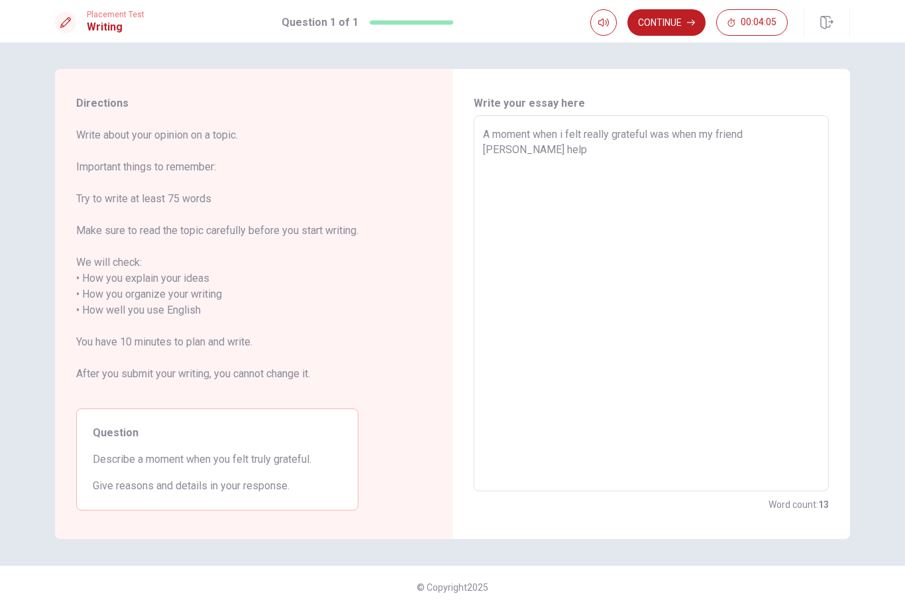
type textarea "A moment when i felt really grateful was when my friend [PERSON_NAME] helpe"
type textarea "x"
type textarea "A moment when i felt really grateful was when my friend [PERSON_NAME] helped"
type textarea "x"
type textarea "A moment when i felt really grateful was when my friend [PERSON_NAME] helped"
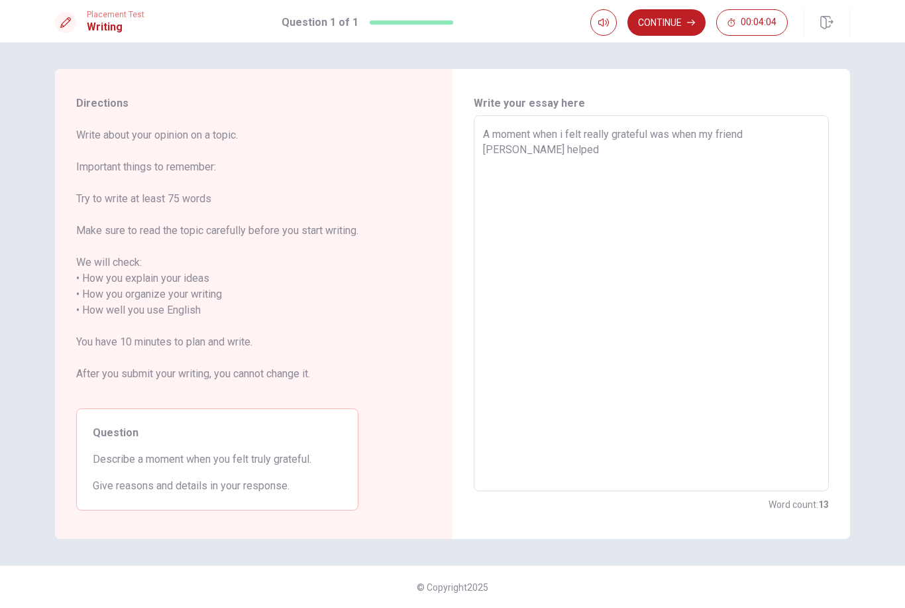
type textarea "x"
type textarea "A moment when i felt really grateful was when my friend [PERSON_NAME] helped m"
type textarea "x"
type textarea "A moment when i felt really grateful was when my friend [PERSON_NAME] helped me"
type textarea "x"
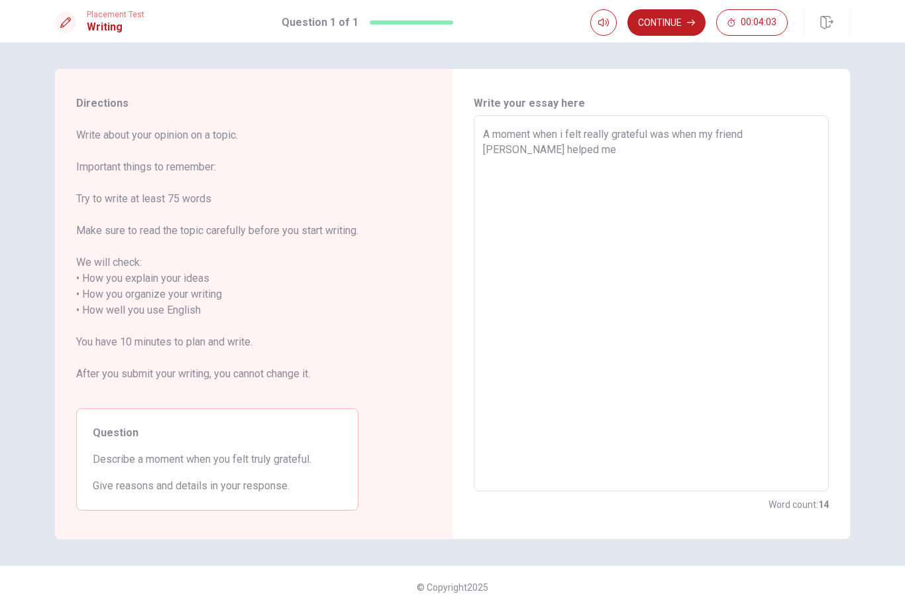
type textarea "A moment when i felt really grateful was when my friend [PERSON_NAME] helped me"
type textarea "x"
type textarea "A moment when i felt really grateful was when my friend [PERSON_NAME] helped me…"
type textarea "x"
type textarea "A moment when i felt really grateful was when my friend [PERSON_NAME] helped me…"
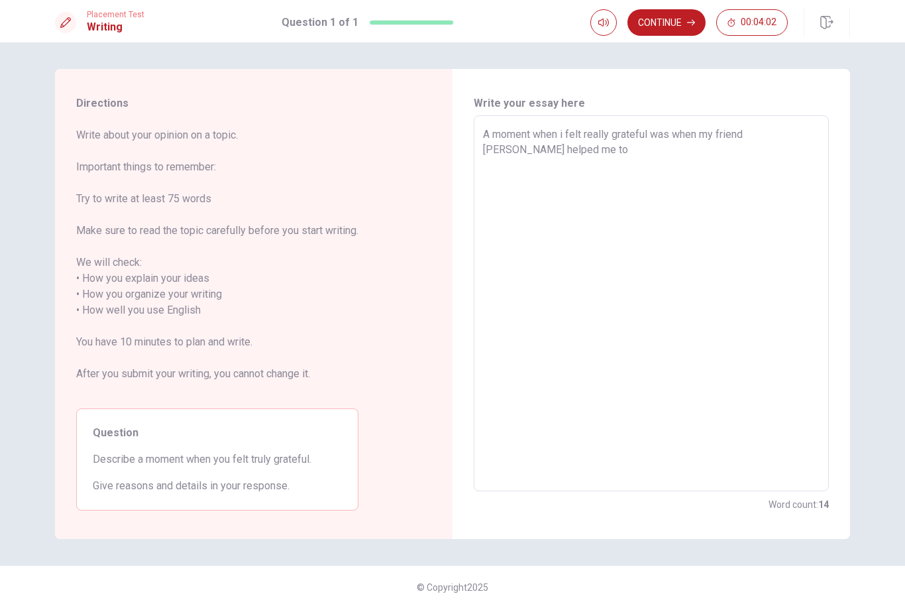
type textarea "x"
type textarea "A moment when i felt really grateful was when my friend [PERSON_NAME] helped me…"
type textarea "x"
type textarea "A moment when i felt really grateful was when my friend [PERSON_NAME] helped me…"
type textarea "x"
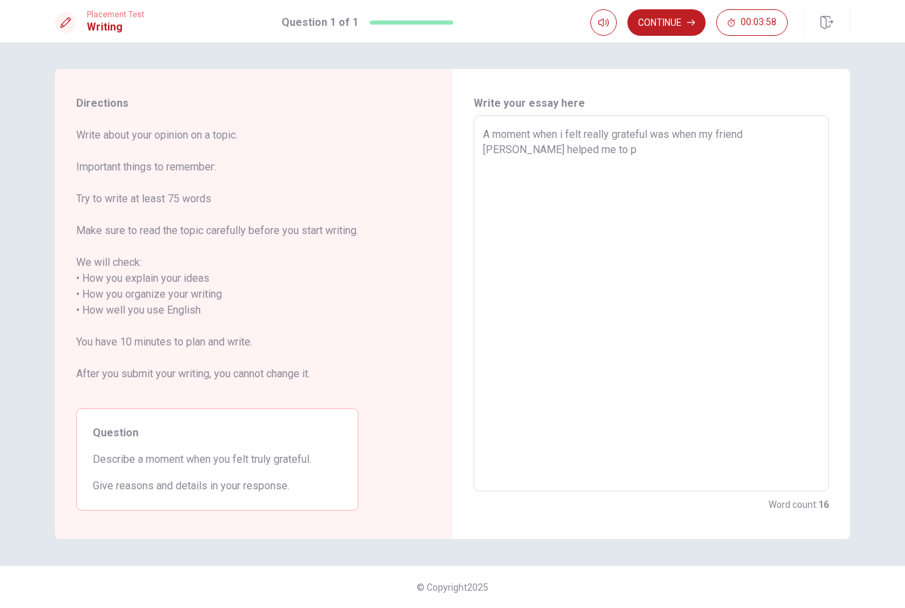
type textarea "A moment when i felt really grateful was when my friend [PERSON_NAME] helped me…"
type textarea "x"
type textarea "A moment when i felt really grateful was when my friend [PERSON_NAME] helped me…"
type textarea "x"
type textarea "A moment when i felt really grateful was when my friend [PERSON_NAME] helped me…"
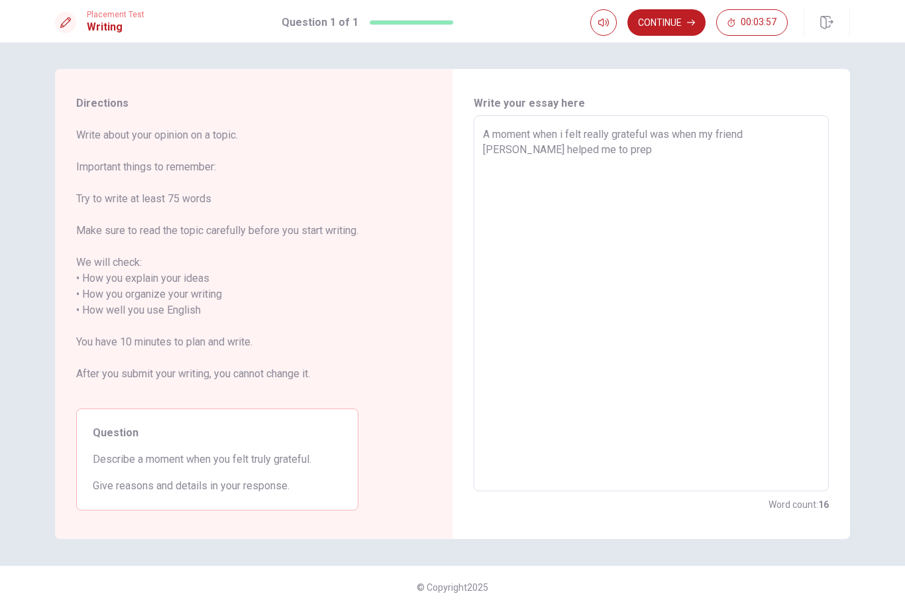
type textarea "x"
type textarea "A moment when i felt really grateful was when my friend [PERSON_NAME] helped me…"
type textarea "x"
type textarea "A moment when i felt really grateful was when my friend [PERSON_NAME] helped me…"
type textarea "x"
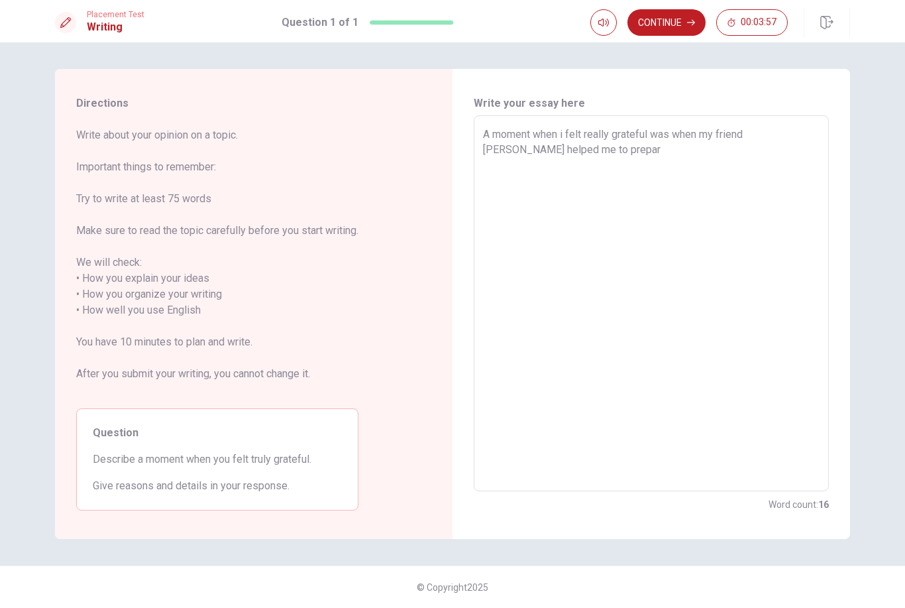
type textarea "A moment when i felt really grateful was when my friend [PERSON_NAME] helped me…"
type textarea "x"
type textarea "A moment when i felt really grateful was when my friend [PERSON_NAME] helped me…"
type textarea "x"
type textarea "A moment when i felt really grateful was when my friend [PERSON_NAME] helped me…"
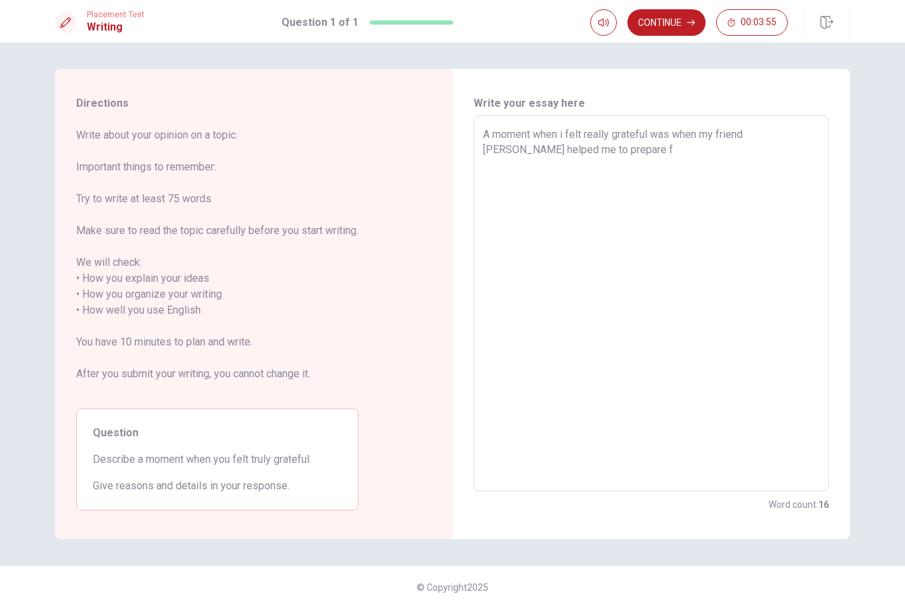
type textarea "x"
type textarea "A moment when i felt really grateful was when my friend [PERSON_NAME] helped me…"
type textarea "x"
type textarea "A moment when i felt really grateful was when my friend [PERSON_NAME] helped me…"
type textarea "x"
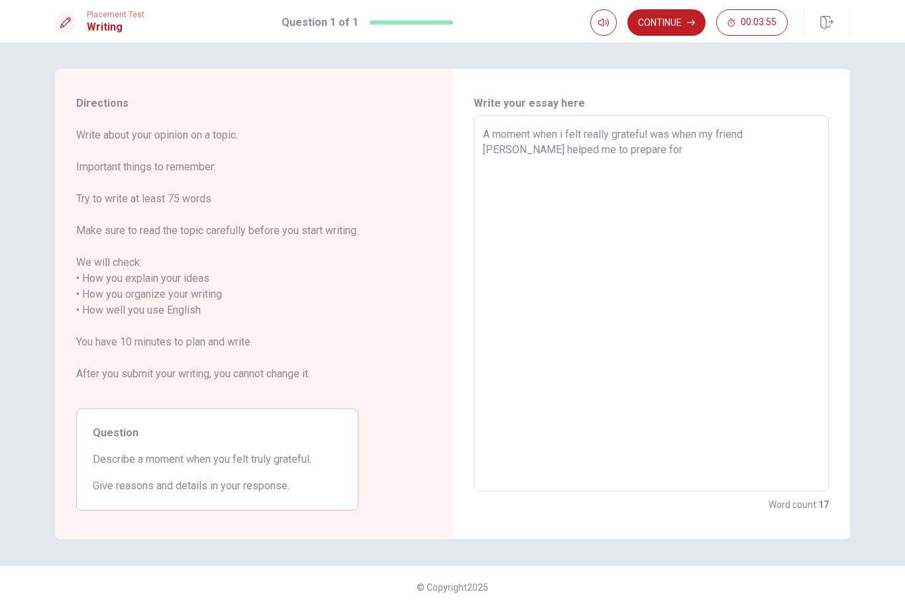
type textarea "A moment when i felt really grateful was when my friend [PERSON_NAME] helped me…"
type textarea "x"
type textarea "A moment when i felt really grateful was when my friend [PERSON_NAME] helped me…"
type textarea "x"
type textarea "A moment when i felt really grateful was when my friend [PERSON_NAME] helped me…"
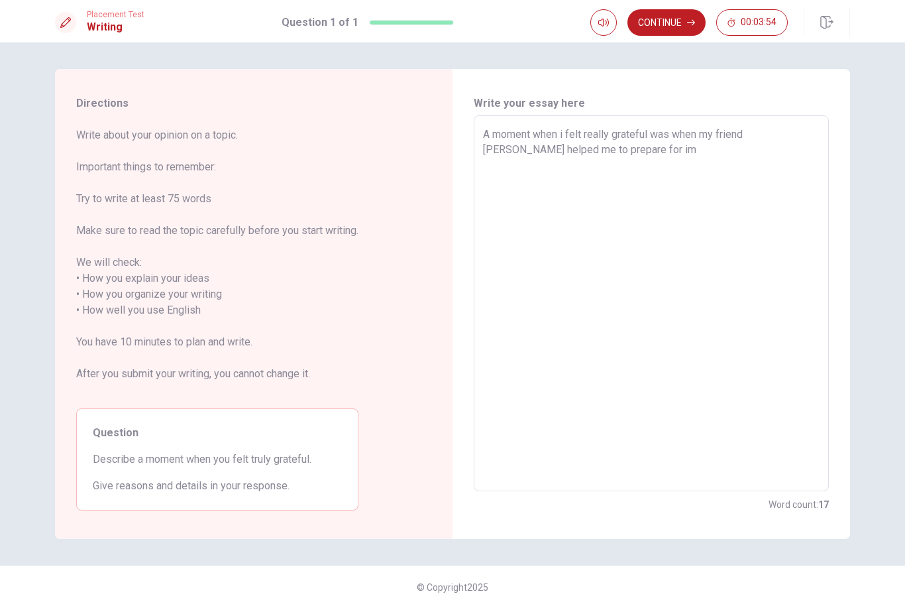
type textarea "x"
type textarea "A moment when i felt really grateful was when my friend [PERSON_NAME] helped me…"
type textarea "x"
type textarea "A moment when i felt really grateful was when my friend [PERSON_NAME] helped me…"
type textarea "x"
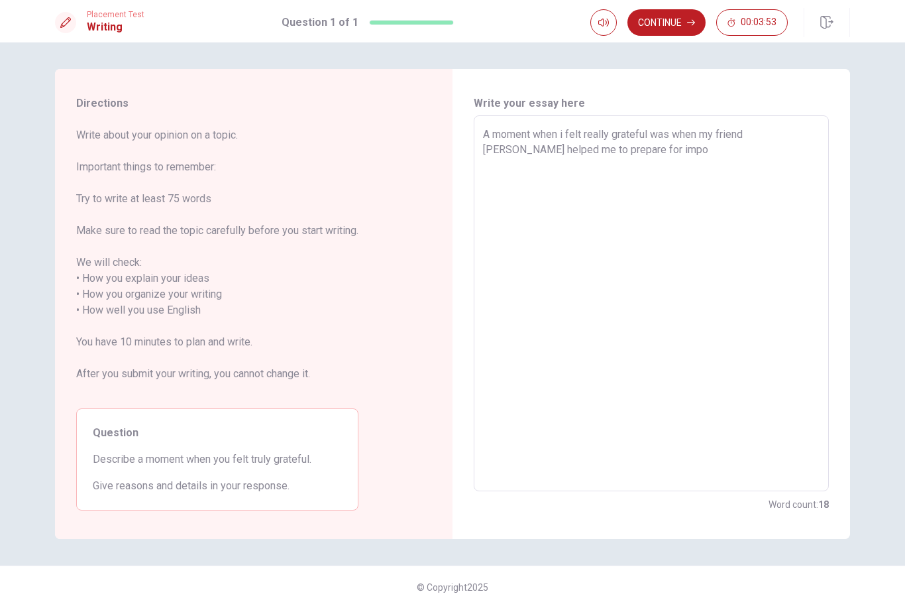
type textarea "A moment when i felt really grateful was when my friend [PERSON_NAME] helped me…"
type textarea "x"
type textarea "A moment when i felt really grateful was when my friend [PERSON_NAME] helped me…"
type textarea "x"
type textarea "A moment when i felt really grateful was when my friend [PERSON_NAME] helped me…"
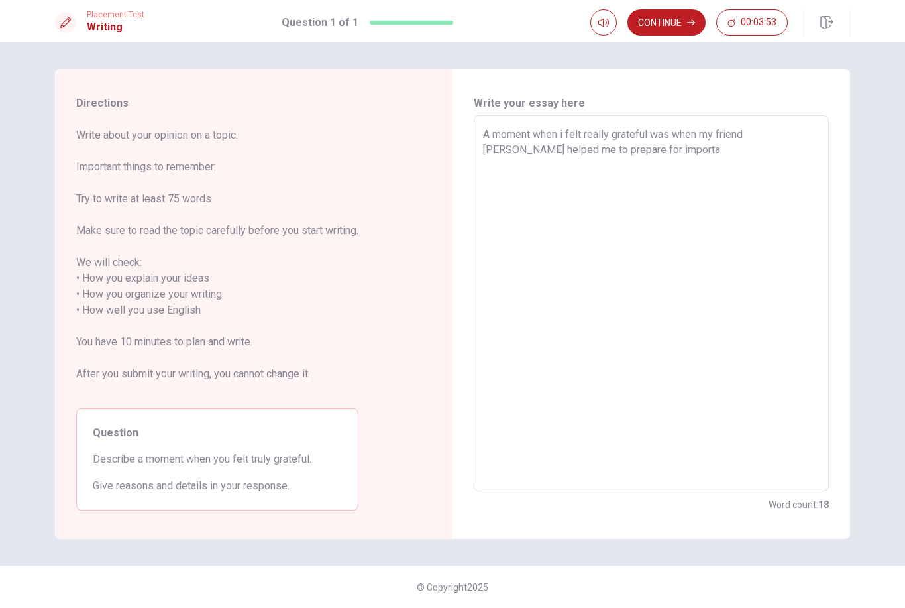
type textarea "x"
type textarea "A moment when i felt really grateful was when my friend [PERSON_NAME] helped me…"
type textarea "x"
type textarea "A moment when i felt really grateful was when my friend [PERSON_NAME] helped me…"
type textarea "x"
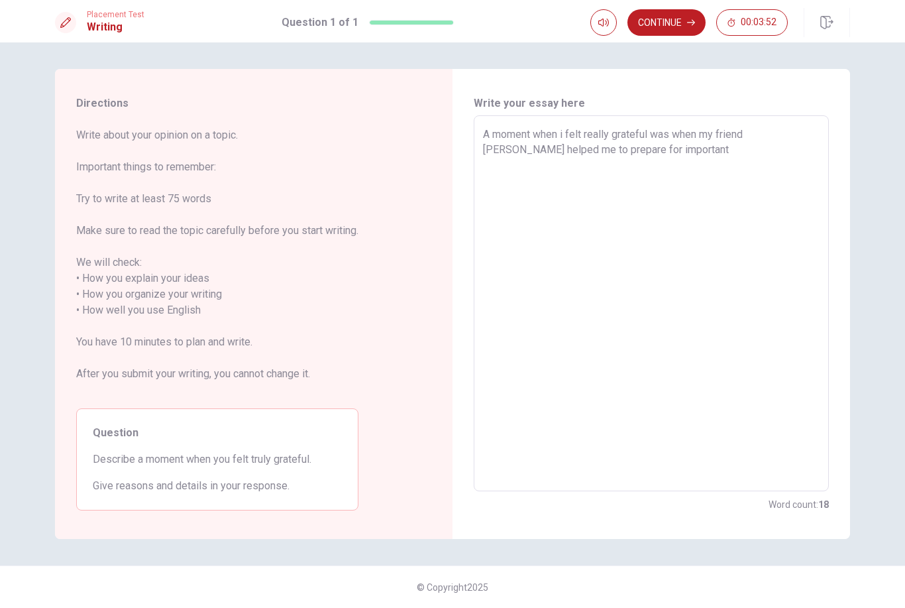
type textarea "A moment when i felt really grateful was when my friend [PERSON_NAME] helped me…"
type textarea "x"
type textarea "A moment when i felt really grateful was when my friend [PERSON_NAME] helped me…"
type textarea "x"
type textarea "A moment when i felt really grateful was when my friend [PERSON_NAME] helped me…"
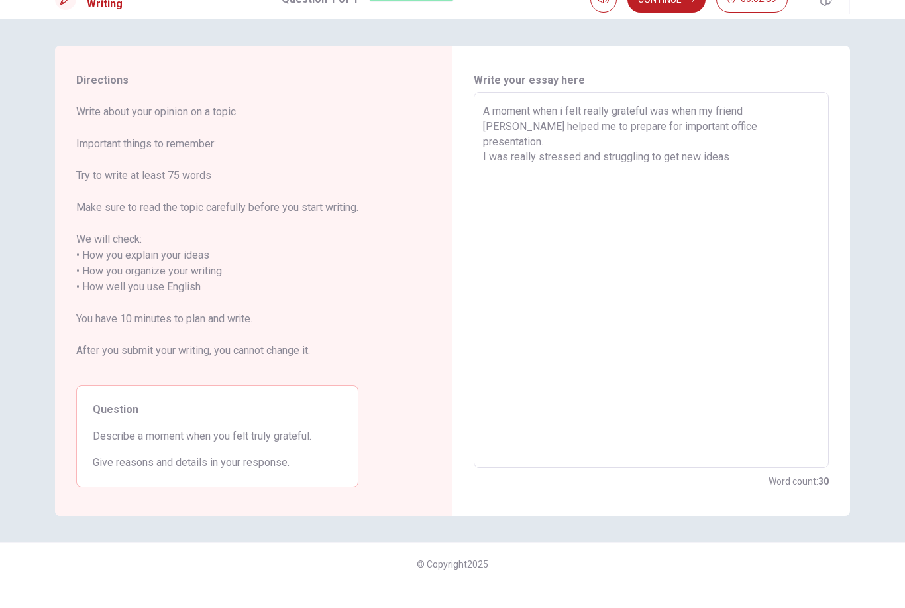
click at [699, 144] on textarea "A moment when i felt really grateful was when my friend [PERSON_NAME] helped me…" at bounding box center [651, 304] width 337 height 354
click at [711, 145] on textarea "A moment when i felt really grateful was when my friend [PERSON_NAME] helped me…" at bounding box center [651, 304] width 337 height 354
click at [695, 142] on textarea "A moment when i felt really grateful was when my friend [PERSON_NAME] helped me…" at bounding box center [651, 304] width 337 height 354
click at [811, 146] on textarea "A moment when i felt really grateful was when my friend [PERSON_NAME] helped me…" at bounding box center [651, 304] width 337 height 354
